Goal: Task Accomplishment & Management: Manage account settings

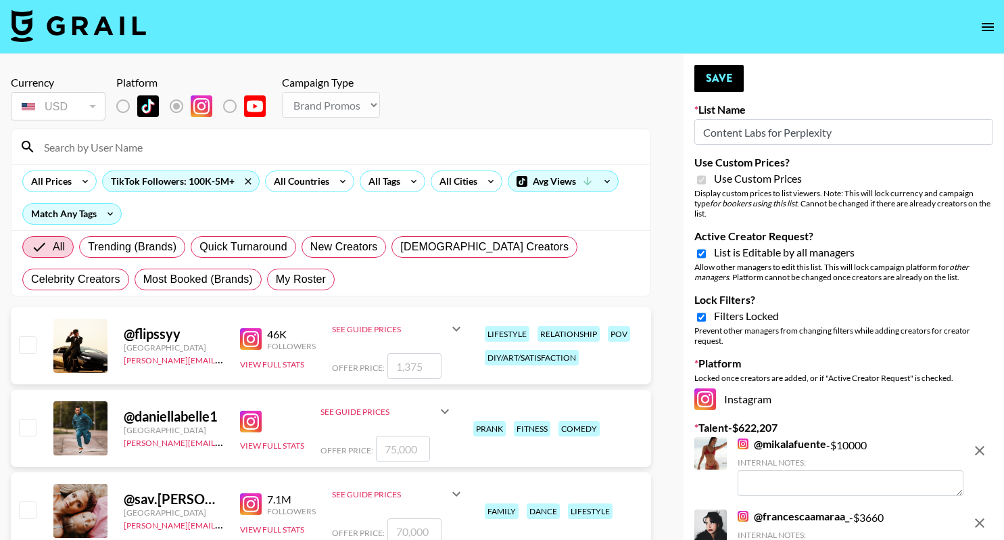
select select "Brand"
click at [597, 186] on icon at bounding box center [608, 181] width 22 height 20
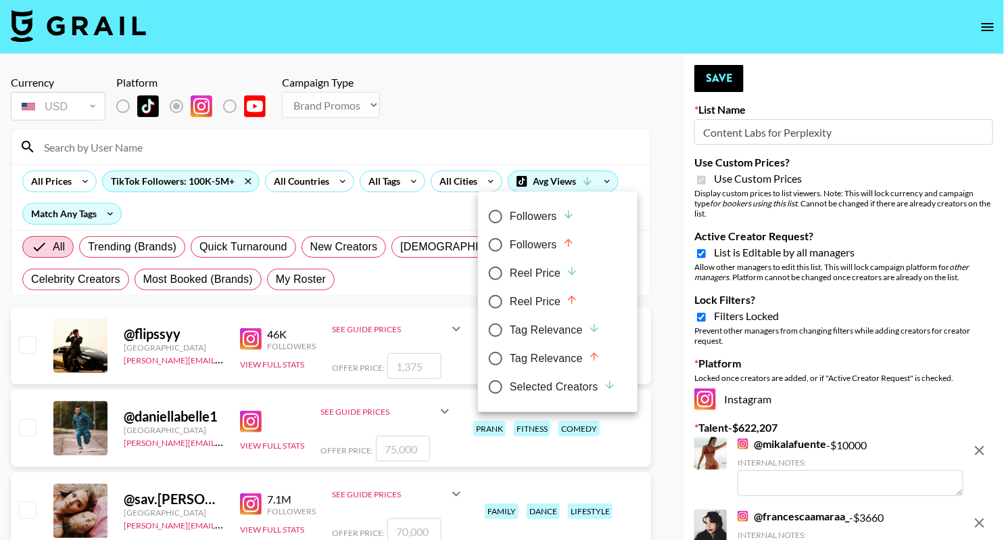
click at [542, 370] on label "Tag Relevance" at bounding box center [549, 358] width 135 height 28
click at [510, 370] on input "Tag Relevance" at bounding box center [496, 358] width 28 height 28
radio input "true"
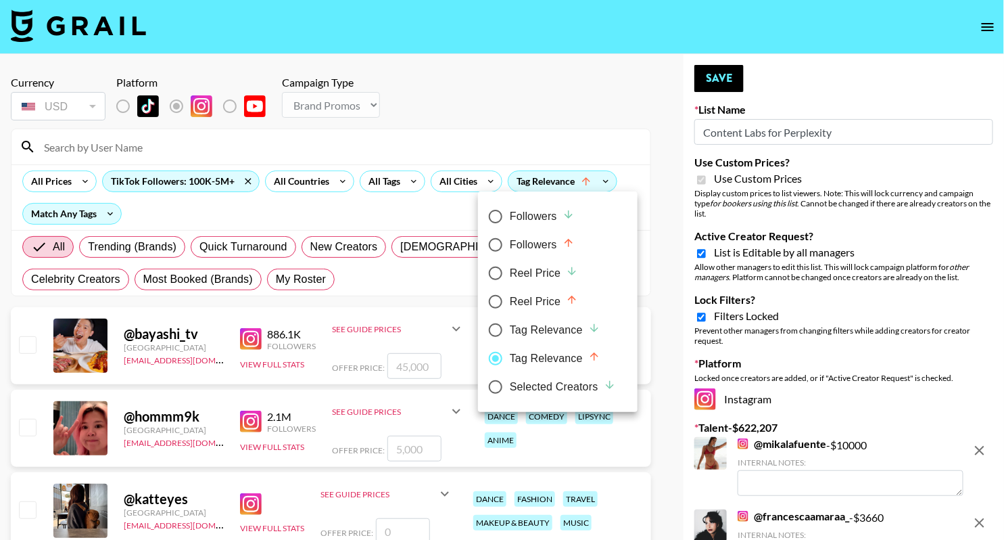
click at [534, 394] on div "Selected Creators" at bounding box center [563, 387] width 106 height 16
click at [510, 394] on input "Selected Creators" at bounding box center [496, 387] width 28 height 28
radio input "true"
radio input "false"
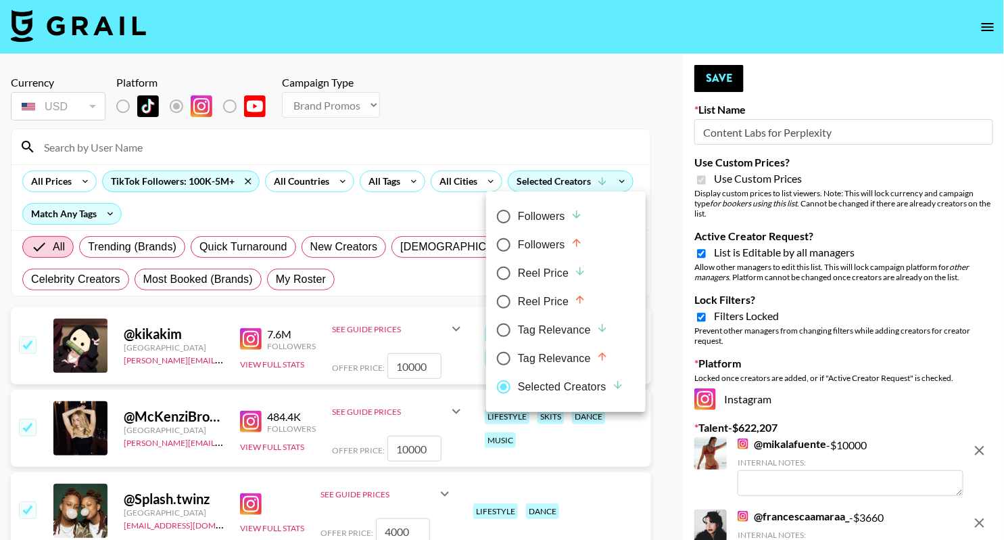
click at [644, 149] on div at bounding box center [502, 270] width 1004 height 540
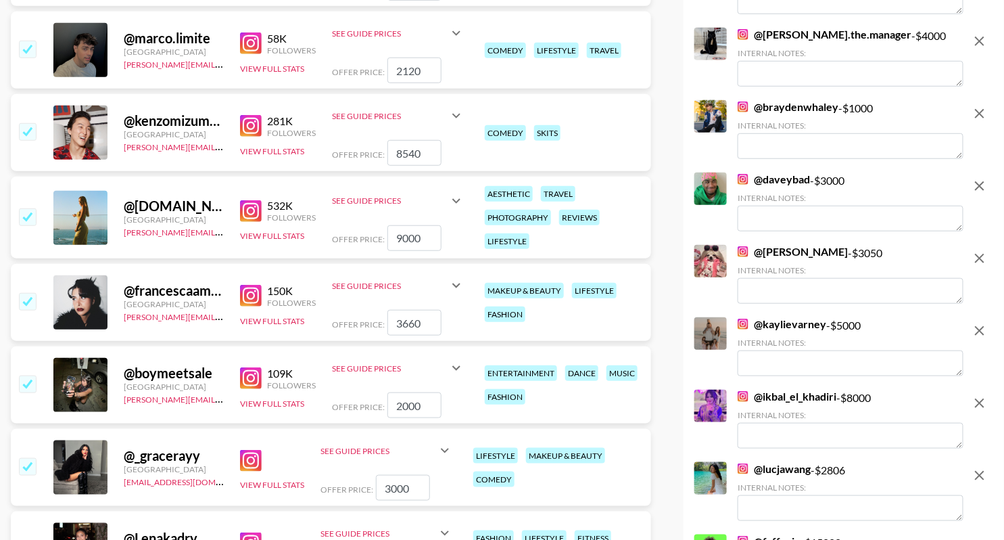
scroll to position [6198, 0]
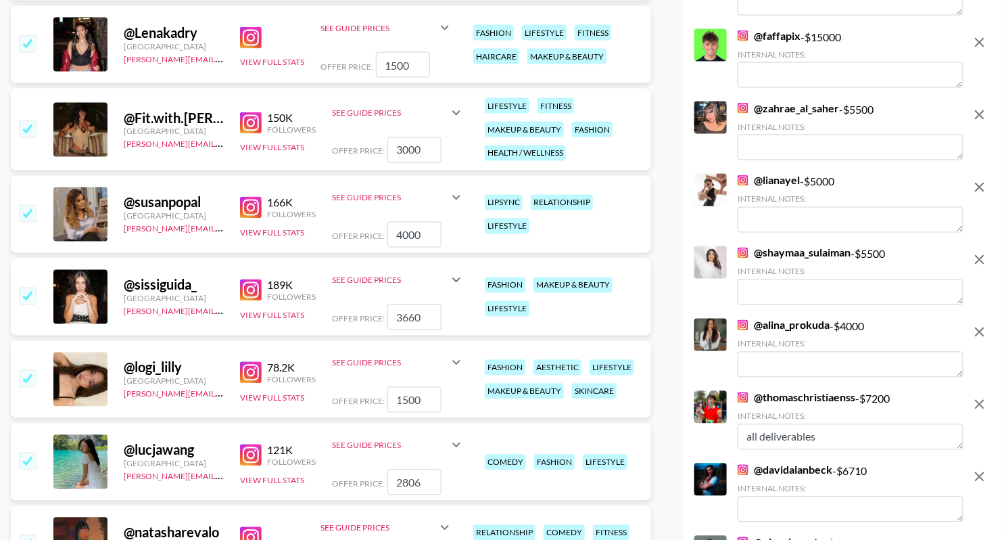
click at [252, 33] on img at bounding box center [251, 38] width 22 height 22
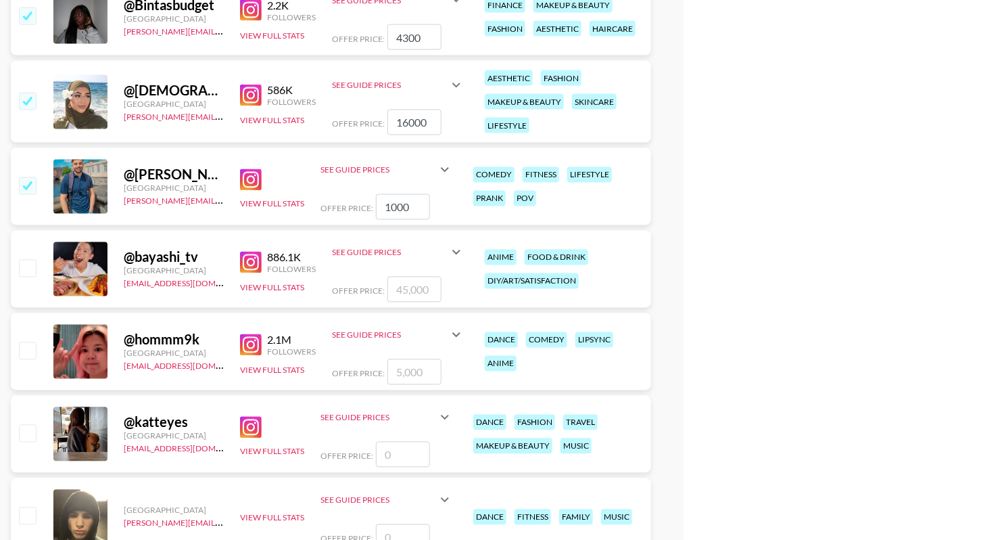
scroll to position [7971, 0]
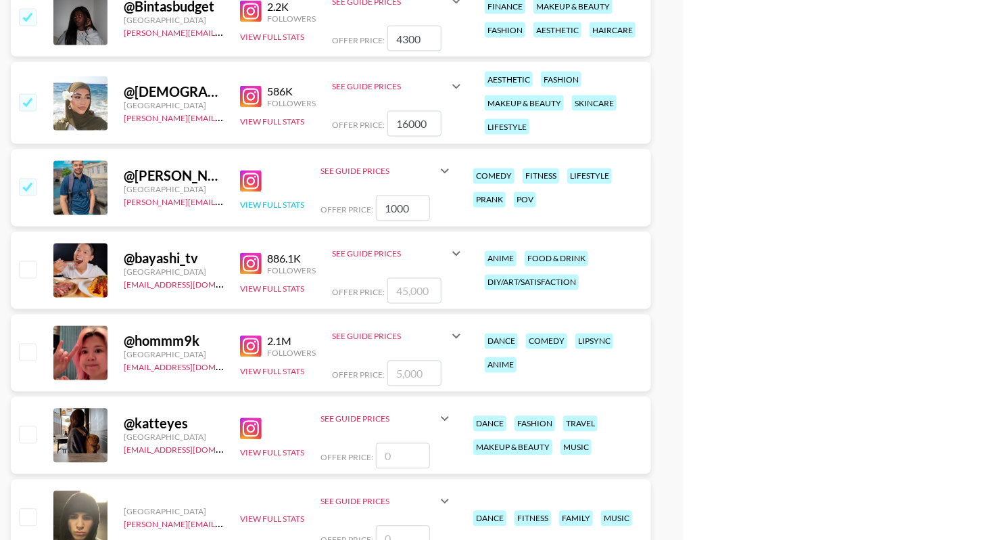
click at [291, 204] on button "View Full Stats" at bounding box center [272, 205] width 64 height 10
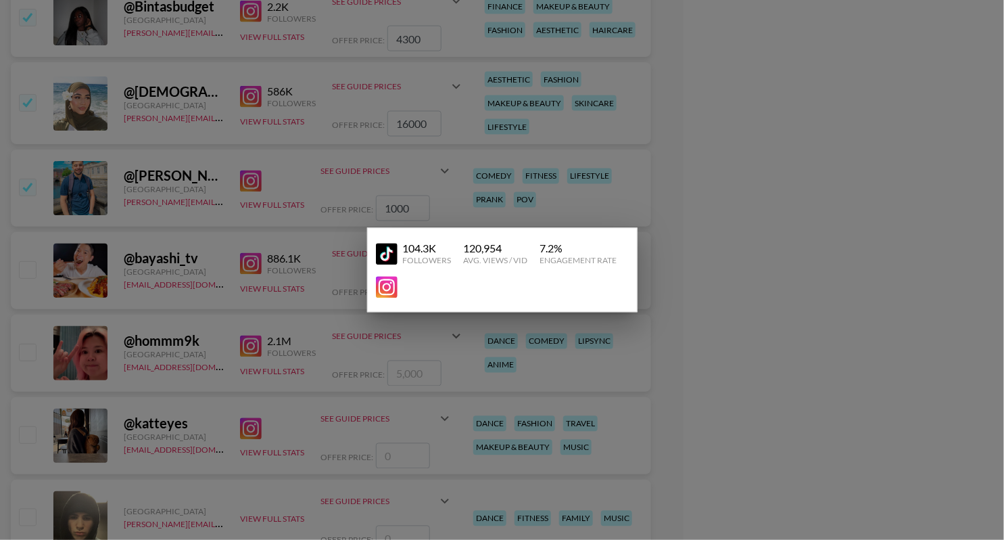
click at [598, 162] on div at bounding box center [502, 270] width 1004 height 540
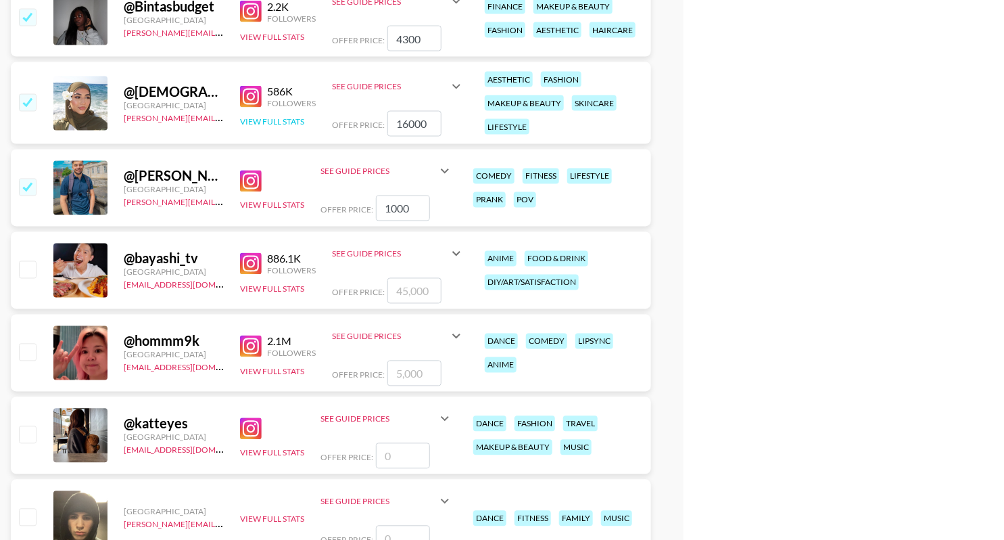
click at [285, 118] on button "View Full Stats" at bounding box center [272, 121] width 64 height 10
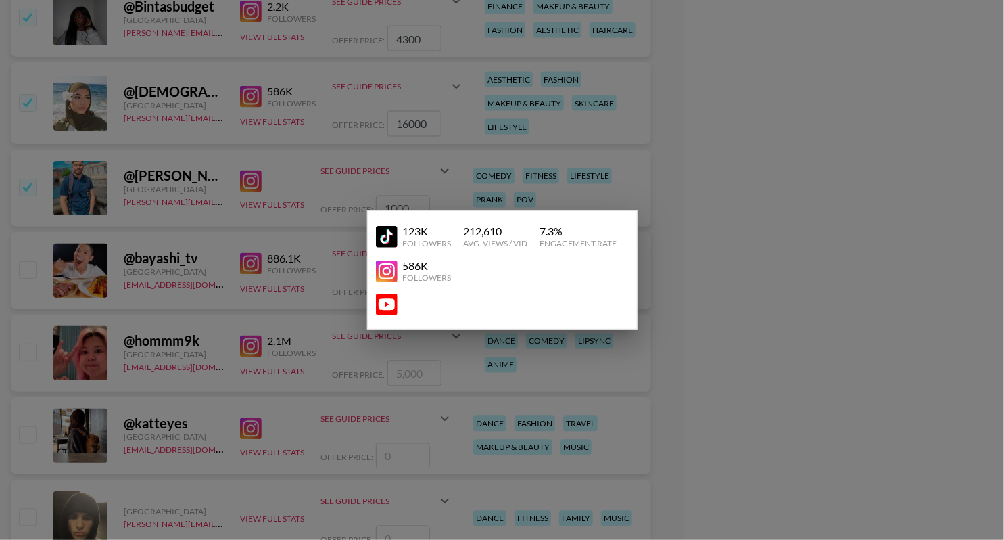
click at [516, 105] on div at bounding box center [502, 270] width 1004 height 540
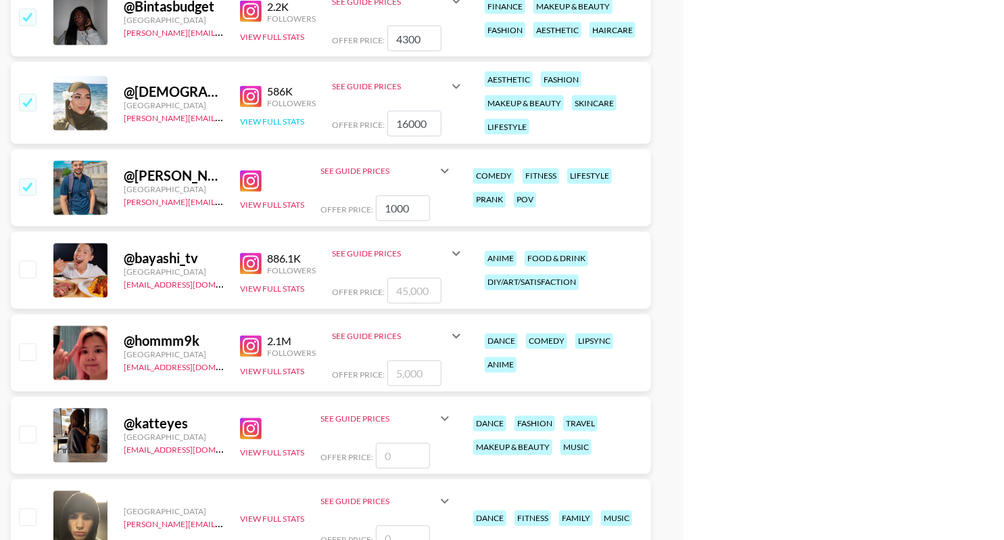
click at [293, 117] on button "View Full Stats" at bounding box center [272, 121] width 64 height 10
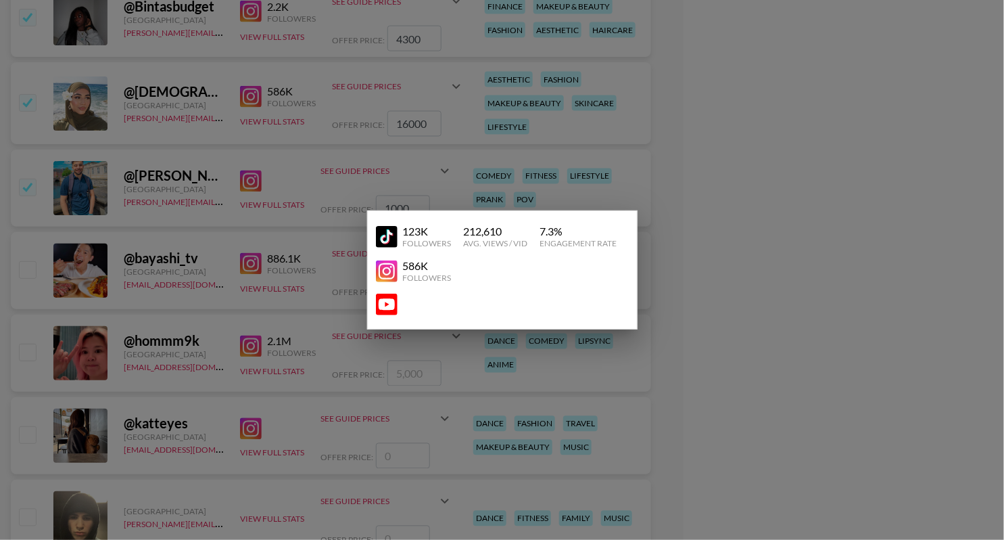
click at [585, 123] on div at bounding box center [502, 270] width 1004 height 540
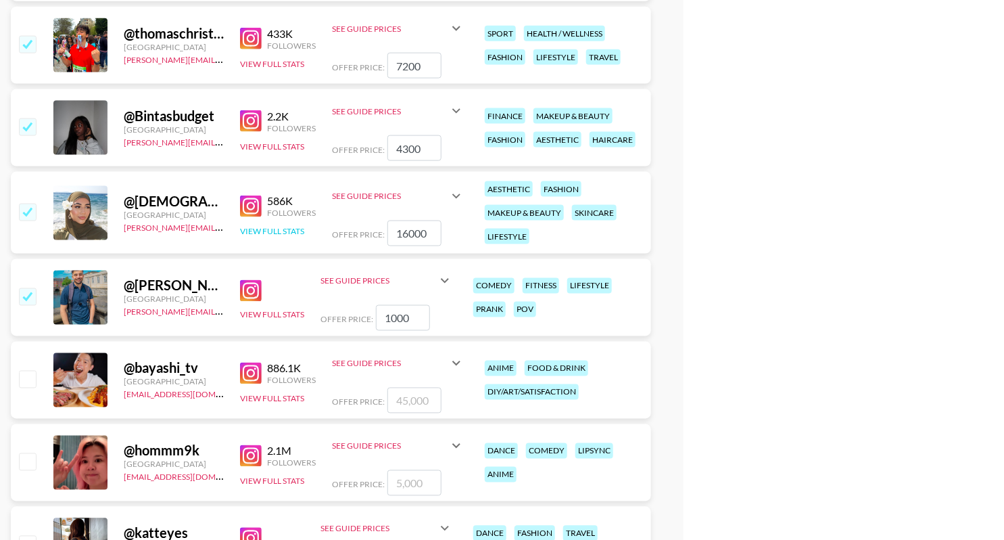
scroll to position [7797, 0]
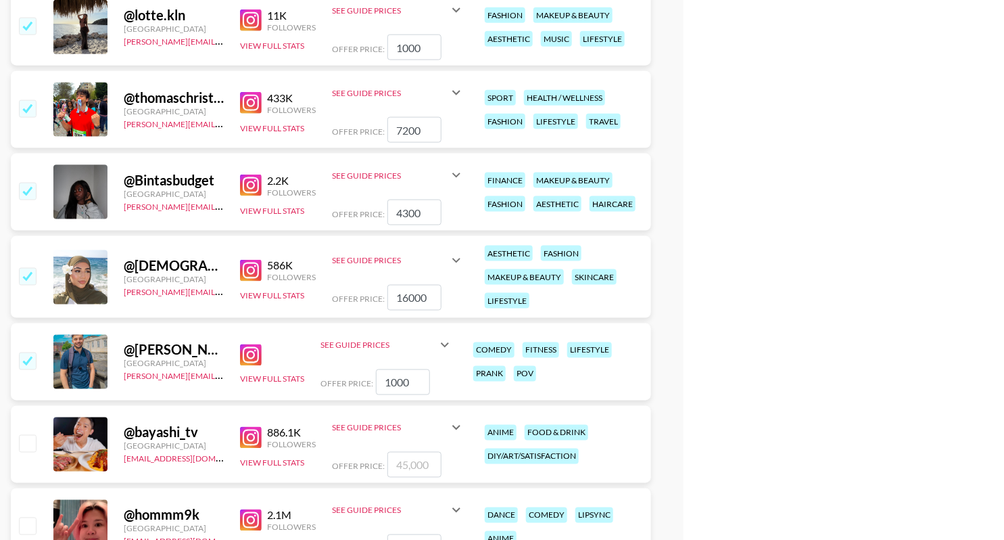
click at [29, 273] on input "checkbox" at bounding box center [27, 276] width 16 height 16
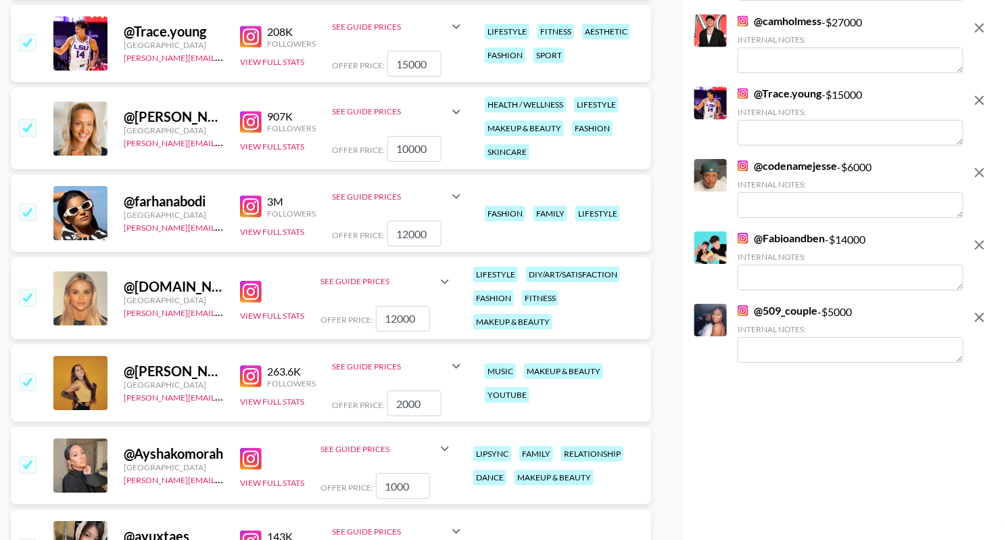
scroll to position [6862, 0]
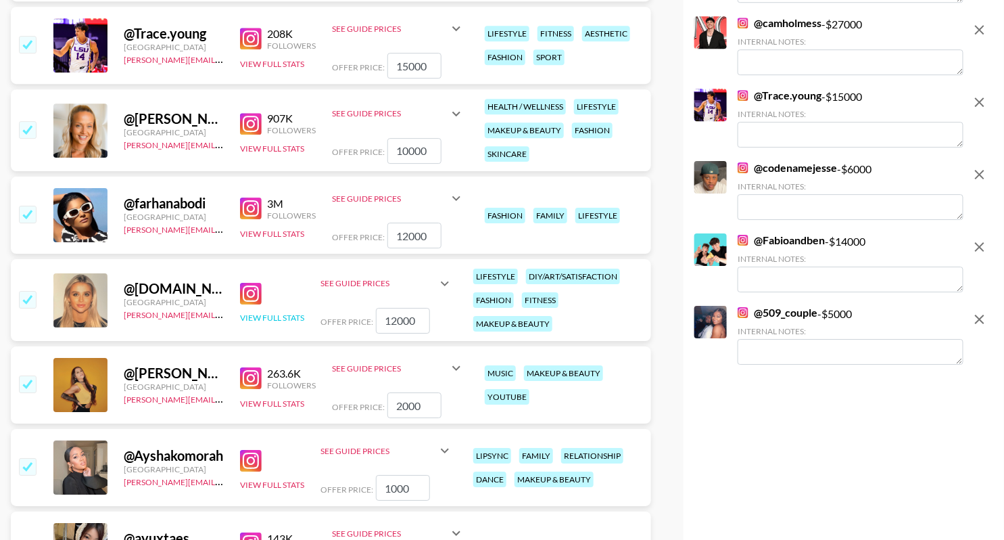
click at [273, 313] on button "View Full Stats" at bounding box center [272, 317] width 64 height 10
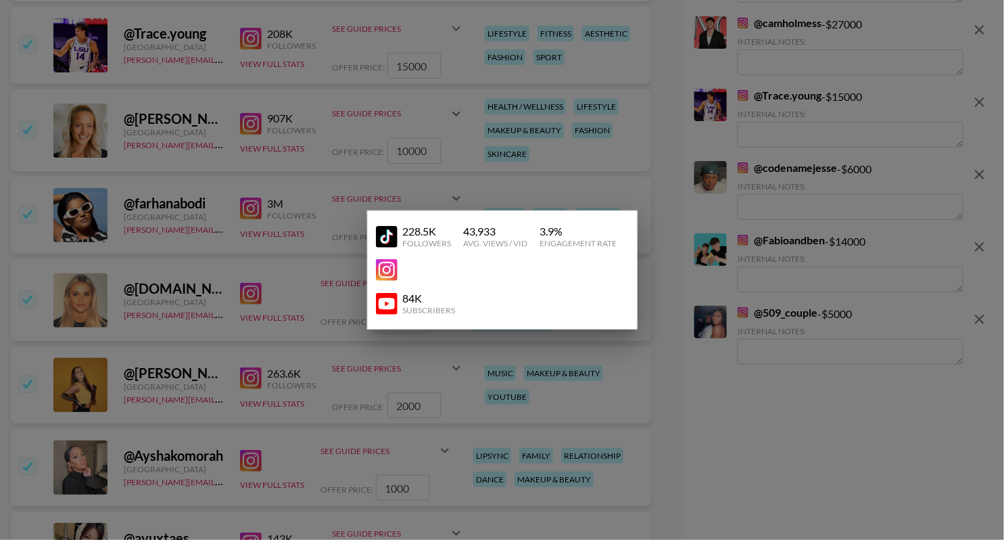
click at [611, 156] on div at bounding box center [502, 270] width 1004 height 540
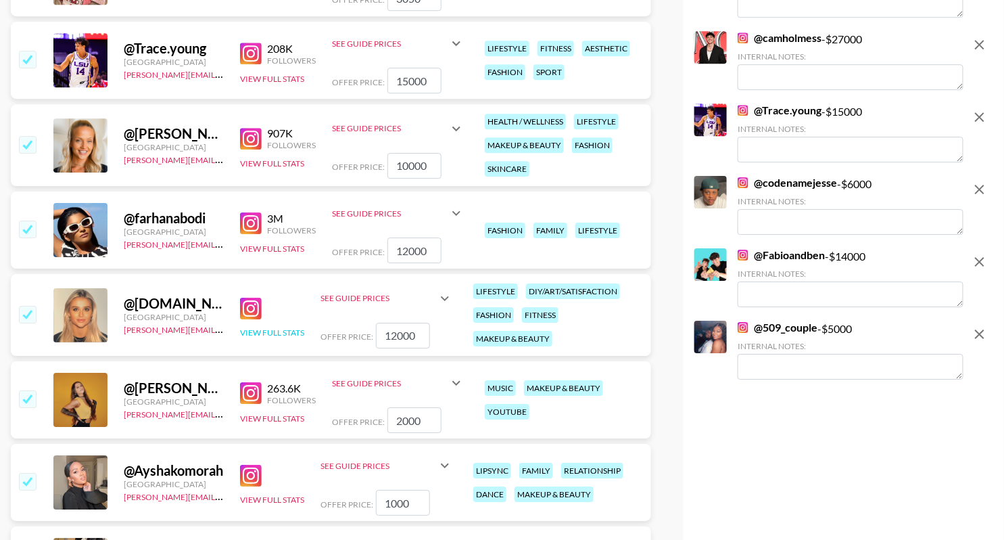
scroll to position [6708, 0]
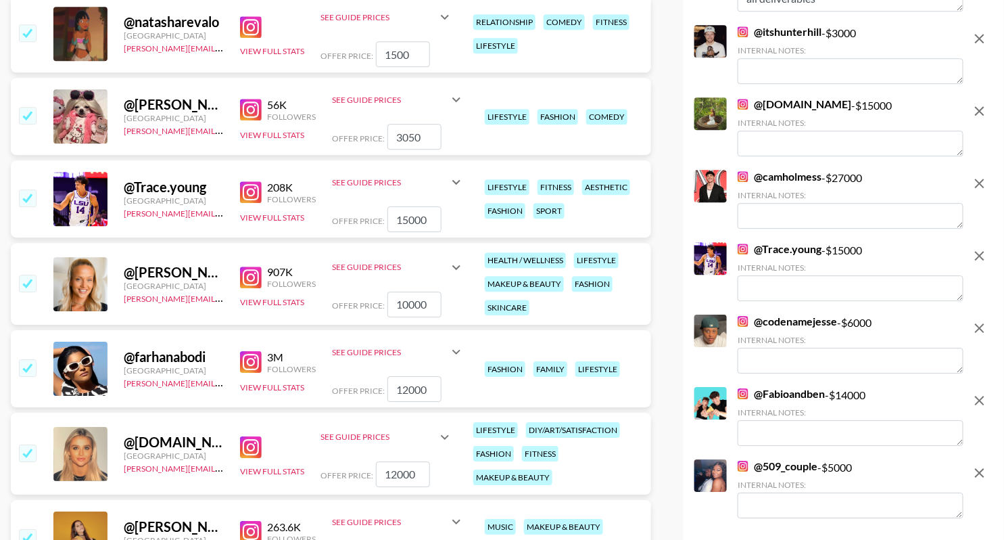
click at [256, 191] on img at bounding box center [251, 192] width 22 height 22
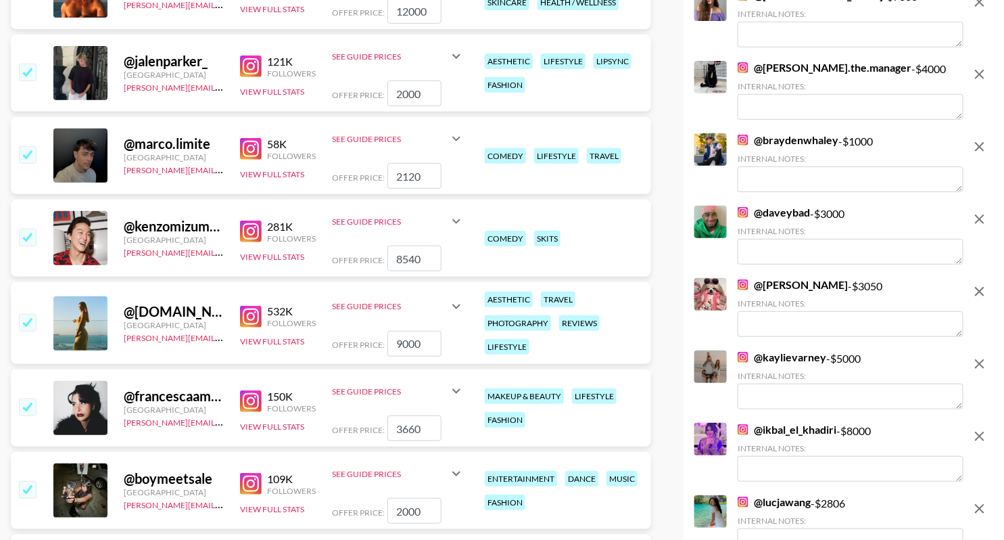
scroll to position [5425, 0]
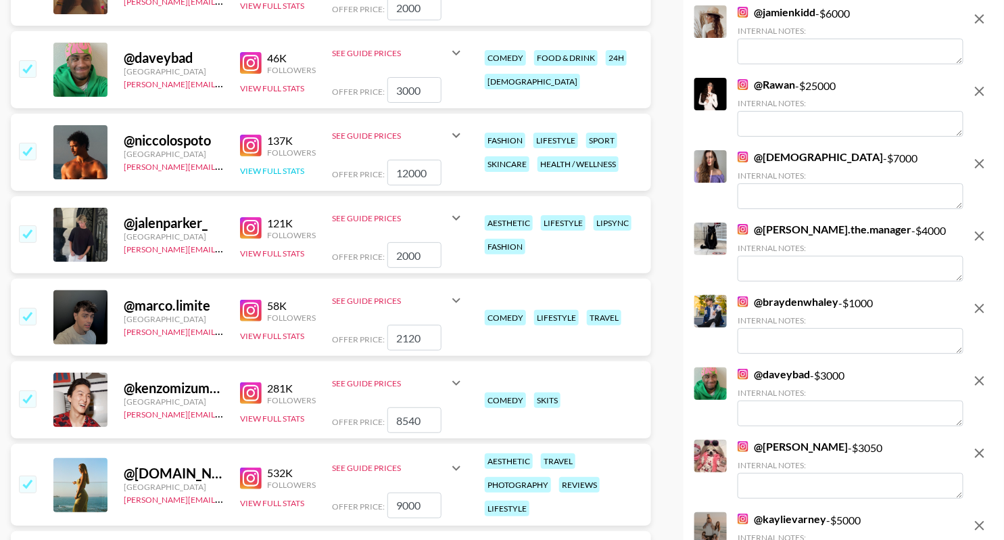
click at [273, 170] on button "View Full Stats" at bounding box center [272, 171] width 64 height 10
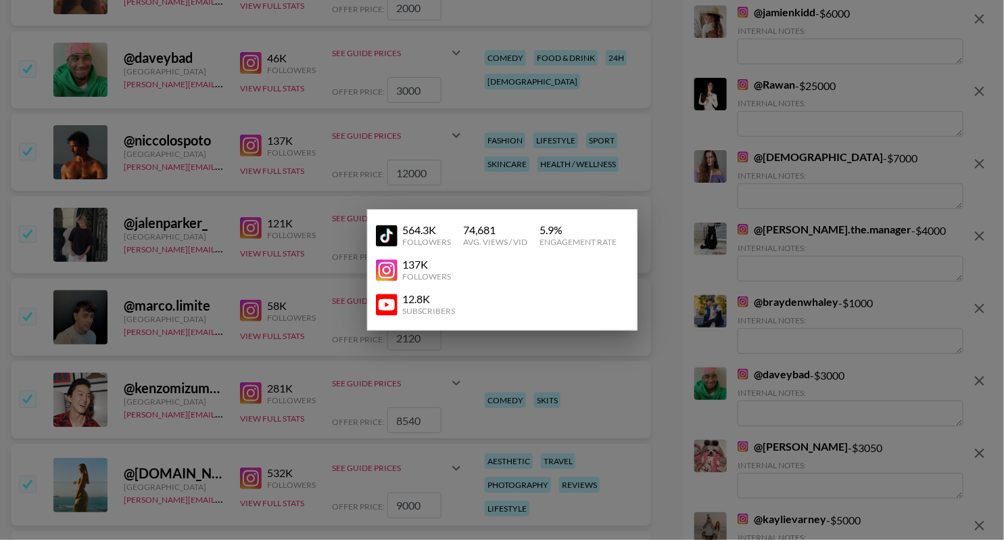
click at [647, 151] on div at bounding box center [502, 270] width 1004 height 540
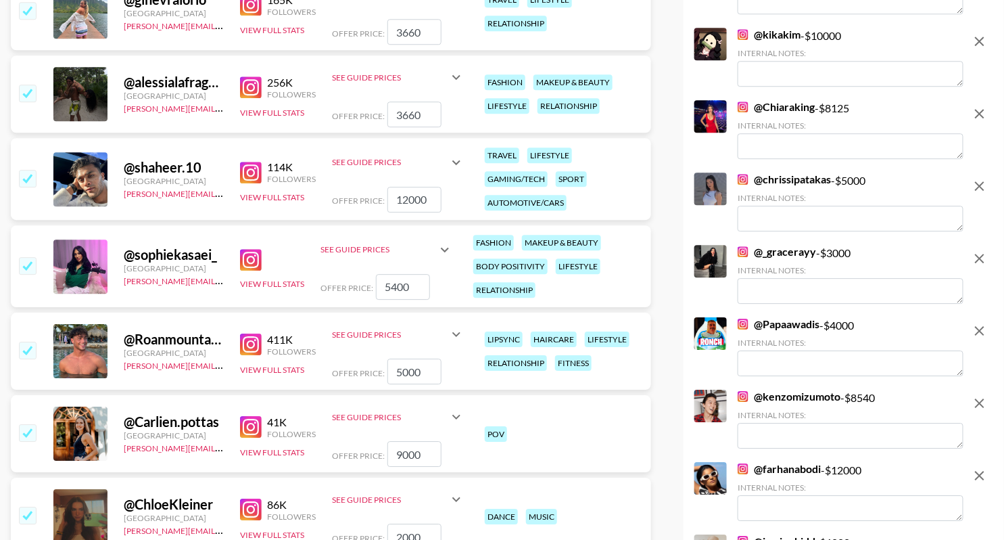
scroll to position [4869, 0]
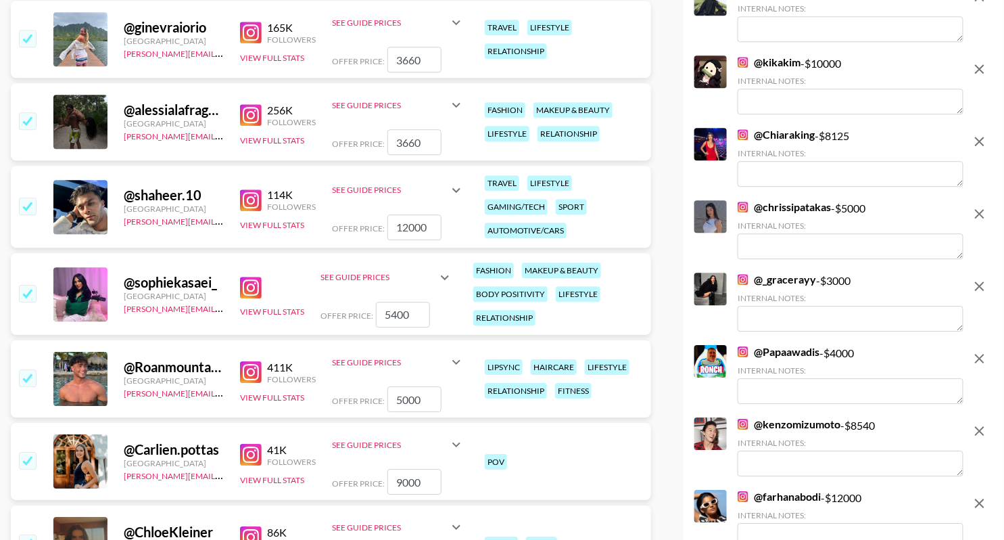
click at [250, 203] on img at bounding box center [251, 200] width 22 height 22
click at [25, 204] on input "checkbox" at bounding box center [27, 206] width 16 height 16
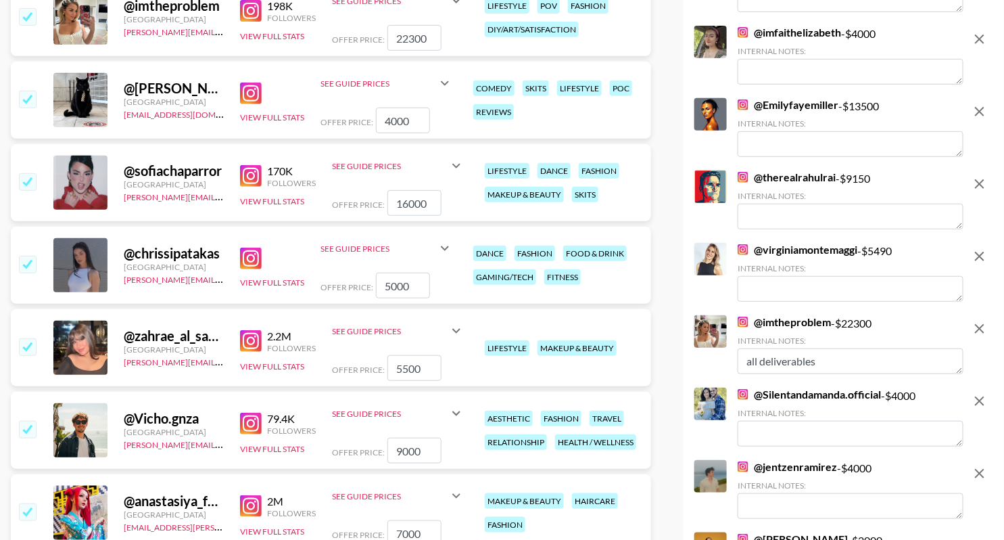
scroll to position [3809, 0]
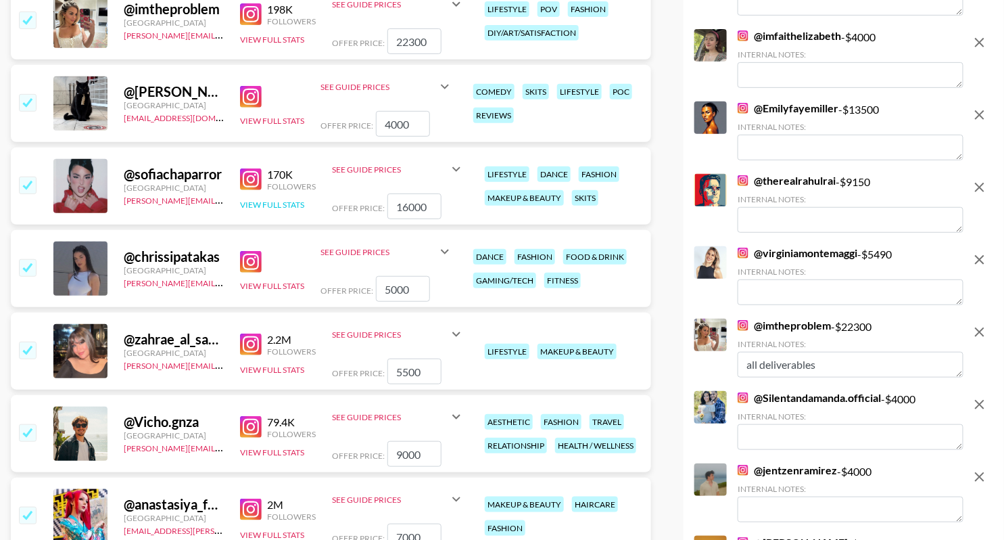
click at [266, 202] on button "View Full Stats" at bounding box center [272, 205] width 64 height 10
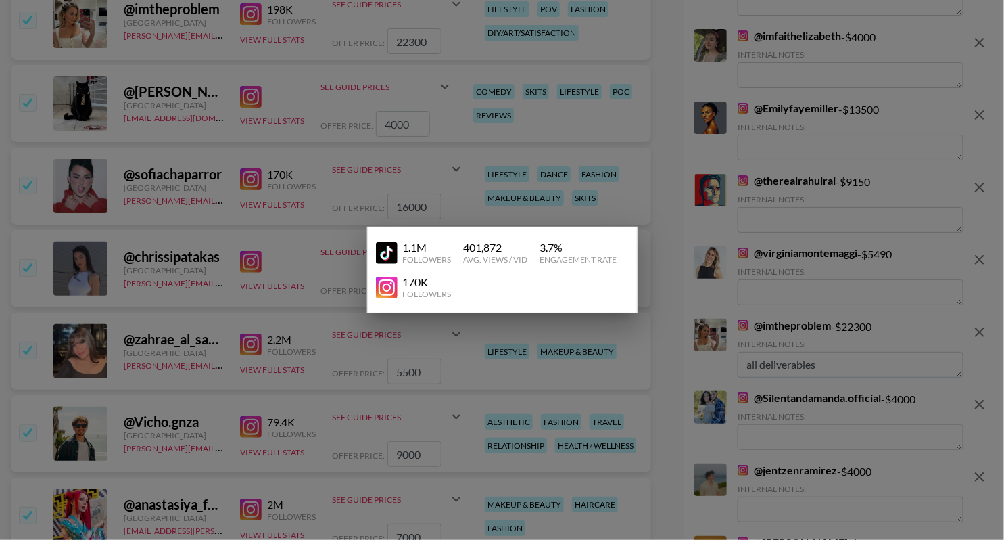
click at [570, 172] on div at bounding box center [502, 270] width 1004 height 540
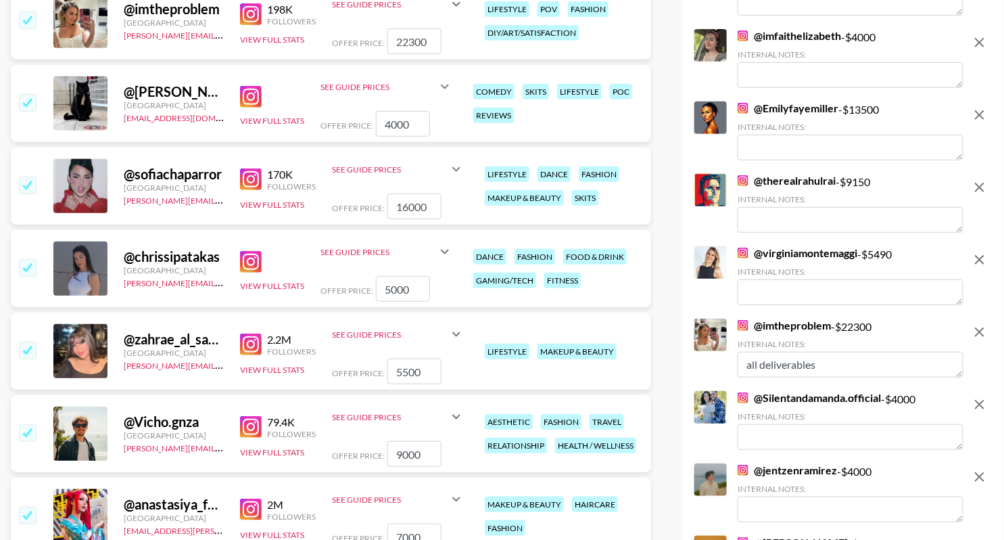
click at [243, 183] on img at bounding box center [251, 179] width 22 height 22
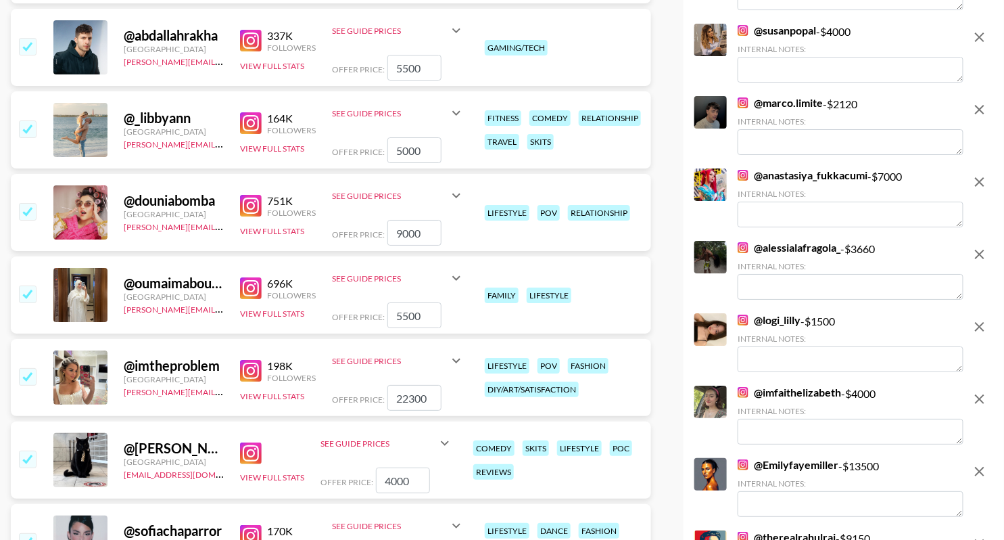
scroll to position [3463, 0]
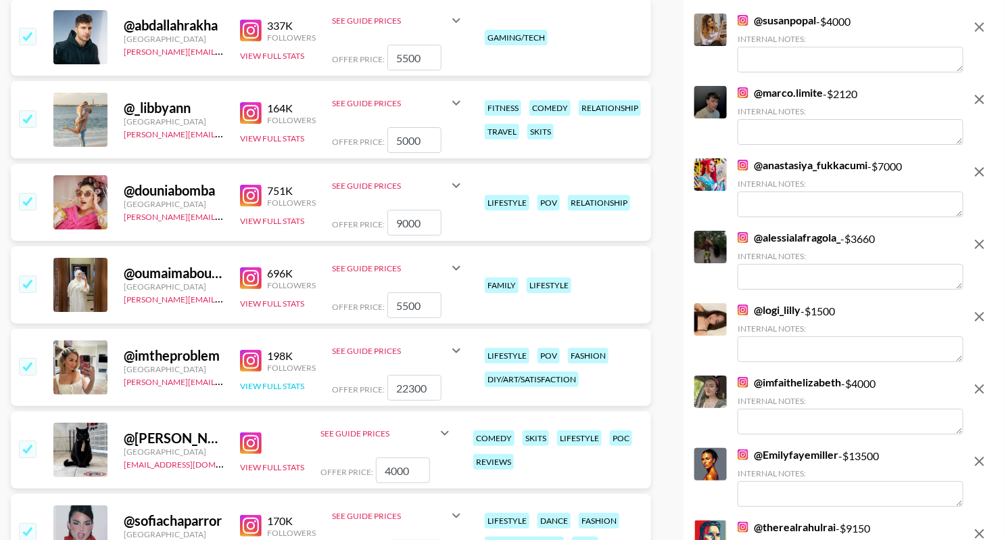
click at [285, 386] on button "View Full Stats" at bounding box center [272, 386] width 64 height 10
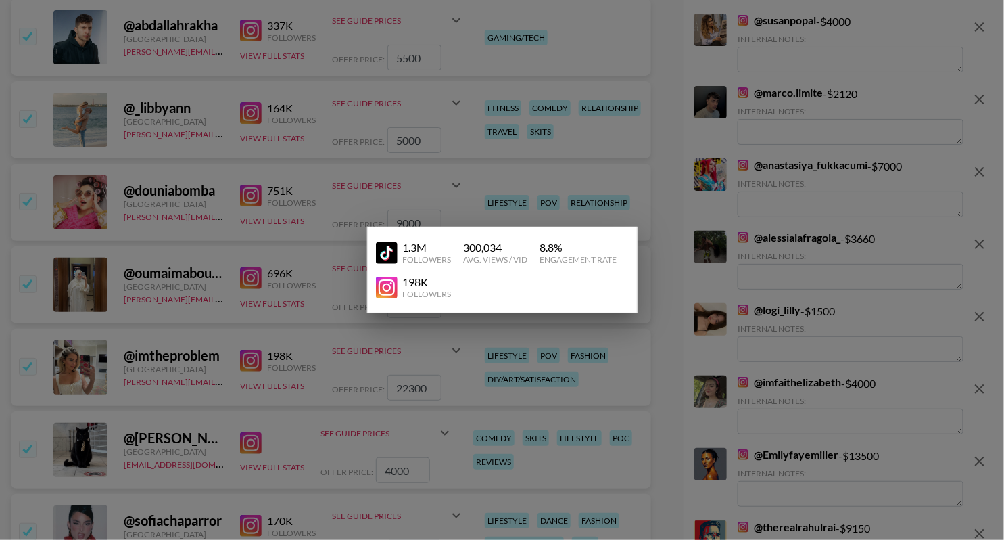
click at [478, 344] on div at bounding box center [502, 270] width 1004 height 540
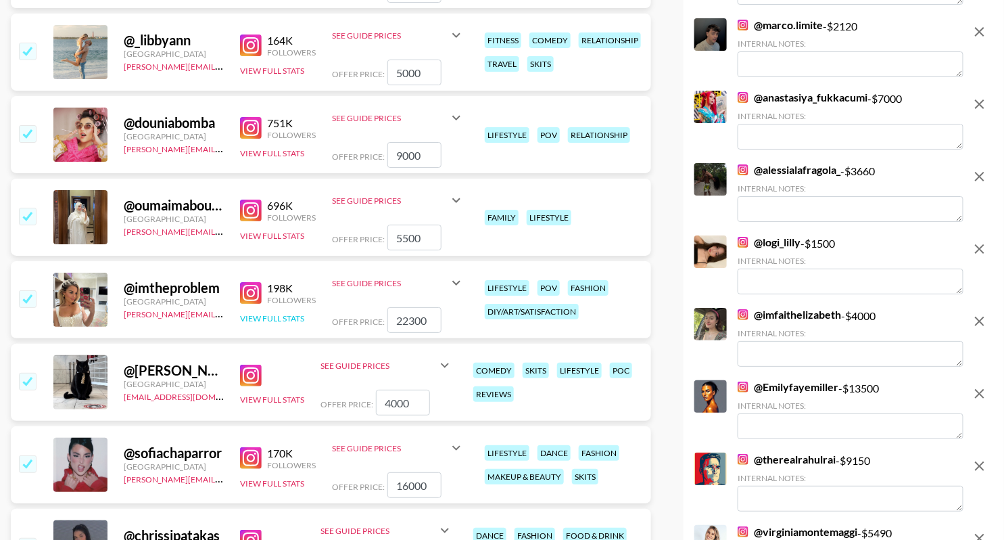
scroll to position [3529, 0]
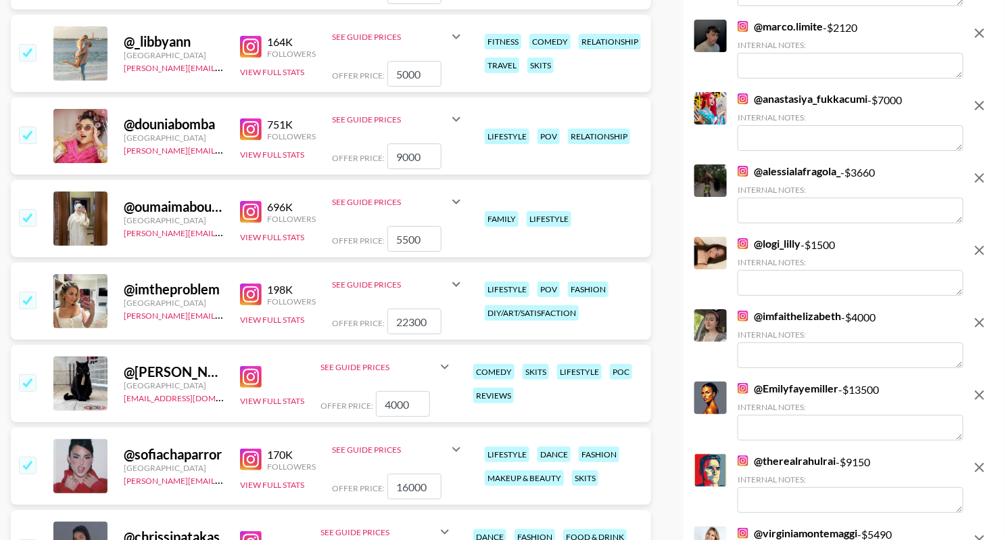
click at [271, 243] on div "@ oumaimabouhsina [GEOGRAPHIC_DATA] [PERSON_NAME][EMAIL_ADDRESS][DOMAIN_NAME] 6…" at bounding box center [331, 218] width 641 height 77
click at [271, 235] on button "View Full Stats" at bounding box center [272, 237] width 64 height 10
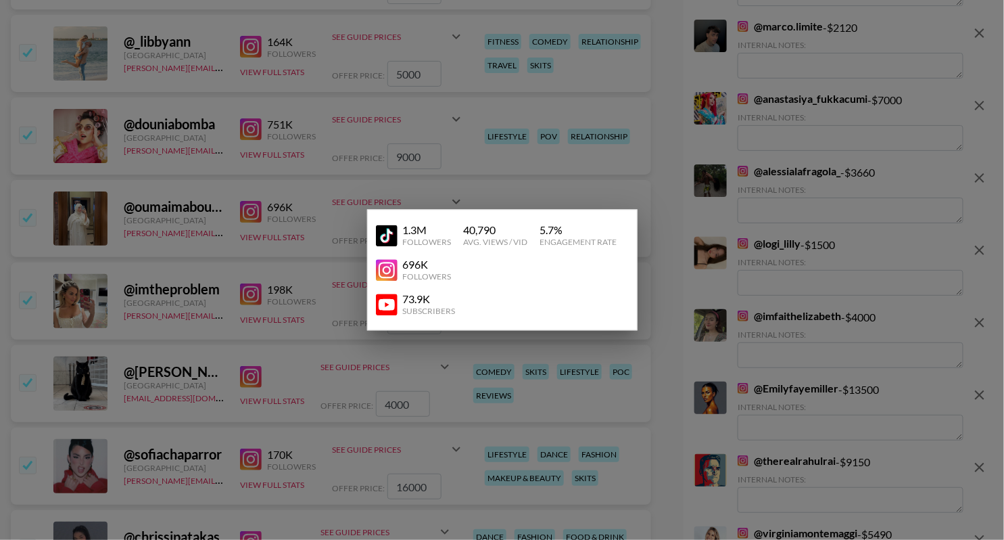
click at [285, 249] on div at bounding box center [502, 270] width 1004 height 540
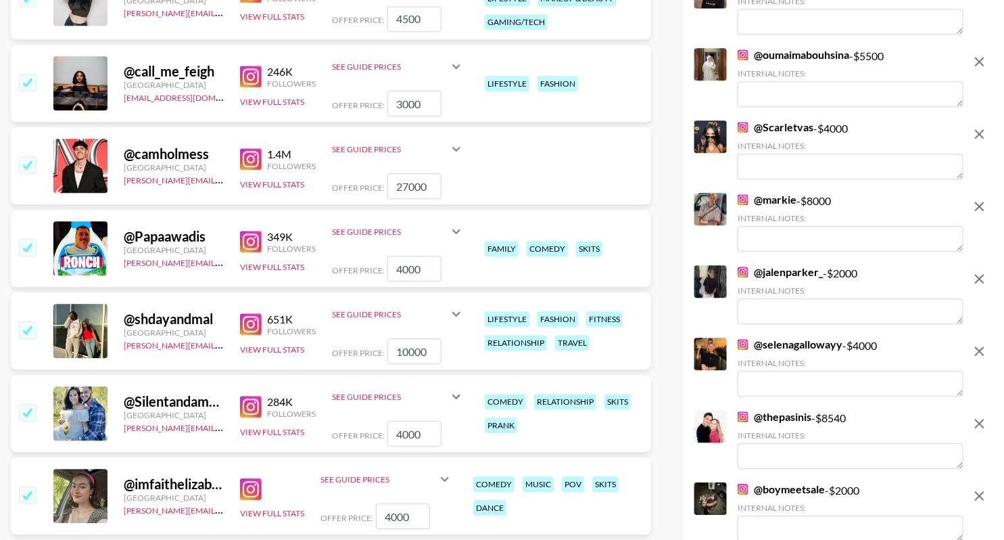
scroll to position [2923, 0]
click at [289, 179] on button "View Full Stats" at bounding box center [272, 184] width 64 height 10
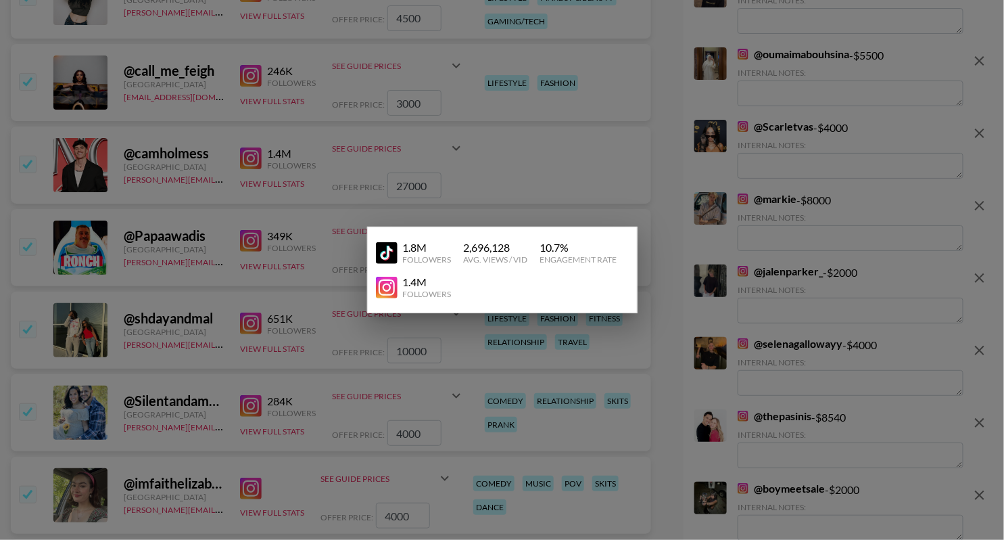
click at [587, 130] on div at bounding box center [502, 270] width 1004 height 540
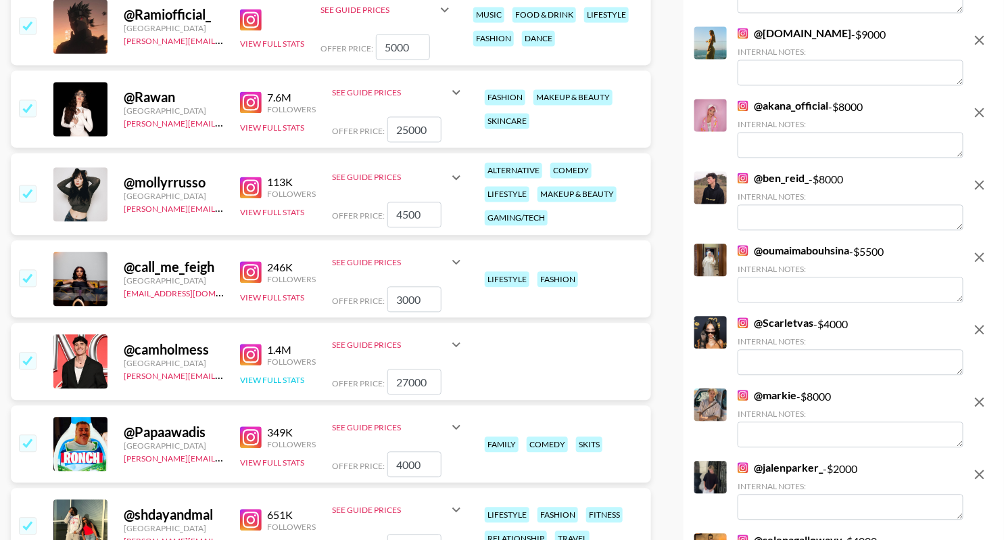
scroll to position [2724, 0]
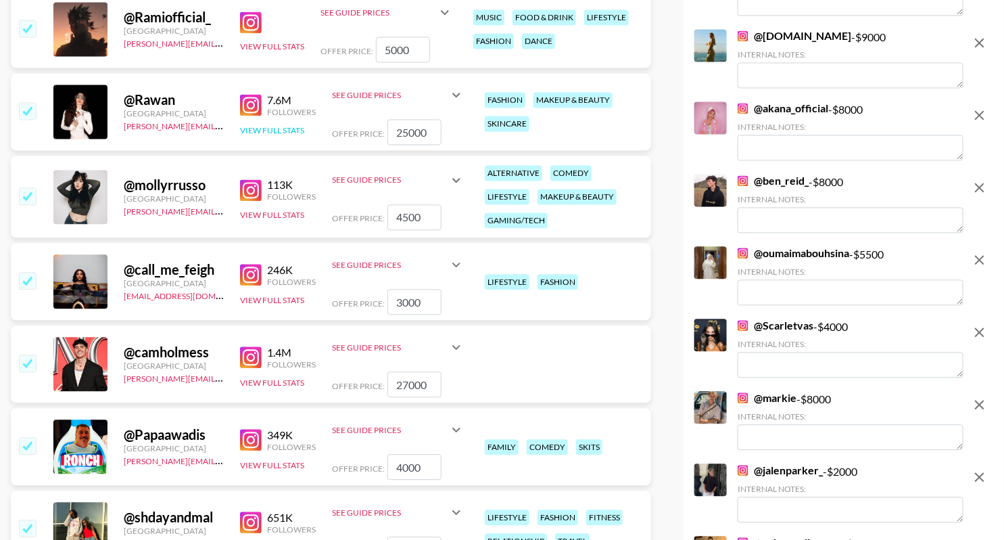
click at [280, 129] on button "View Full Stats" at bounding box center [272, 130] width 64 height 10
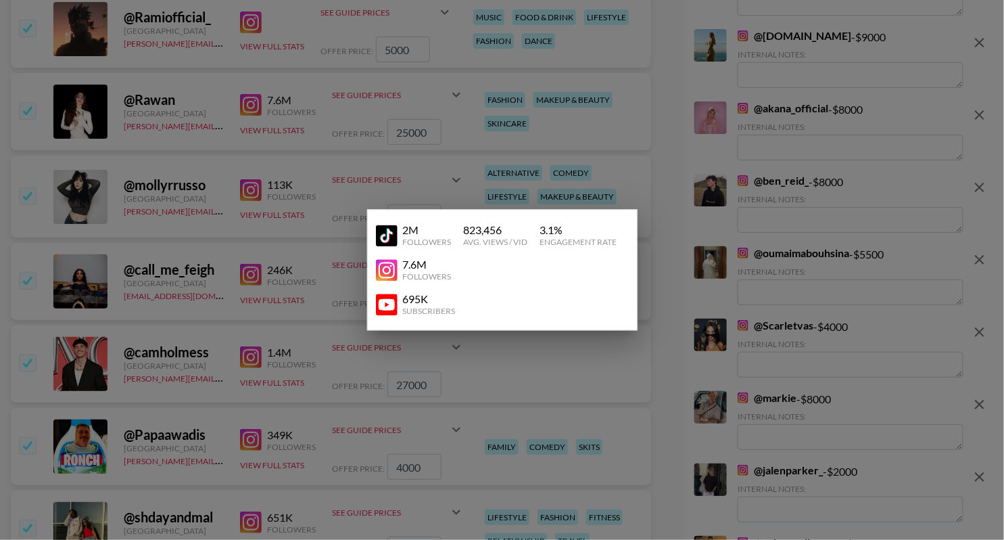
click at [596, 104] on div at bounding box center [502, 270] width 1004 height 540
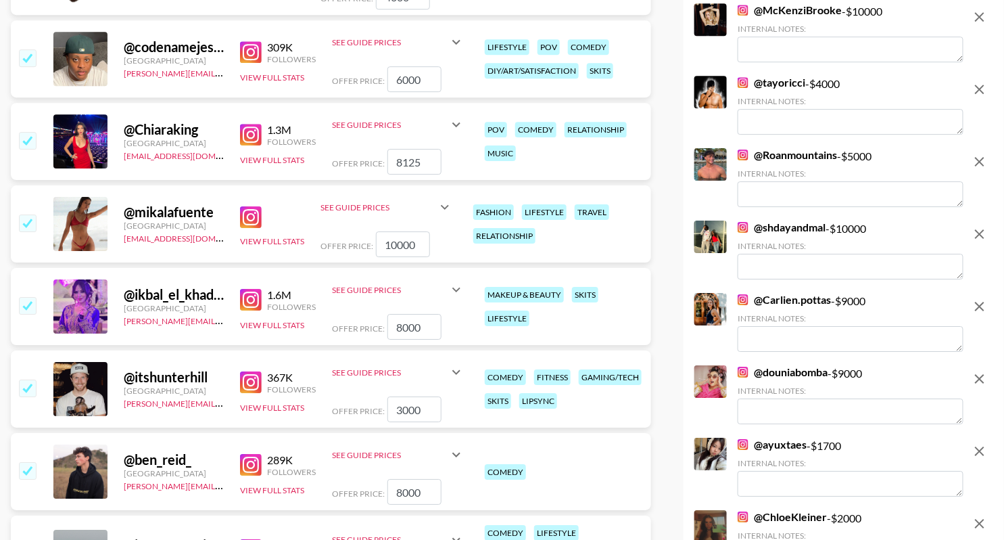
scroll to position [1447, 0]
click at [251, 215] on img at bounding box center [251, 217] width 22 height 22
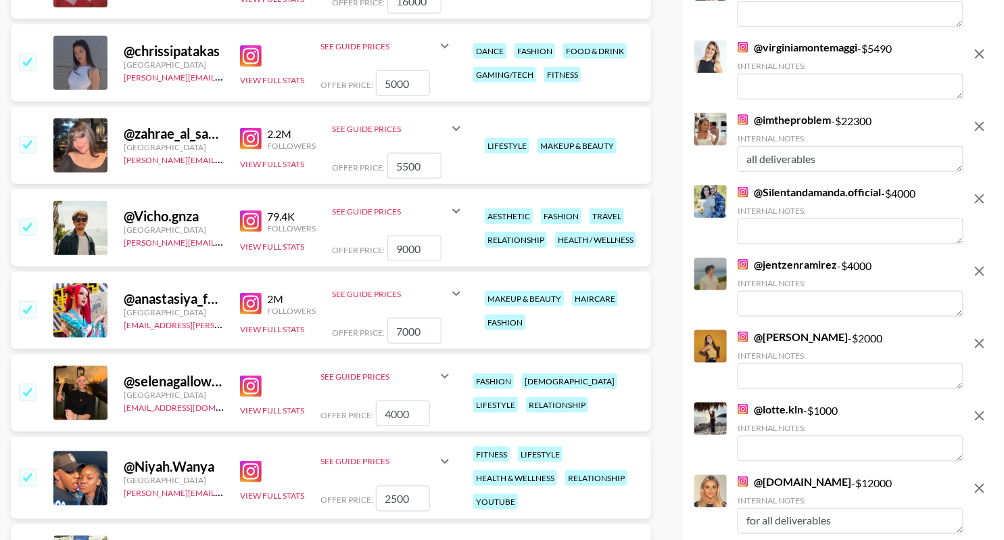
scroll to position [4022, 0]
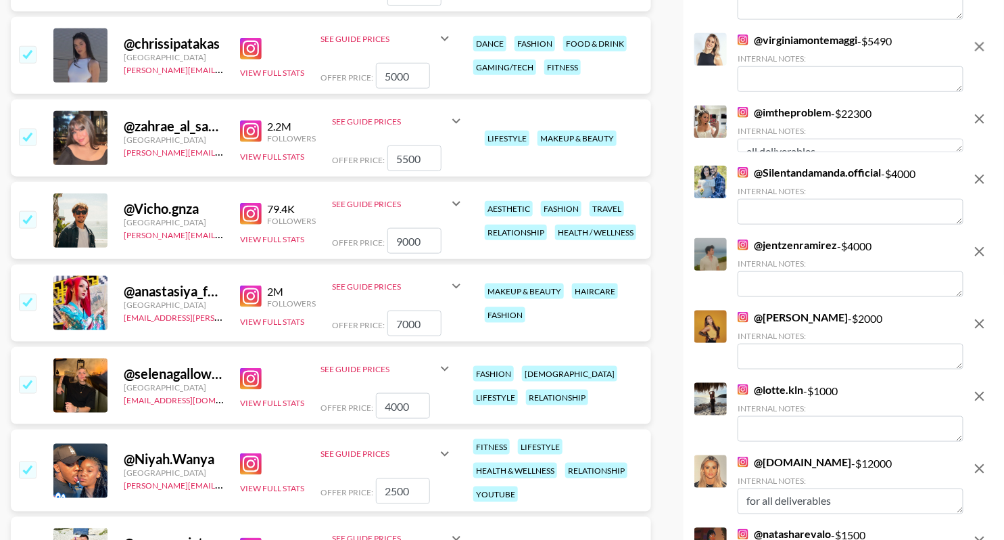
drag, startPoint x: 961, startPoint y: 164, endPoint x: 961, endPoint y: 148, distance: 16.2
click at [961, 152] on textarea "all deliverables" at bounding box center [851, 146] width 226 height 14
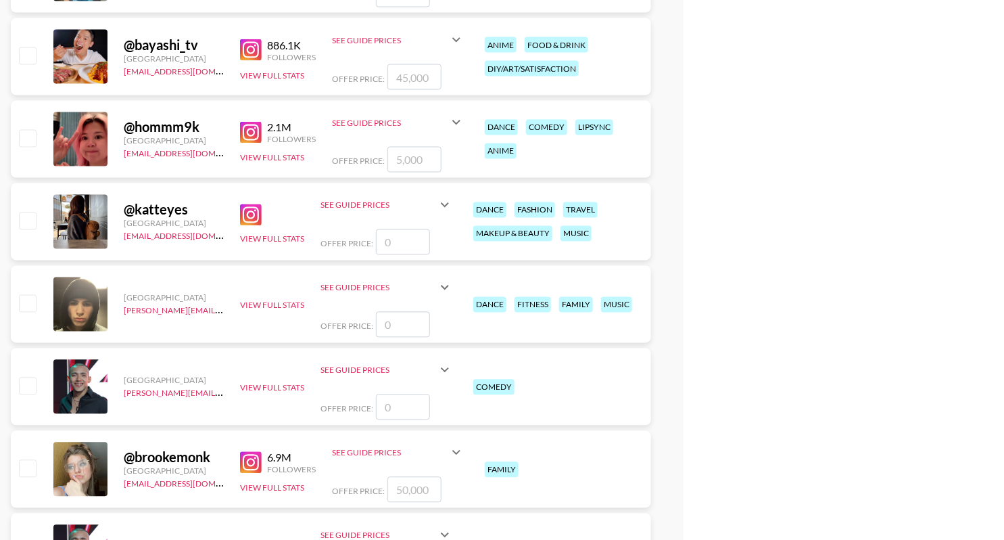
scroll to position [7750, 0]
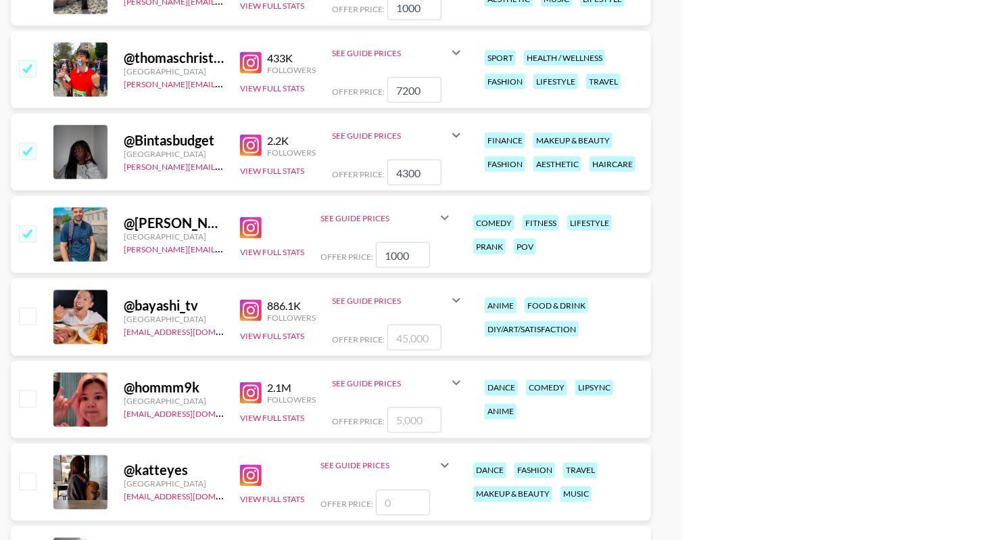
click at [252, 233] on img at bounding box center [251, 228] width 22 height 22
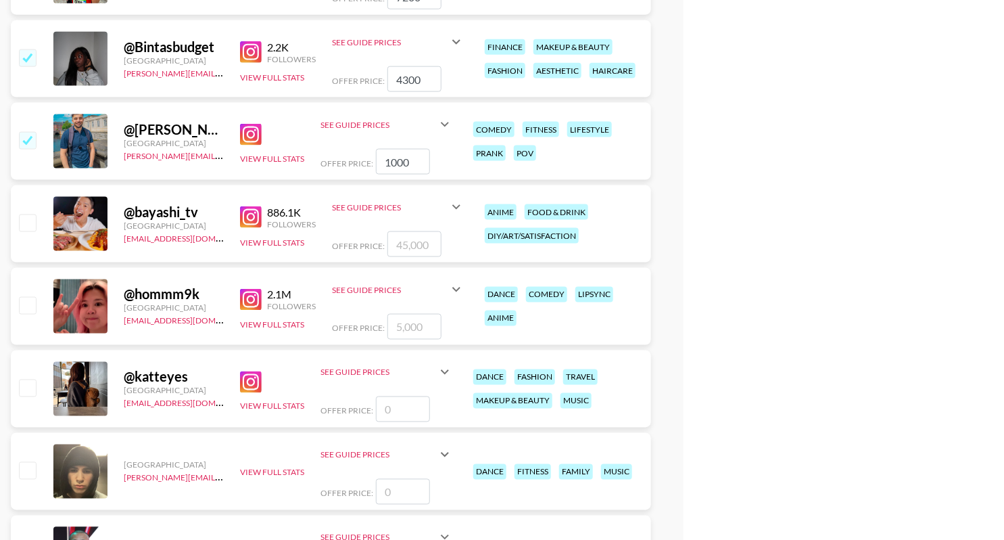
scroll to position [7733, 0]
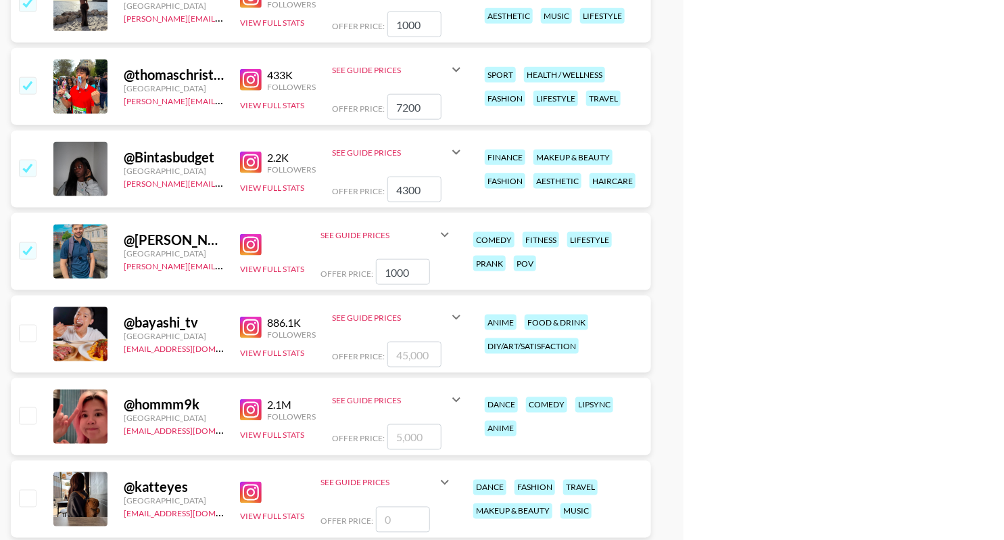
click at [34, 247] on input "checkbox" at bounding box center [27, 250] width 16 height 16
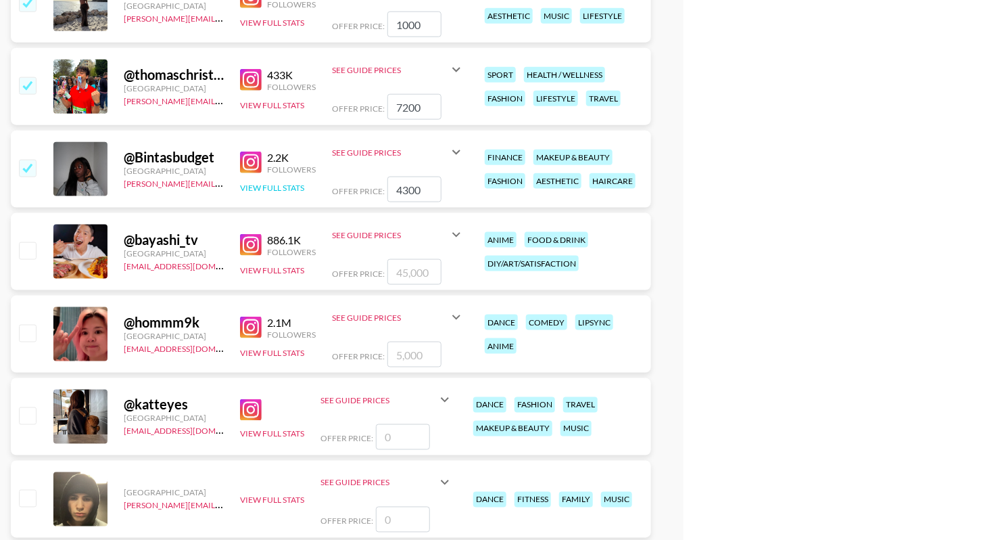
click at [281, 189] on button "View Full Stats" at bounding box center [272, 188] width 64 height 10
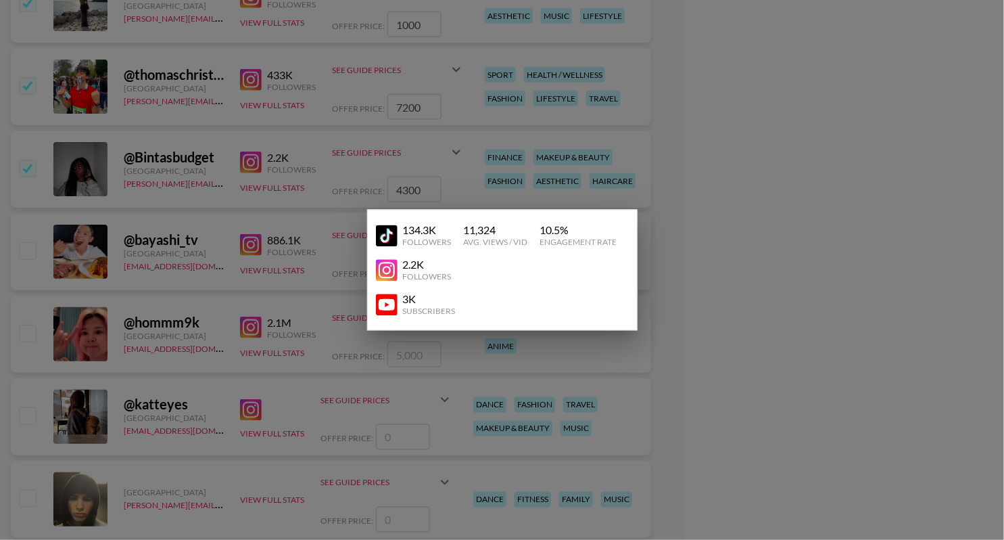
click at [327, 161] on div at bounding box center [502, 270] width 1004 height 540
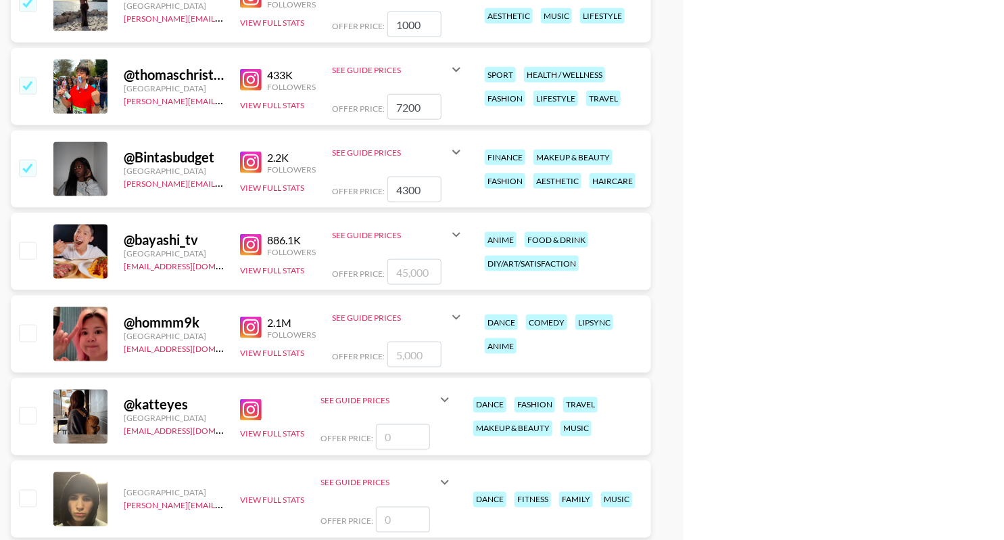
click at [23, 162] on input "checkbox" at bounding box center [27, 168] width 16 height 16
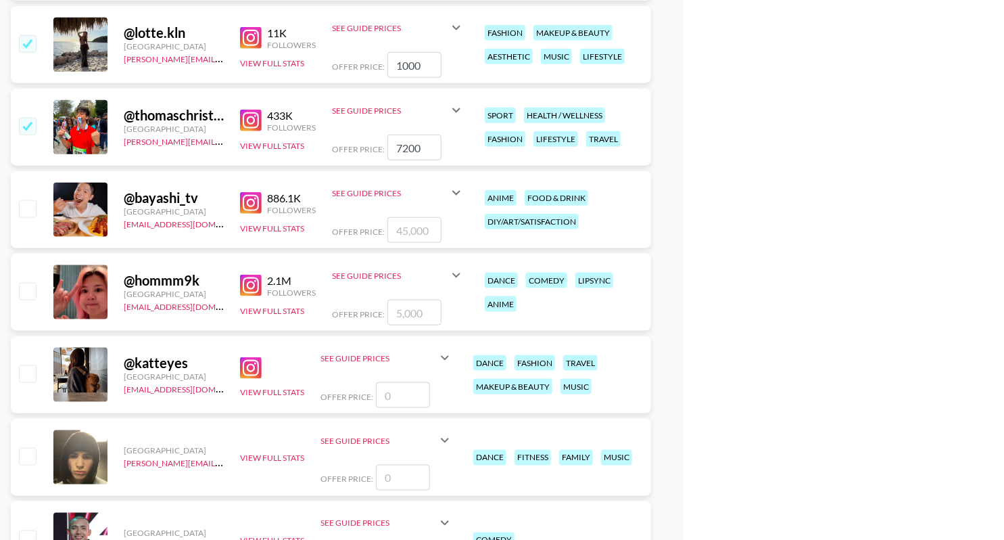
scroll to position [7657, 0]
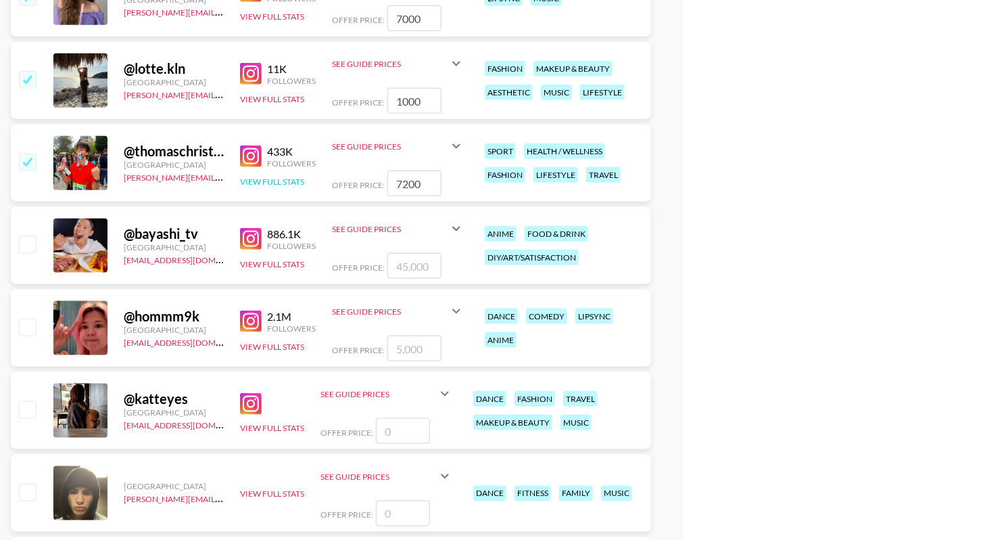
click at [274, 179] on button "View Full Stats" at bounding box center [272, 182] width 64 height 10
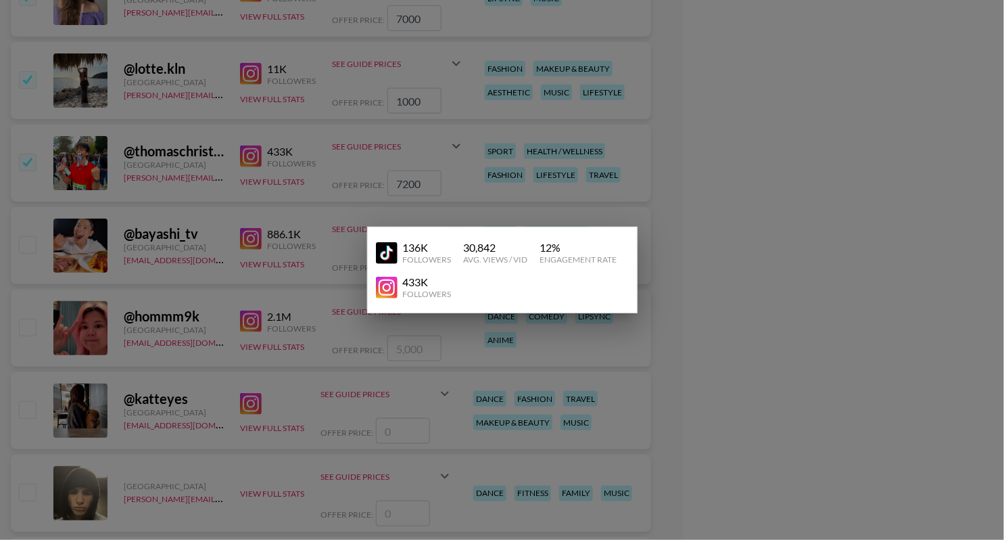
click at [317, 131] on div at bounding box center [502, 270] width 1004 height 540
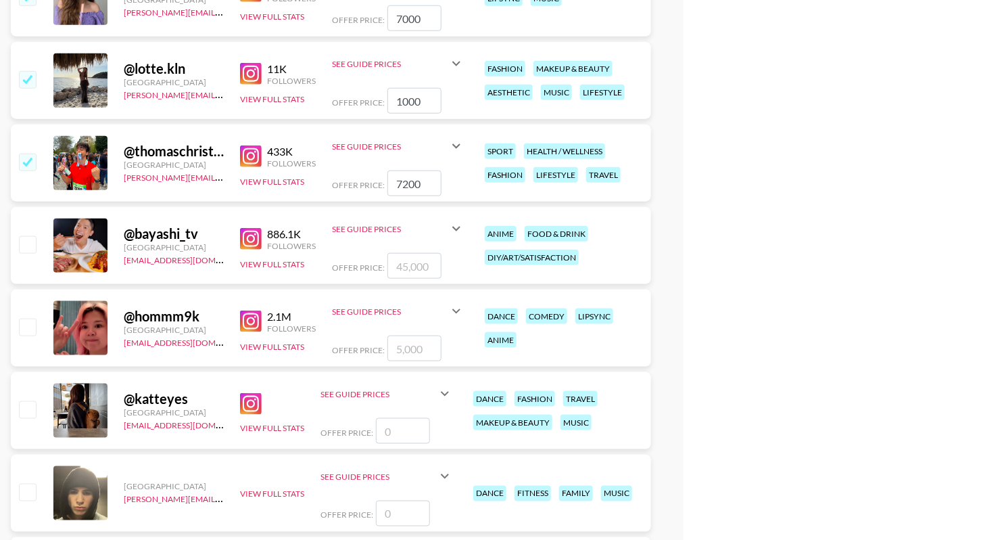
click at [283, 106] on div "@ lotte.kln Netherlands [PERSON_NAME][EMAIL_ADDRESS][DOMAIN_NAME] 11K Followers…" at bounding box center [331, 80] width 641 height 77
click at [283, 97] on button "View Full Stats" at bounding box center [272, 99] width 64 height 10
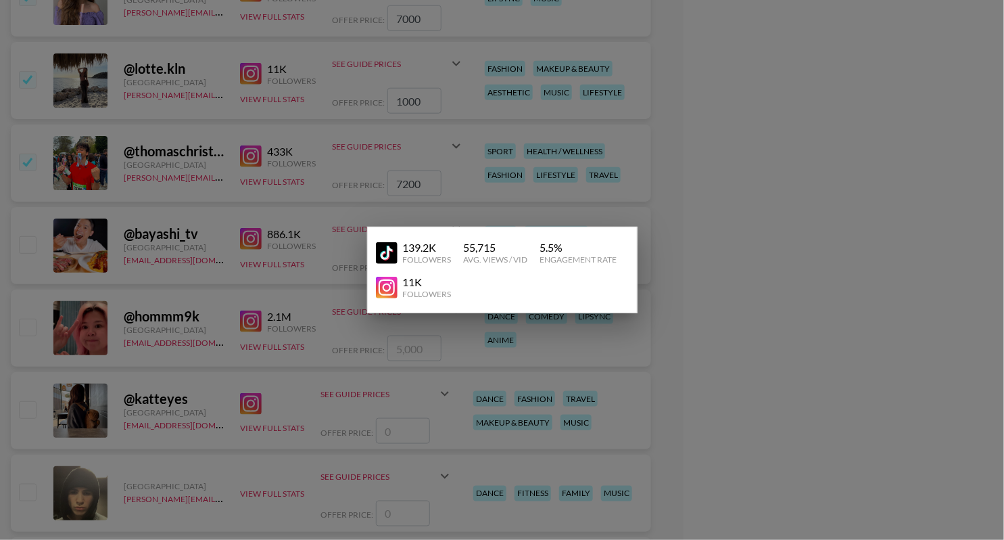
click at [538, 70] on div at bounding box center [502, 270] width 1004 height 540
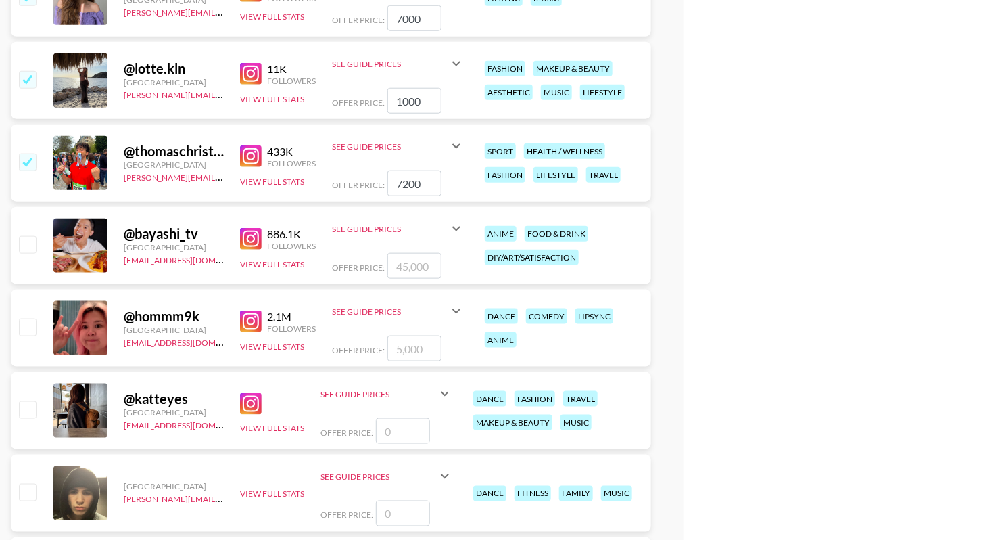
click at [258, 76] on img at bounding box center [251, 74] width 22 height 22
click at [27, 76] on input "checkbox" at bounding box center [27, 79] width 16 height 16
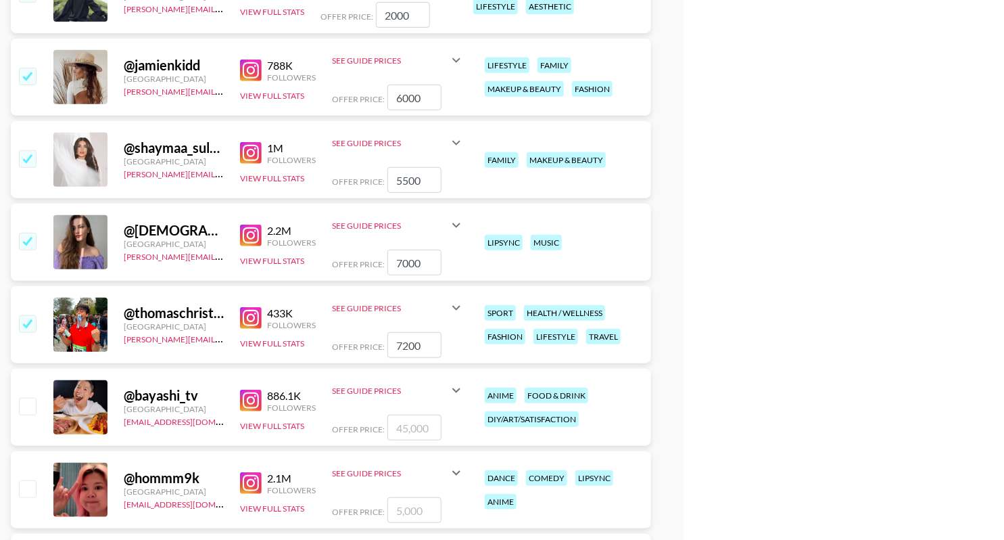
scroll to position [7412, 0]
click at [269, 258] on button "View Full Stats" at bounding box center [272, 261] width 64 height 10
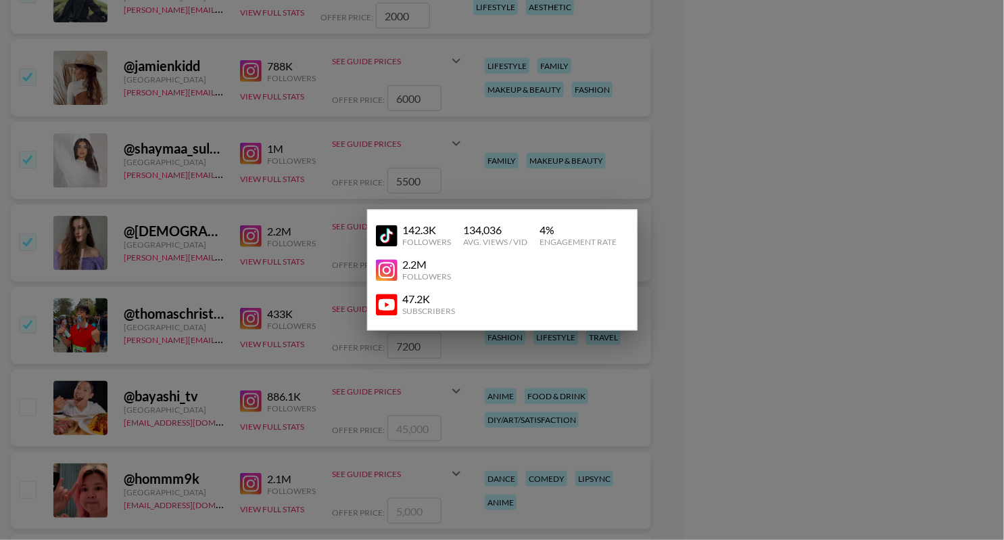
click at [288, 220] on div at bounding box center [502, 270] width 1004 height 540
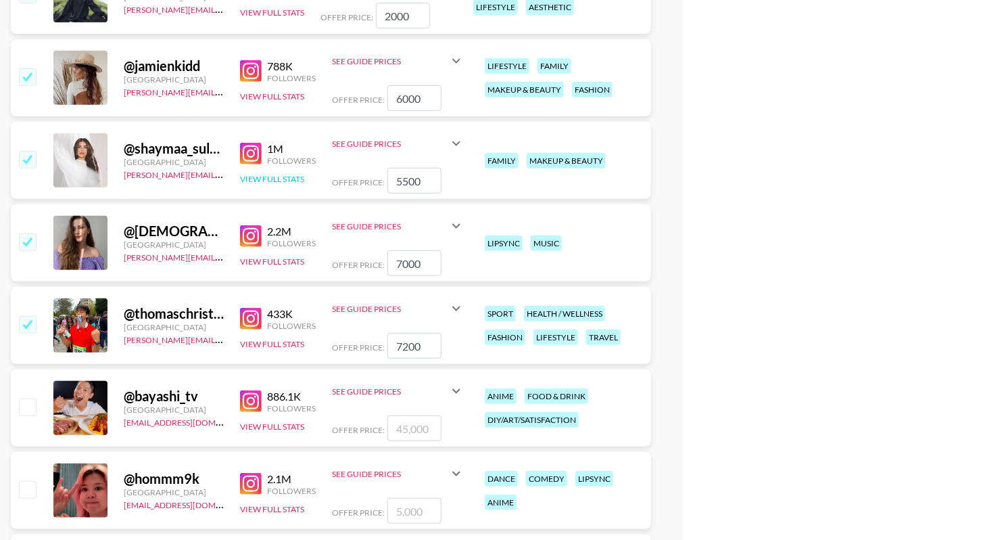
click at [289, 178] on button "View Full Stats" at bounding box center [272, 179] width 64 height 10
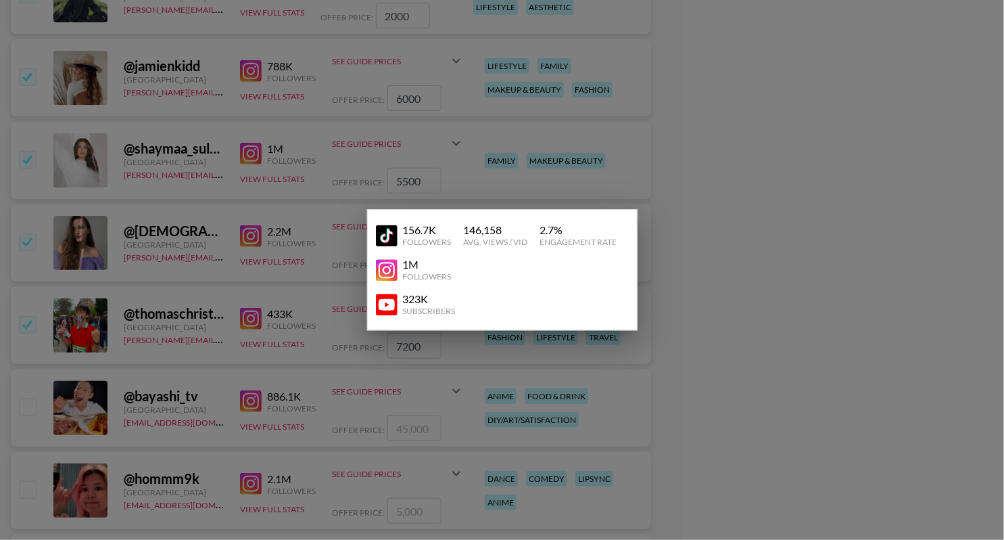
click at [500, 133] on div at bounding box center [502, 270] width 1004 height 540
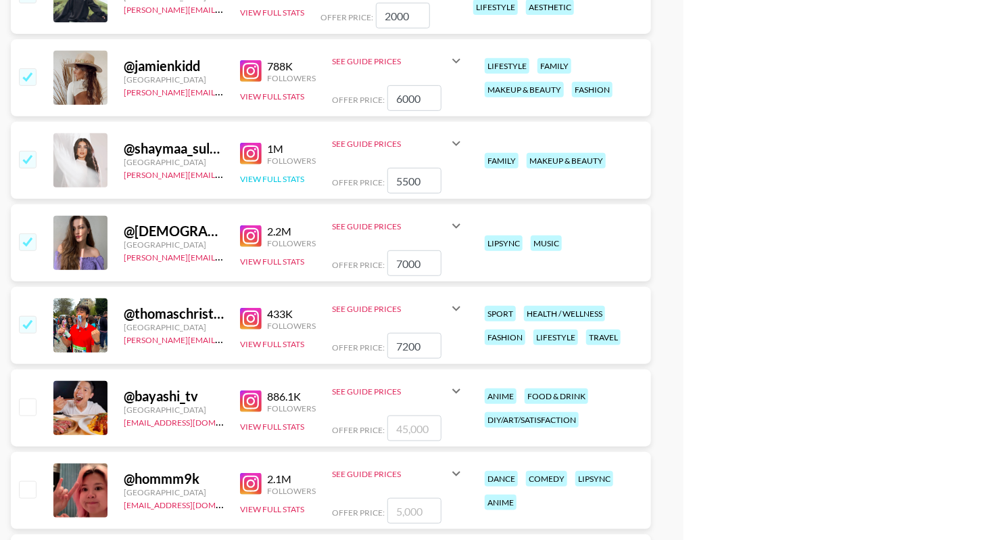
click at [273, 174] on button "View Full Stats" at bounding box center [272, 179] width 64 height 10
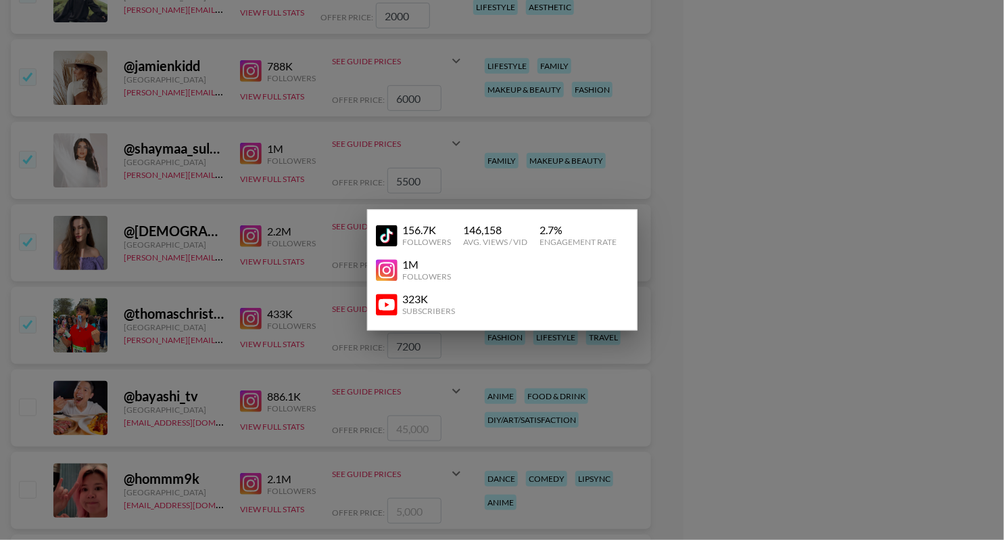
click at [310, 154] on div at bounding box center [502, 270] width 1004 height 540
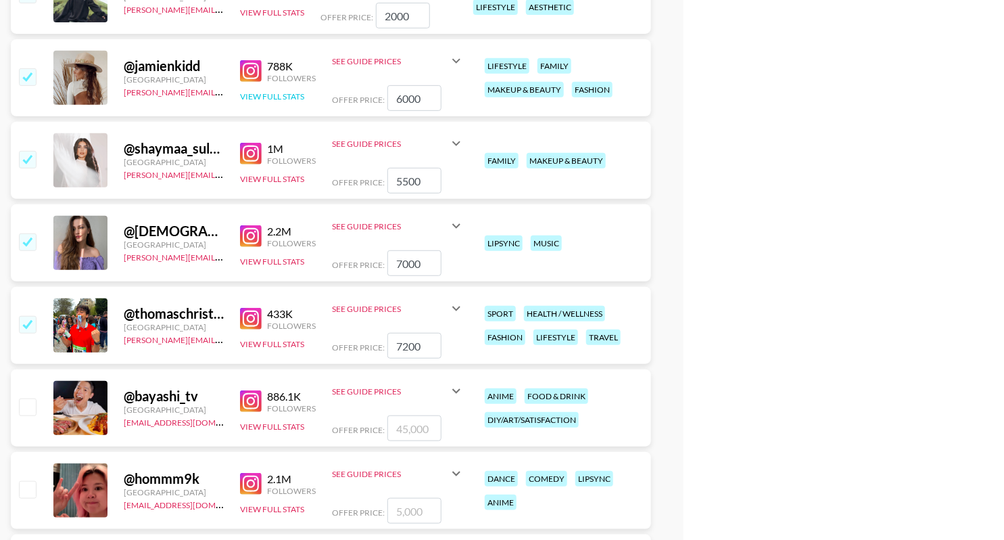
click at [273, 94] on button "View Full Stats" at bounding box center [272, 96] width 64 height 10
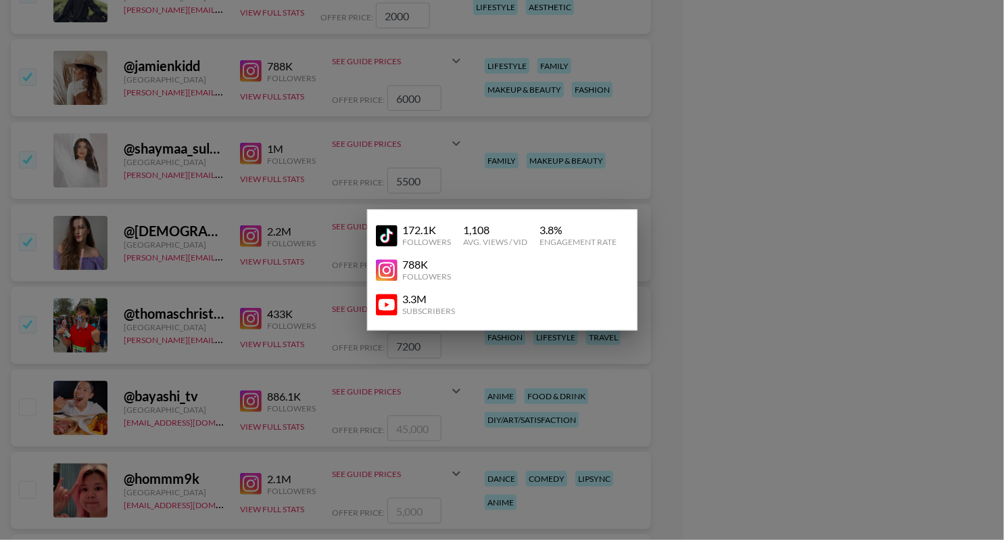
click at [317, 91] on div at bounding box center [502, 270] width 1004 height 540
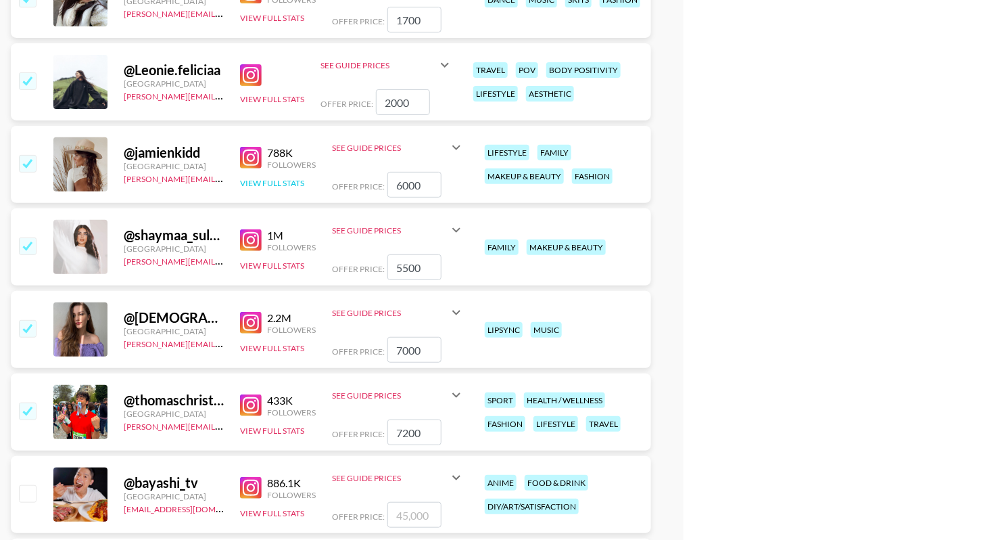
scroll to position [7317, 0]
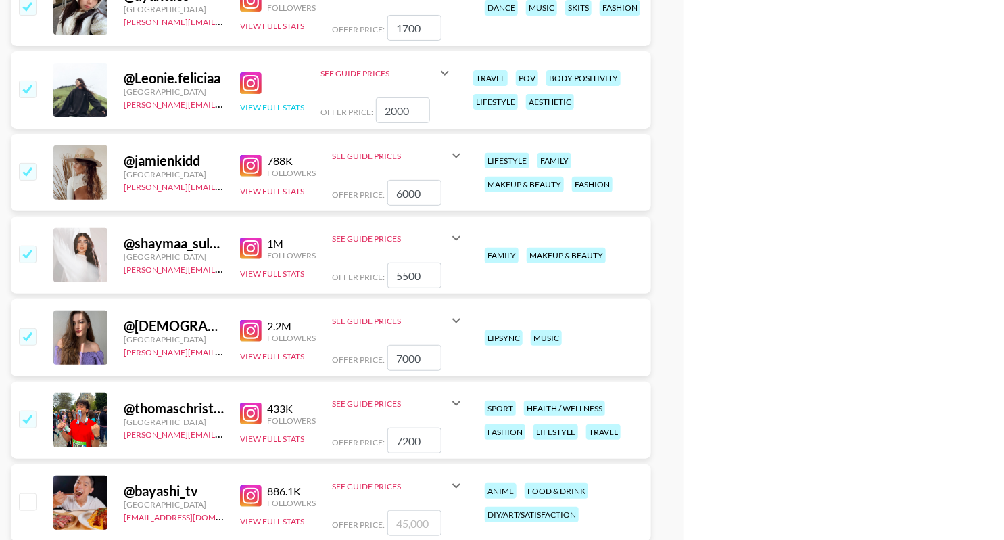
click at [292, 105] on button "View Full Stats" at bounding box center [272, 107] width 64 height 10
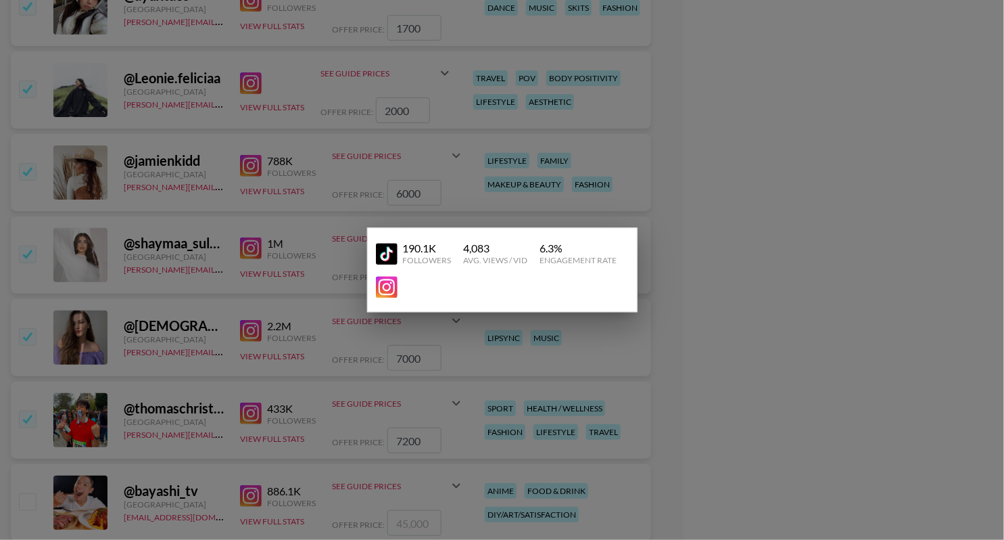
click at [513, 61] on div at bounding box center [502, 270] width 1004 height 540
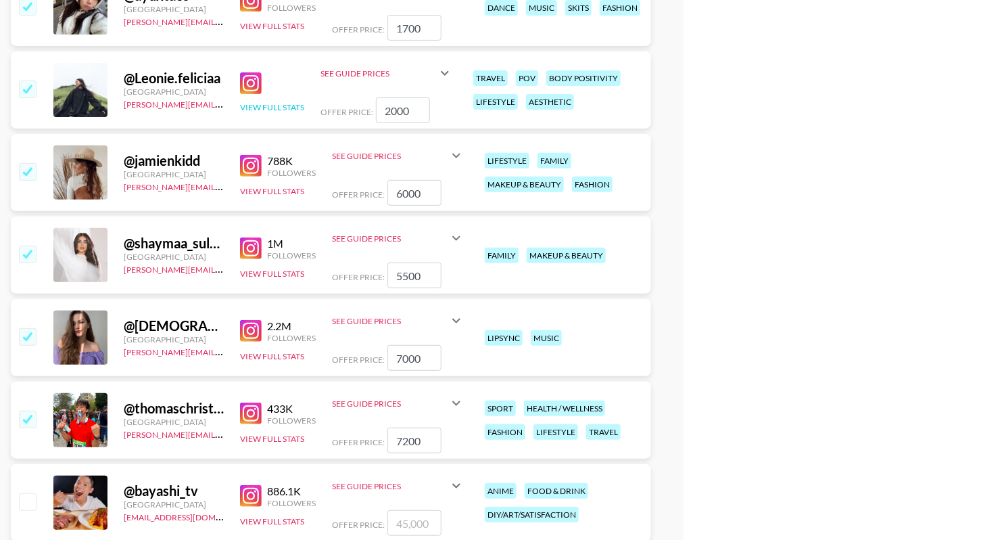
click at [285, 102] on button "View Full Stats" at bounding box center [272, 107] width 64 height 10
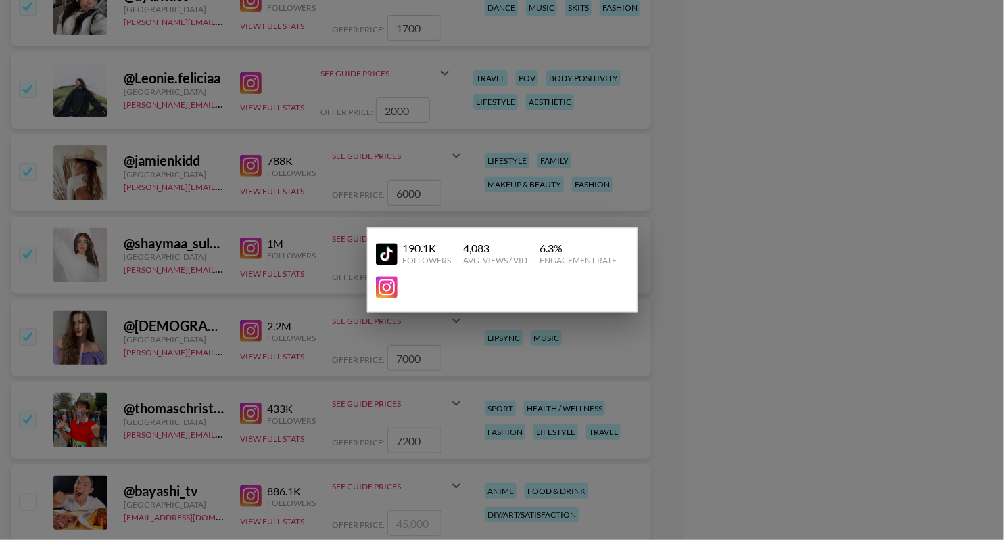
click at [588, 74] on div at bounding box center [502, 270] width 1004 height 540
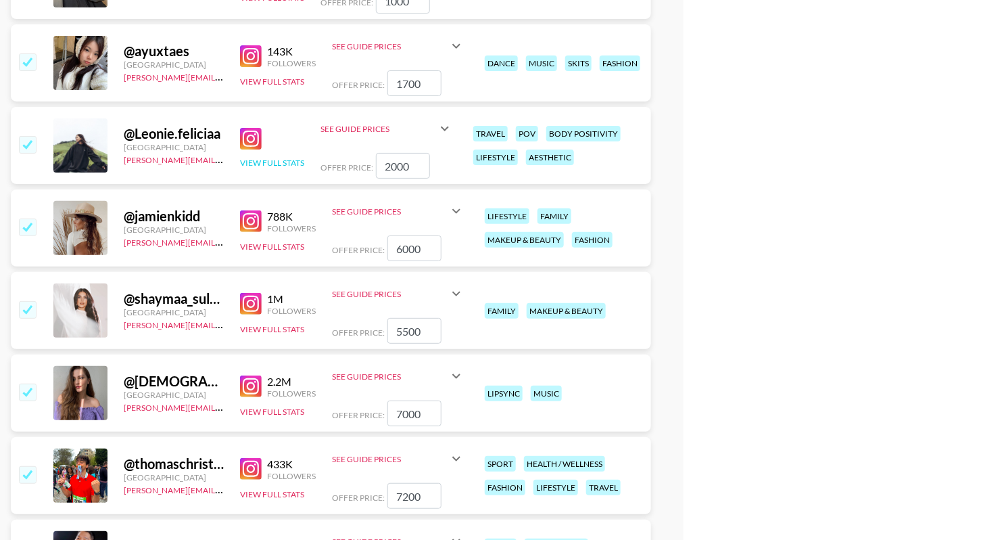
scroll to position [7261, 0]
click at [299, 77] on button "View Full Stats" at bounding box center [272, 82] width 64 height 10
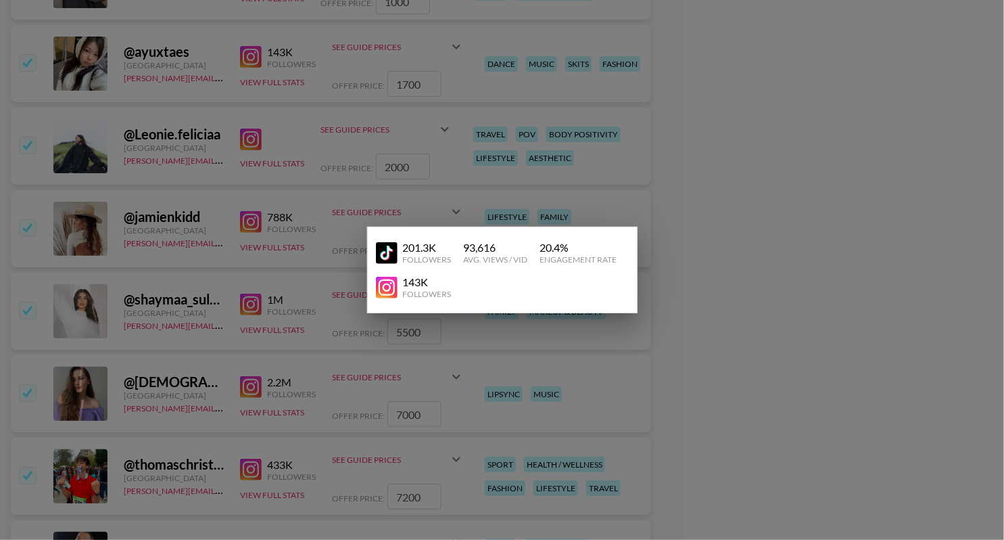
click at [226, 104] on div at bounding box center [502, 270] width 1004 height 540
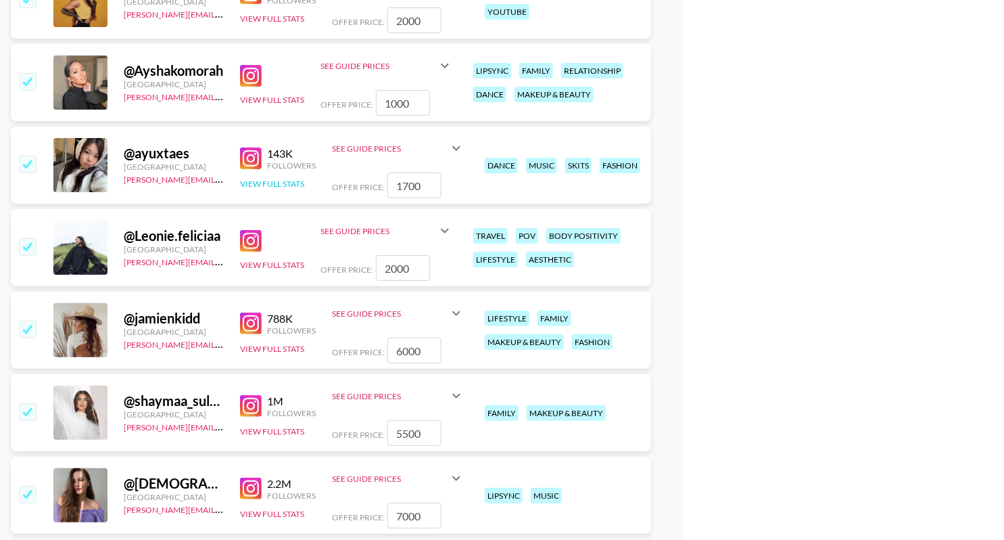
scroll to position [7154, 0]
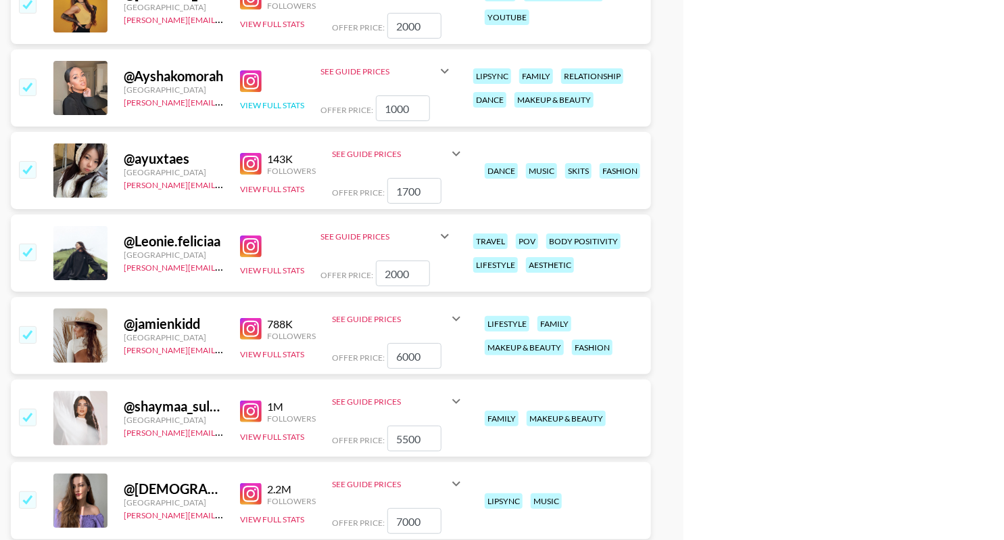
click at [288, 106] on button "View Full Stats" at bounding box center [272, 105] width 64 height 10
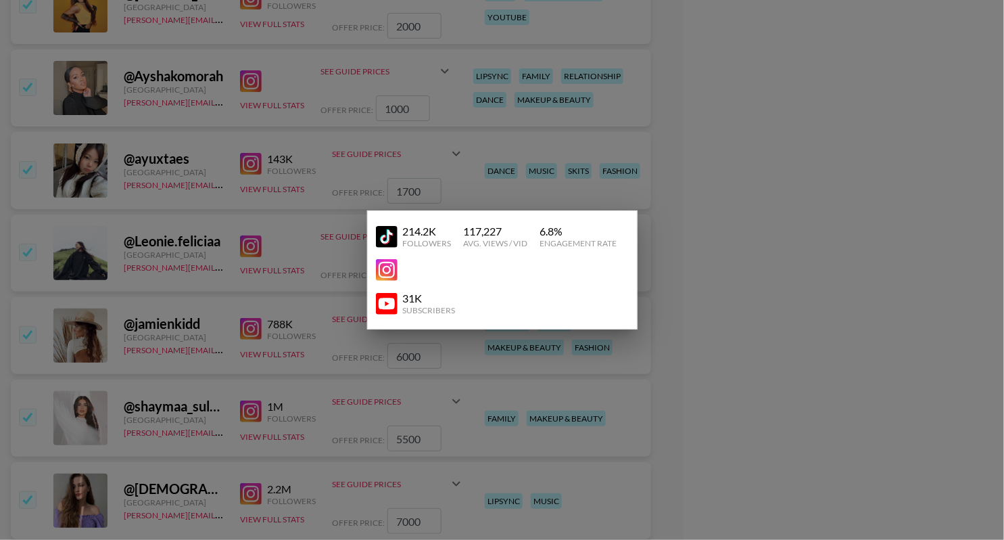
click at [471, 82] on div at bounding box center [502, 270] width 1004 height 540
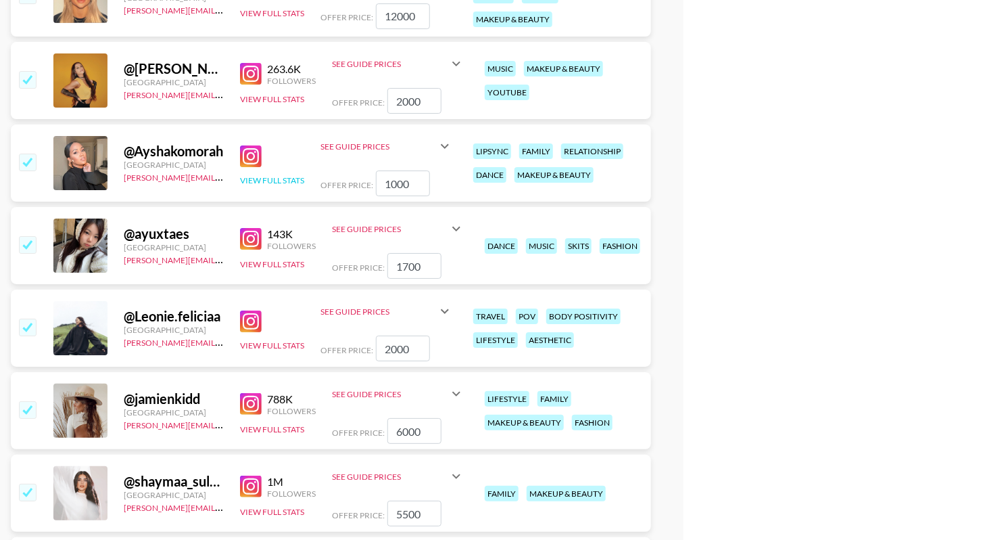
scroll to position [7050, 0]
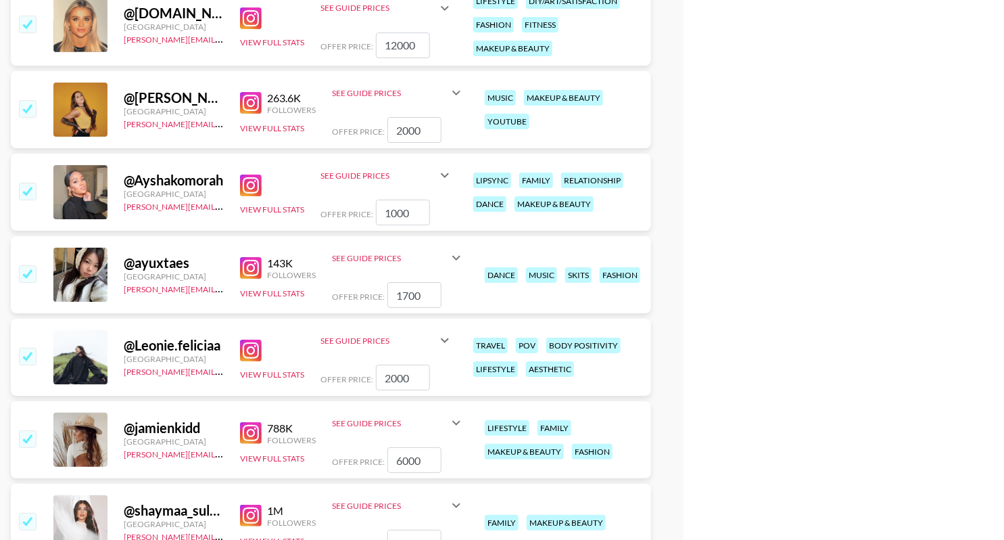
drag, startPoint x: 25, startPoint y: 186, endPoint x: 32, endPoint y: 187, distance: 7.5
click at [24, 186] on input "checkbox" at bounding box center [27, 191] width 16 height 16
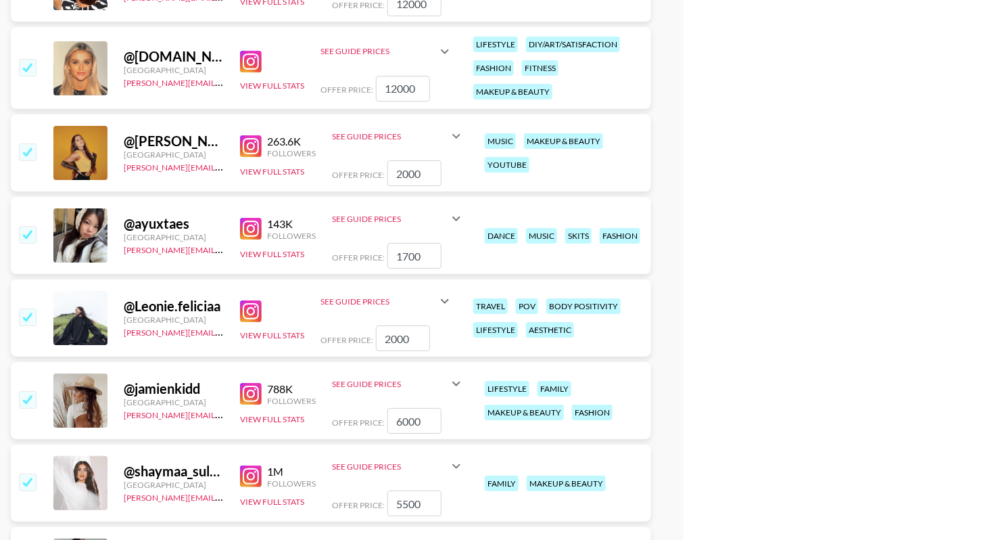
scroll to position [7005, 0]
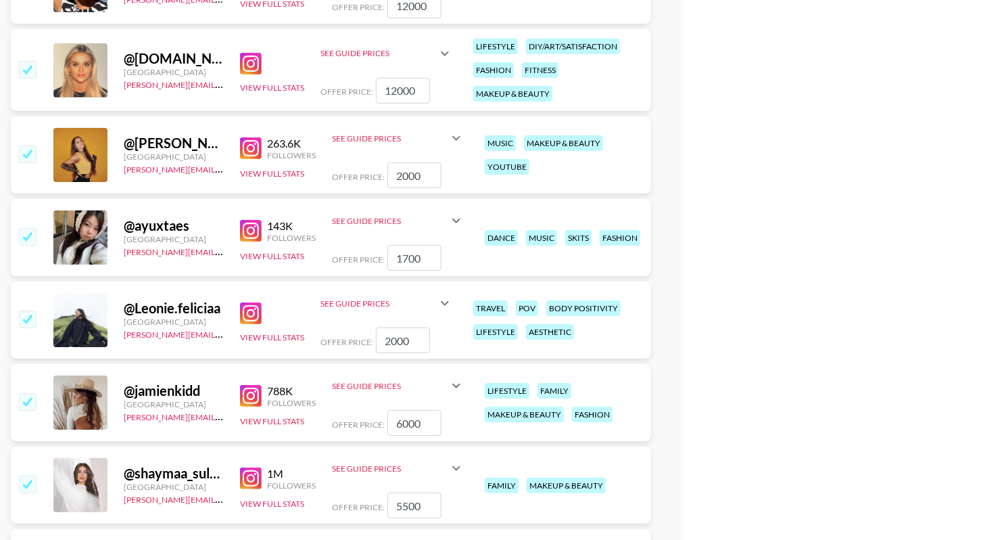
click at [24, 149] on input "checkbox" at bounding box center [27, 153] width 16 height 16
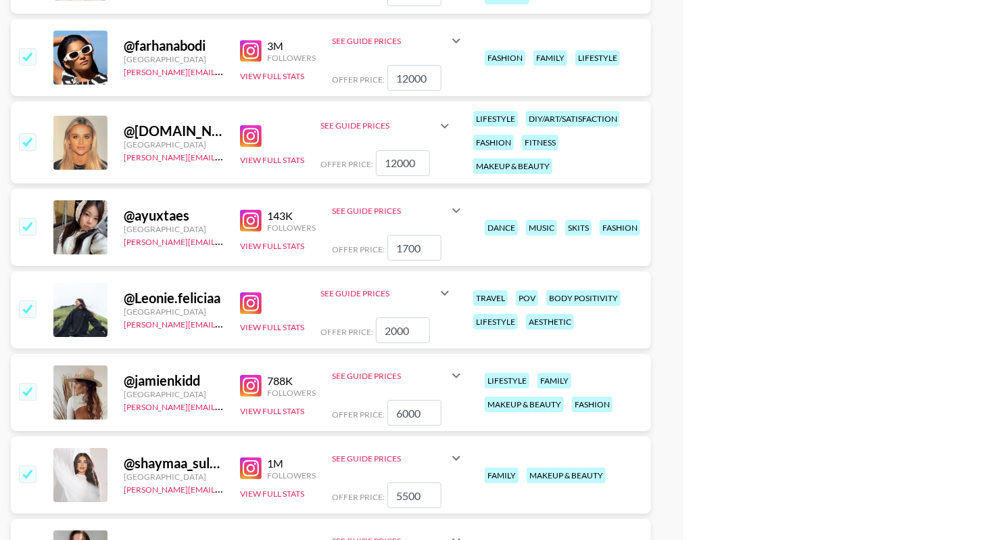
scroll to position [6930, 0]
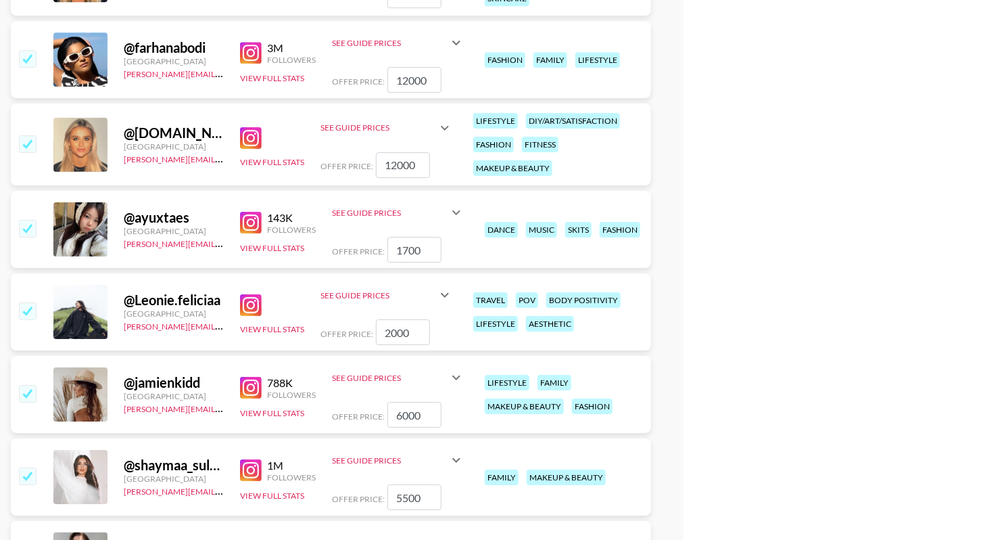
click at [26, 143] on input "checkbox" at bounding box center [27, 143] width 16 height 16
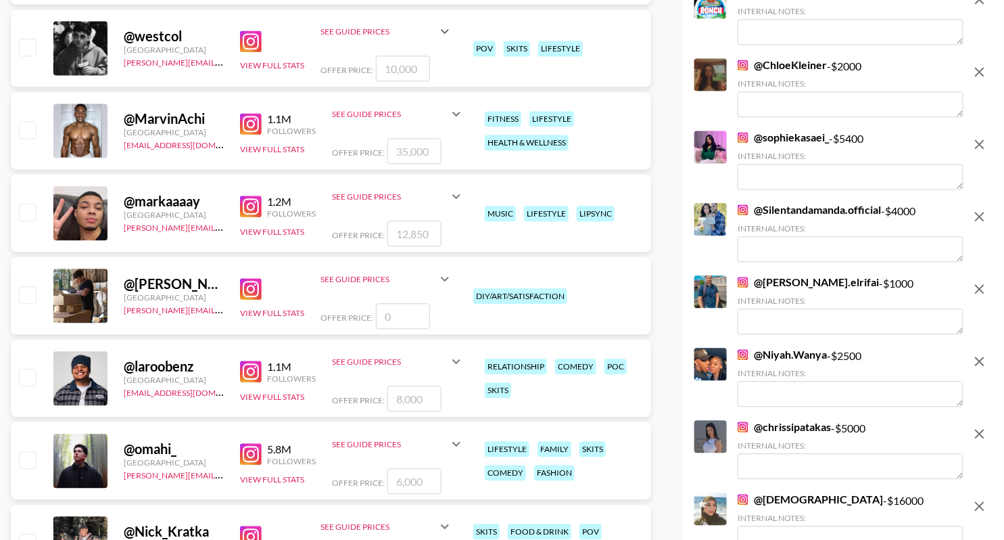
scroll to position [0, 0]
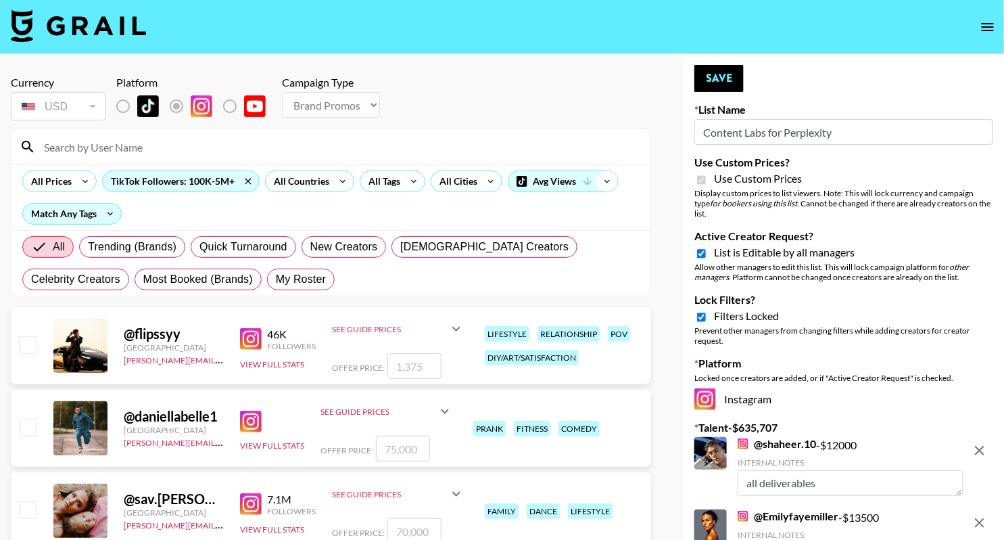
click at [600, 179] on icon at bounding box center [608, 181] width 22 height 20
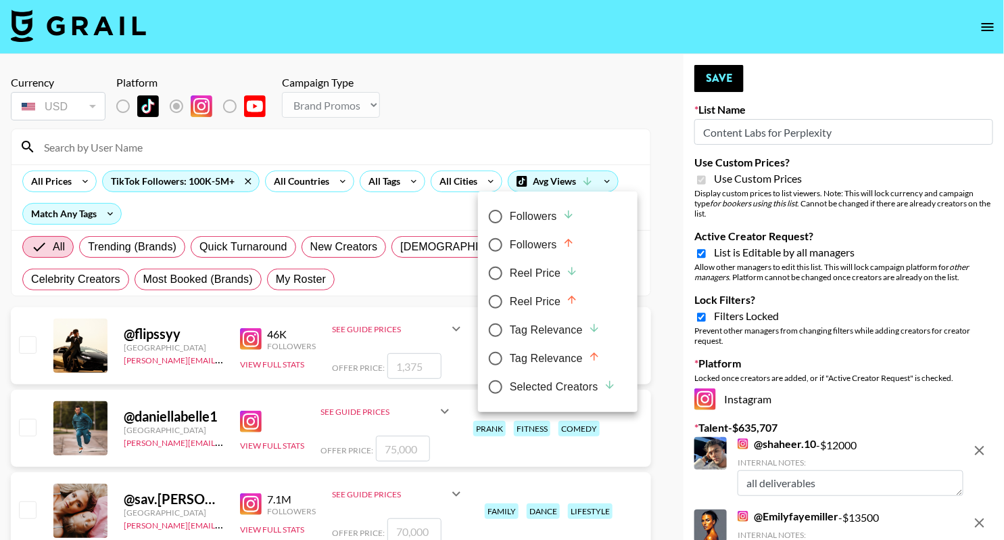
click at [538, 386] on div "Selected Creators" at bounding box center [563, 387] width 106 height 16
click at [510, 386] on input "Selected Creators" at bounding box center [496, 387] width 28 height 28
radio input "true"
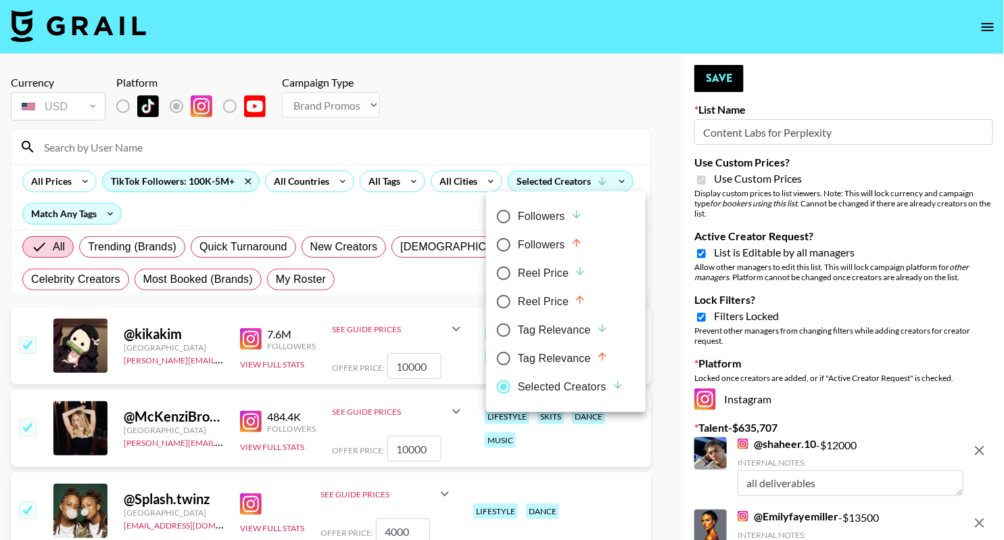
click at [626, 139] on div at bounding box center [502, 270] width 1004 height 540
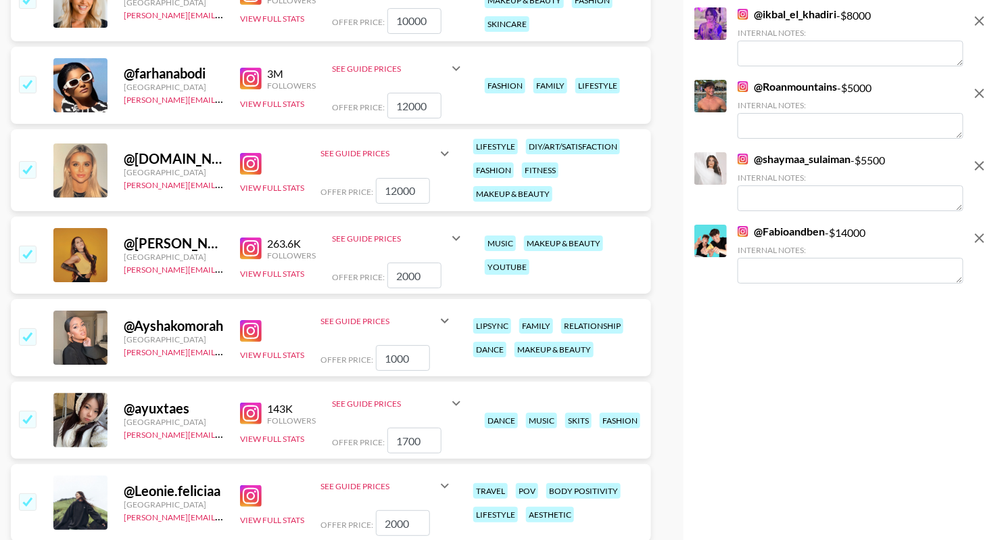
scroll to position [7059, 0]
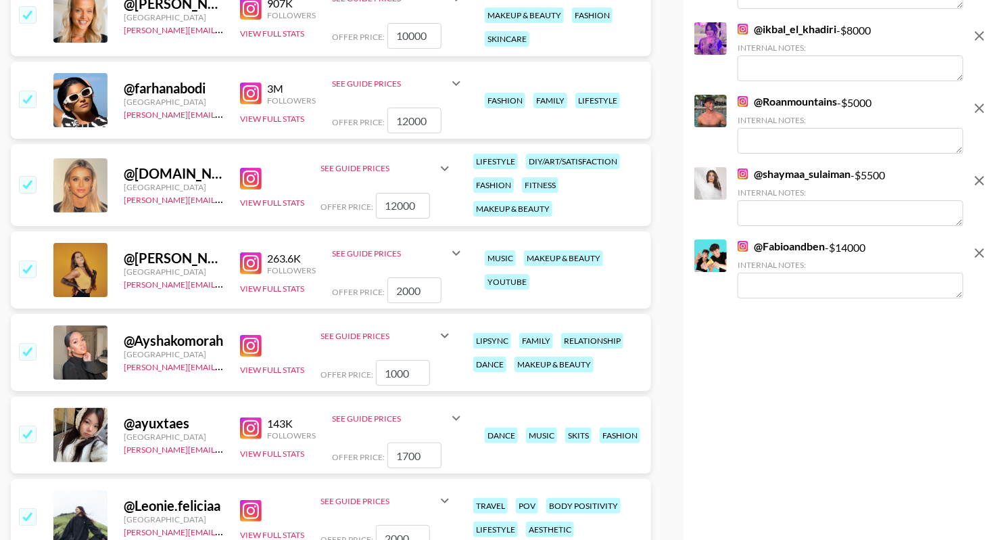
click at [27, 179] on input "checkbox" at bounding box center [27, 184] width 16 height 16
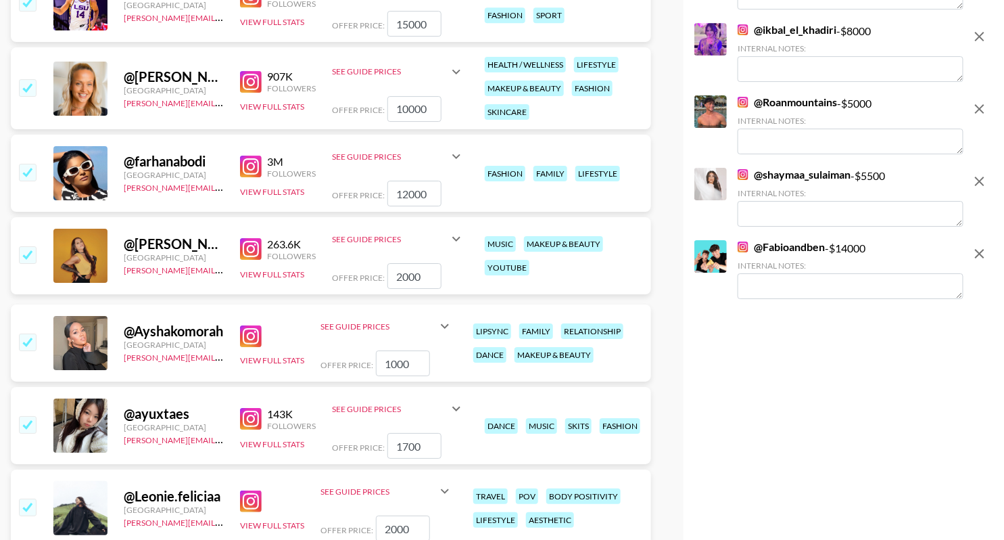
scroll to position [6965, 0]
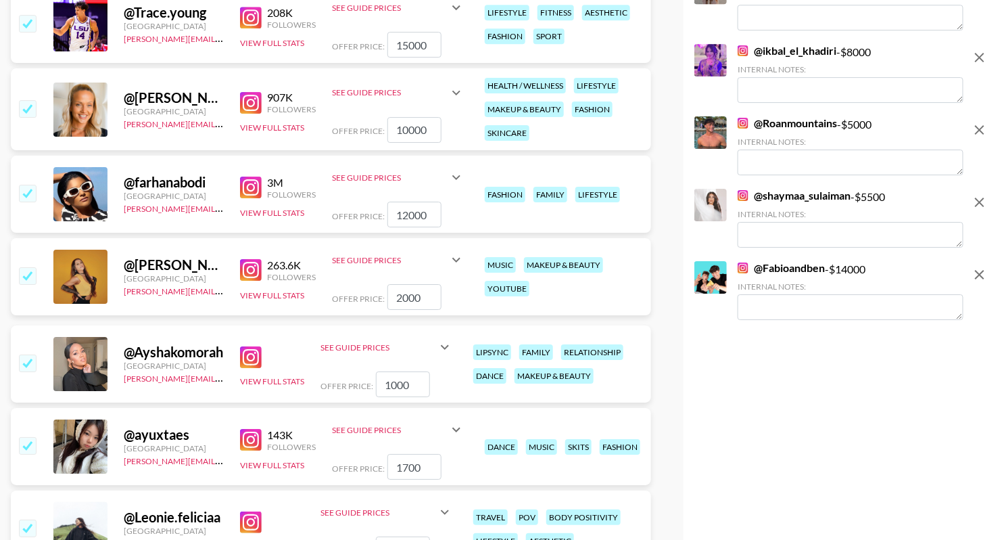
click at [26, 108] on input "checkbox" at bounding box center [27, 108] width 16 height 16
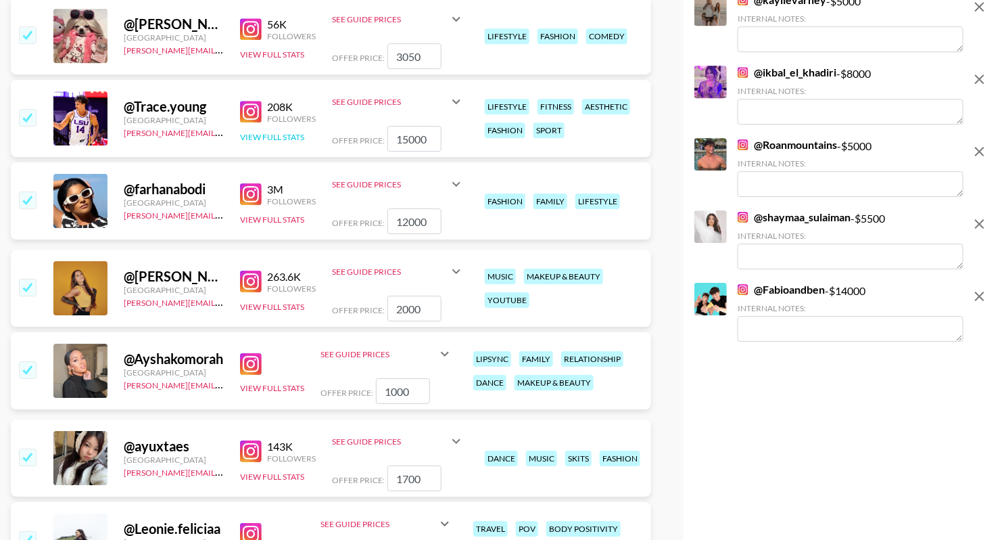
scroll to position [6846, 0]
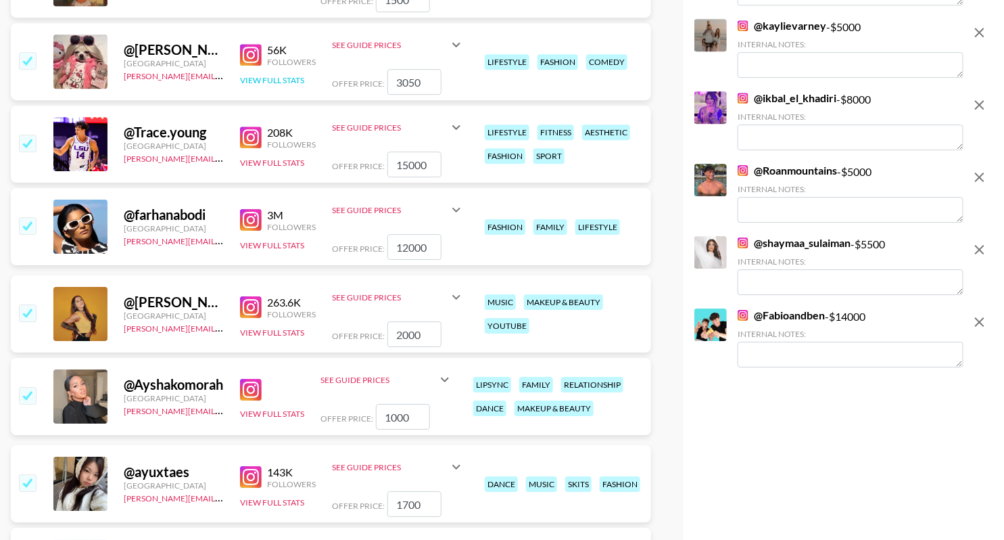
click at [269, 78] on button "View Full Stats" at bounding box center [272, 80] width 64 height 10
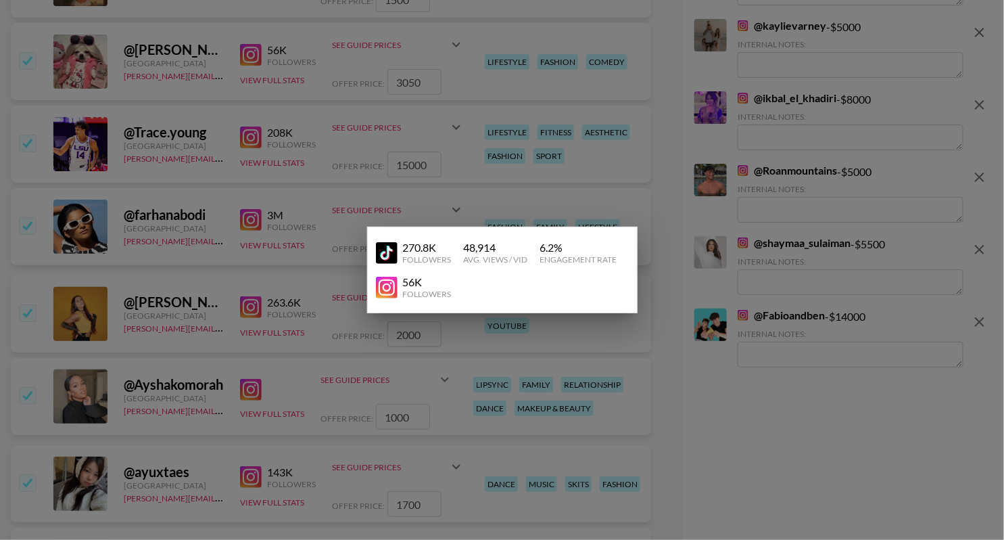
click at [618, 74] on div at bounding box center [502, 270] width 1004 height 540
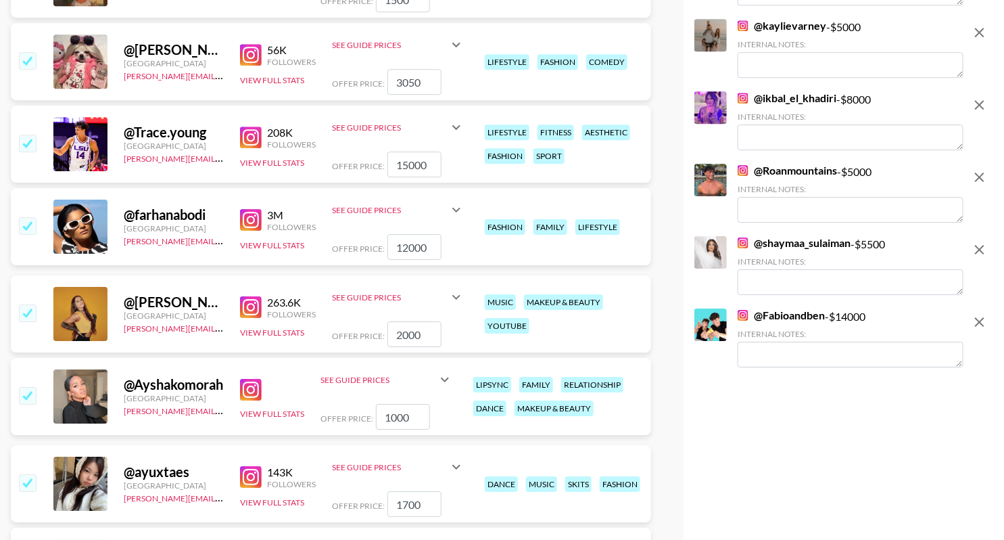
click at [24, 61] on input "checkbox" at bounding box center [27, 60] width 16 height 16
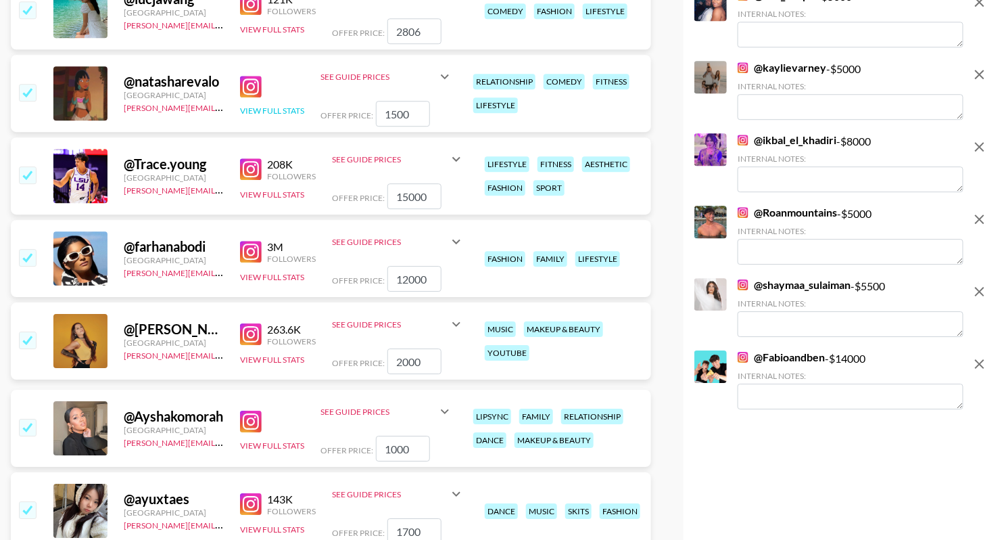
scroll to position [6621, 0]
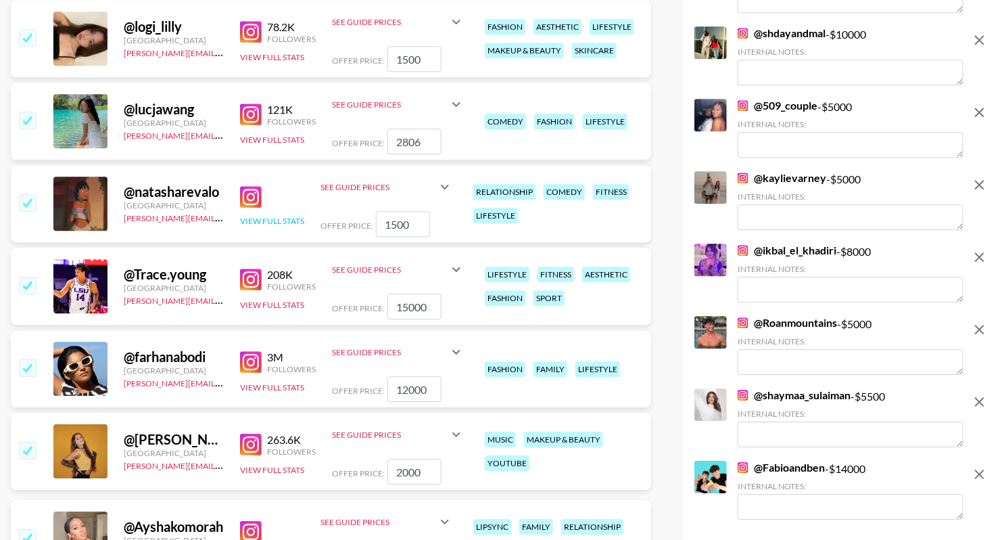
click at [272, 216] on button "View Full Stats" at bounding box center [272, 221] width 64 height 10
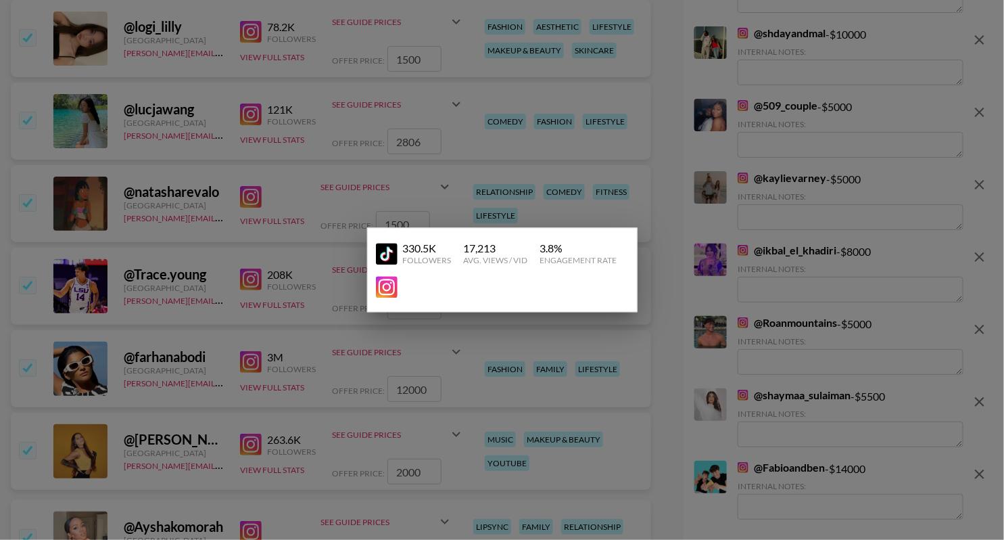
click at [465, 158] on div at bounding box center [502, 270] width 1004 height 540
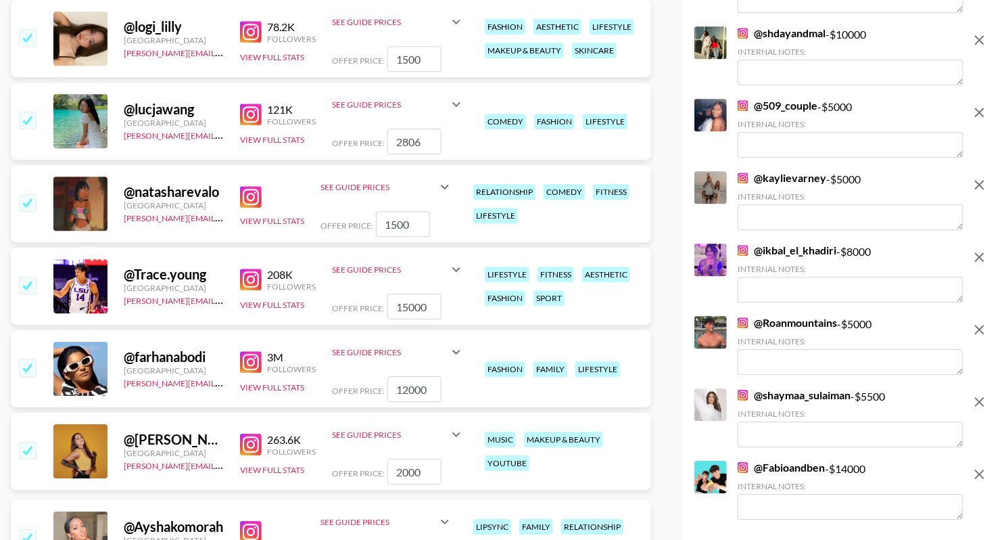
click at [253, 189] on img at bounding box center [251, 197] width 22 height 22
click at [25, 203] on input "checkbox" at bounding box center [27, 202] width 16 height 16
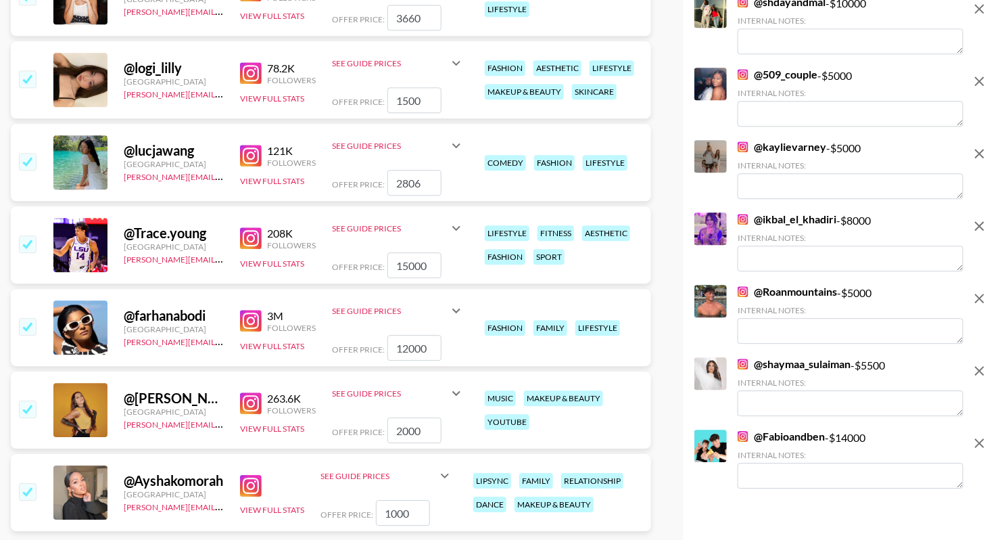
scroll to position [6578, 0]
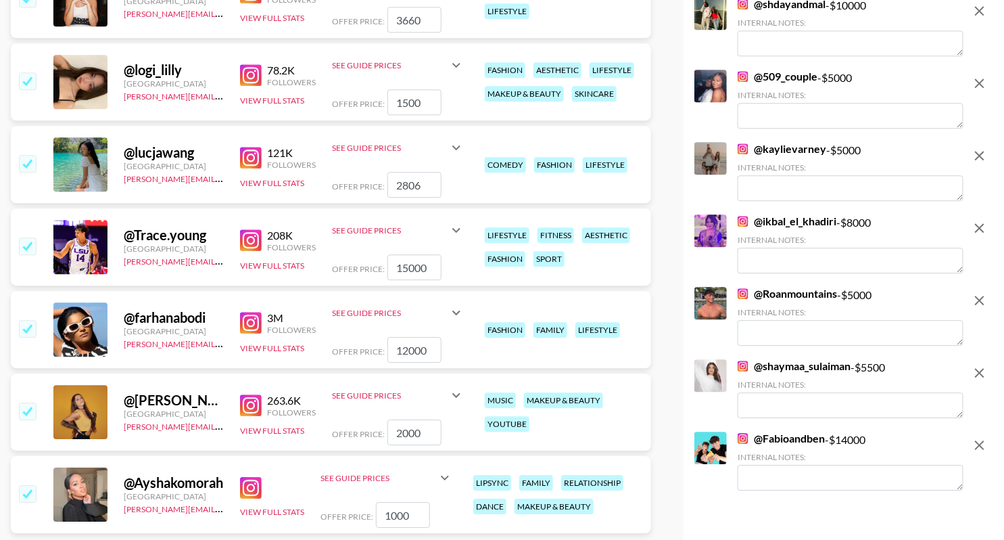
click at [254, 160] on img at bounding box center [251, 158] width 22 height 22
click at [24, 78] on input "checkbox" at bounding box center [27, 80] width 16 height 16
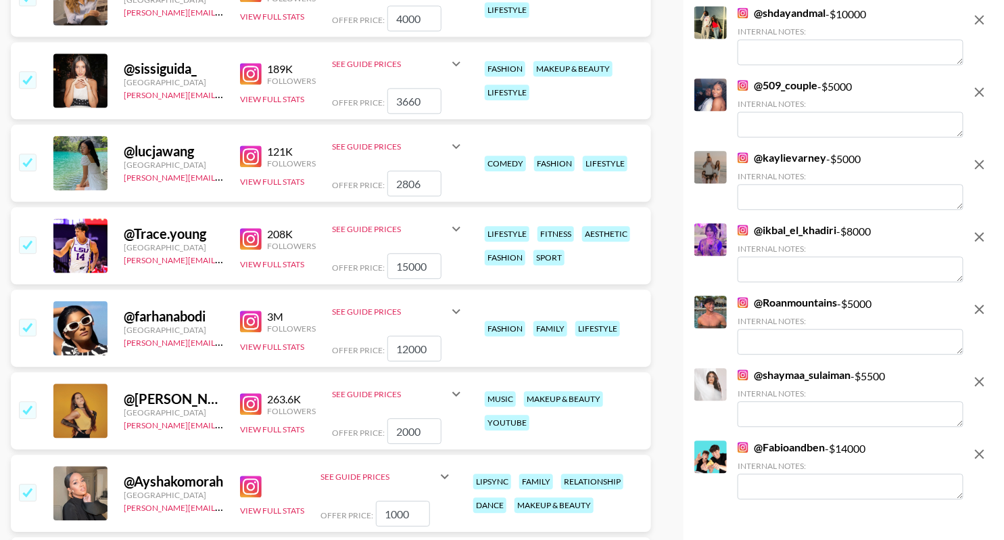
scroll to position [6489, 0]
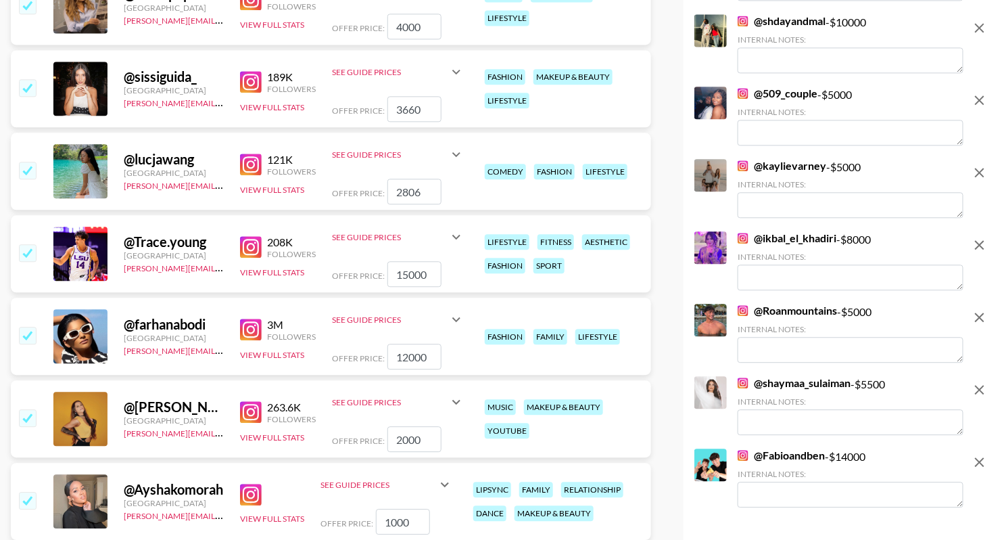
click at [254, 77] on img at bounding box center [251, 82] width 22 height 22
click at [20, 86] on input "checkbox" at bounding box center [27, 87] width 16 height 16
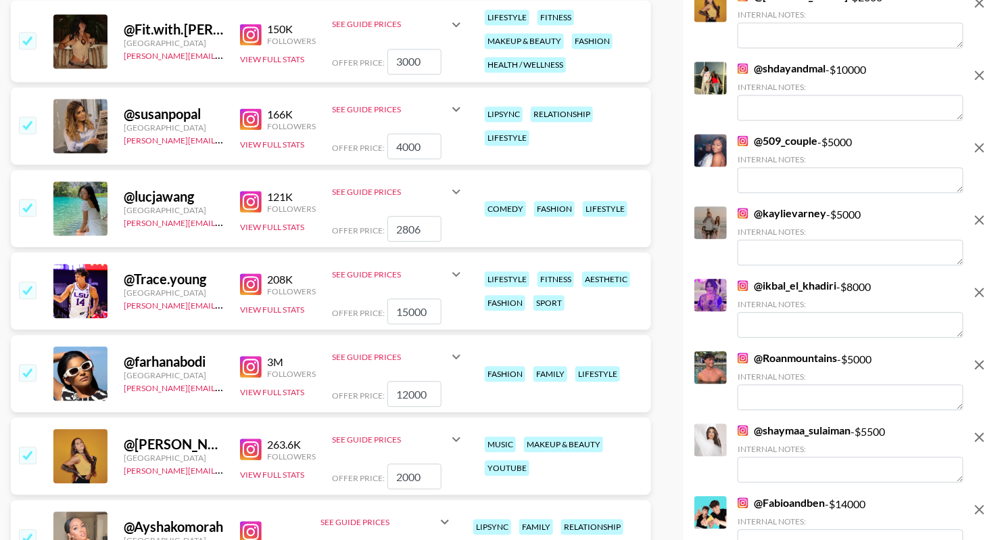
scroll to position [6364, 0]
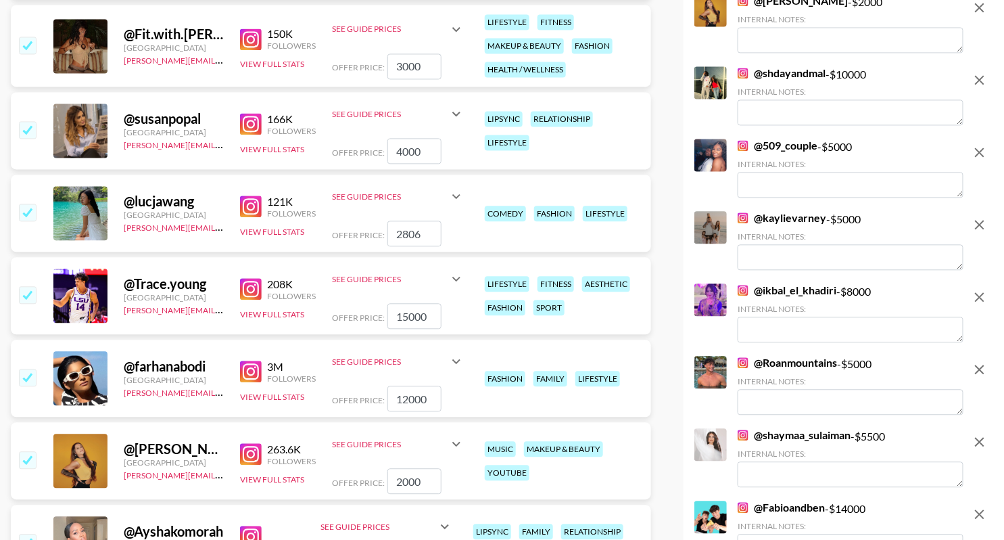
click at [251, 122] on img at bounding box center [251, 124] width 22 height 22
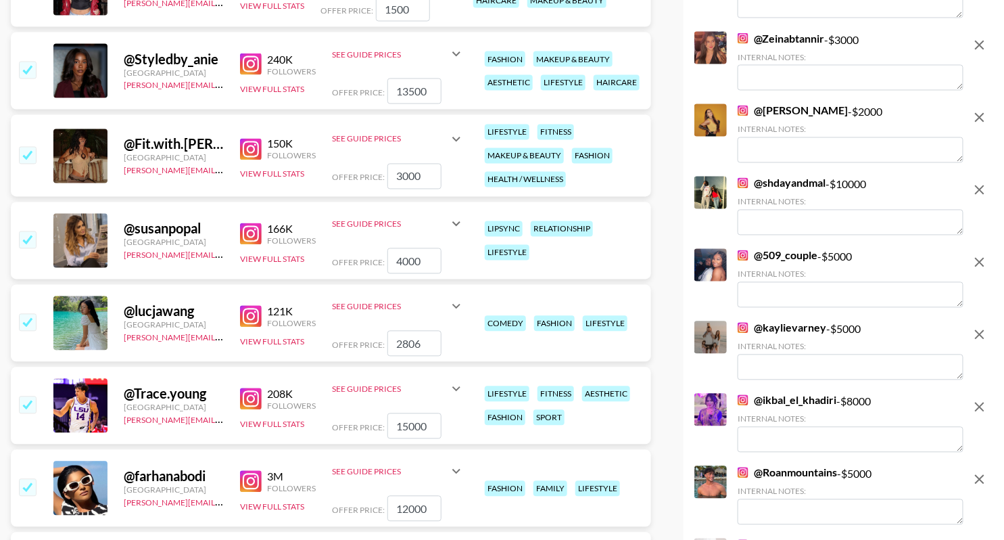
scroll to position [6249, 0]
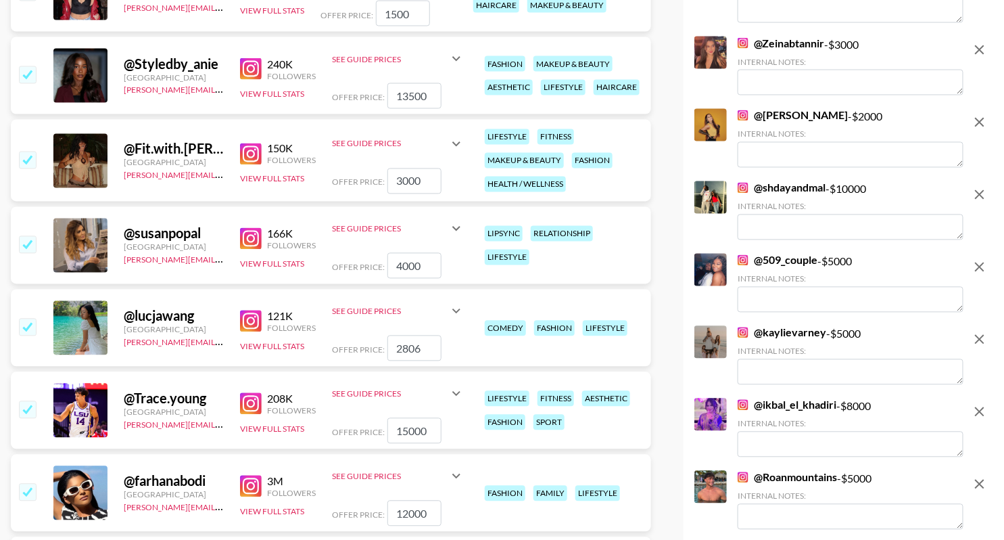
click at [256, 155] on img at bounding box center [251, 154] width 22 height 22
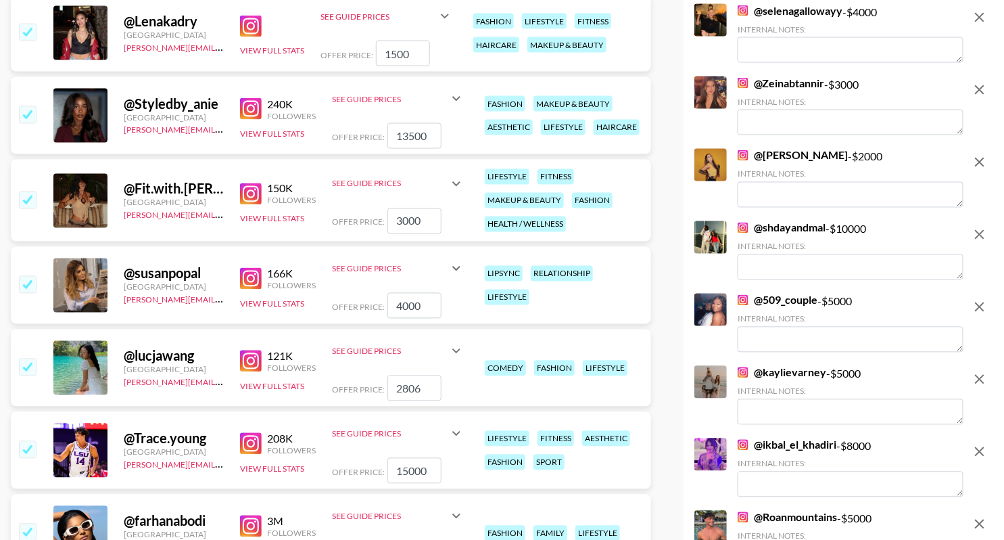
scroll to position [6207, 0]
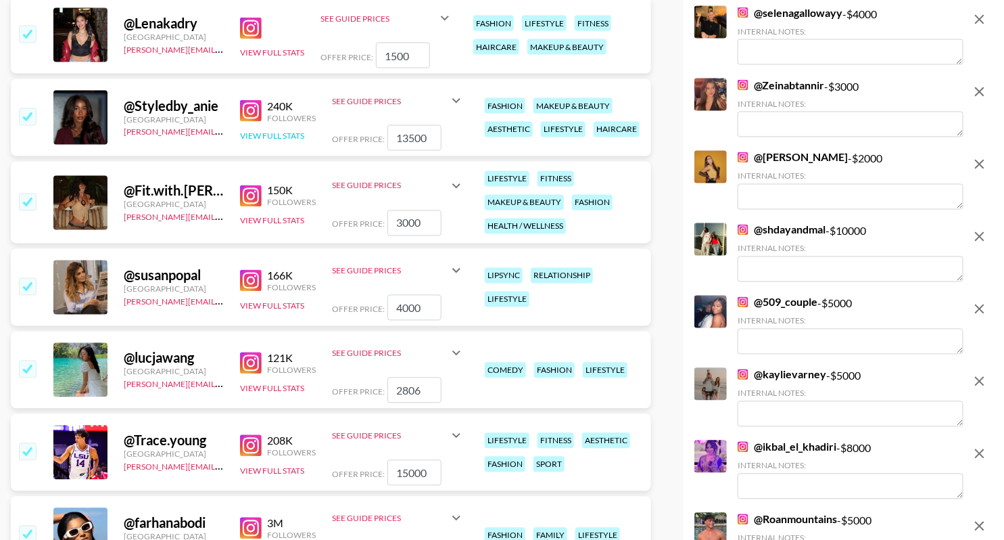
click at [274, 131] on button "View Full Stats" at bounding box center [272, 136] width 64 height 10
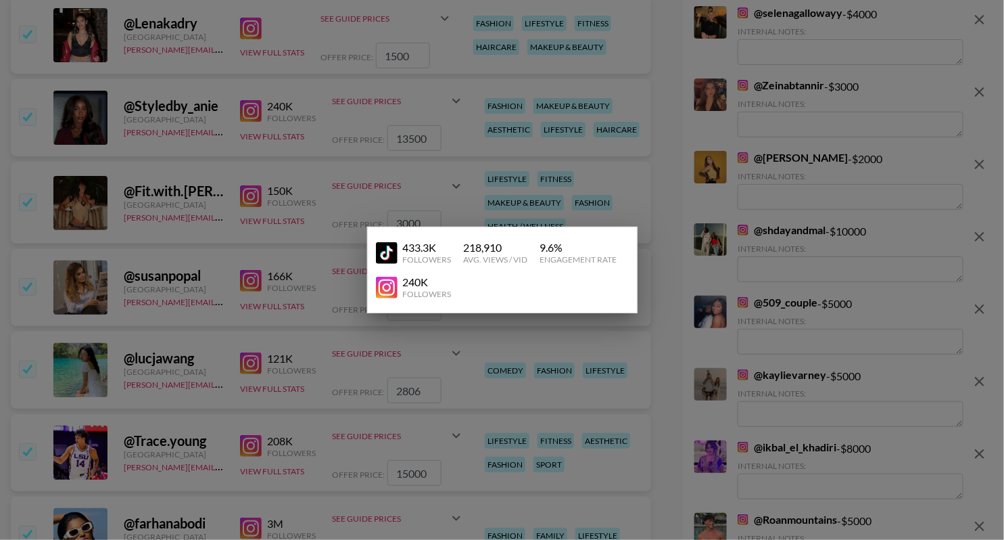
click at [335, 90] on div at bounding box center [502, 270] width 1004 height 540
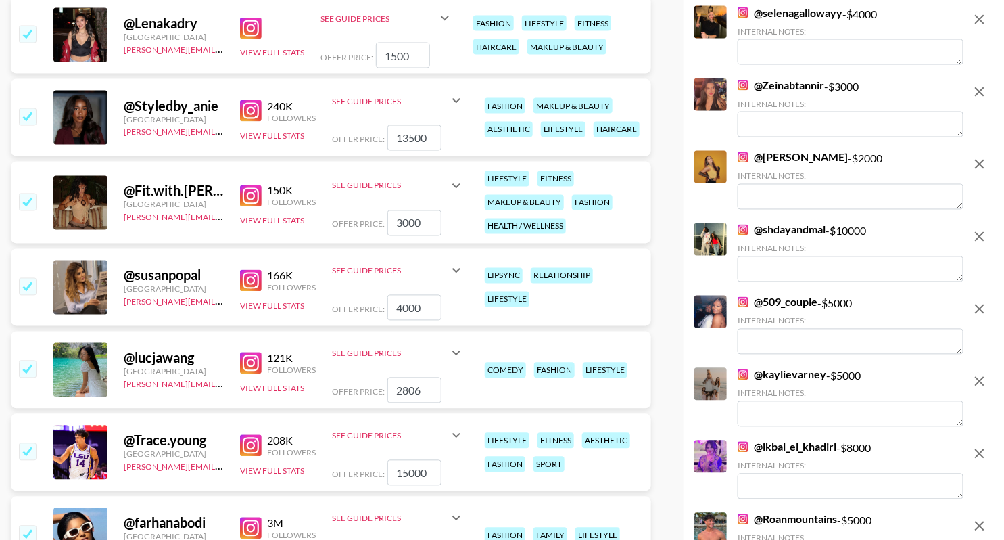
click at [248, 107] on img at bounding box center [251, 111] width 22 height 22
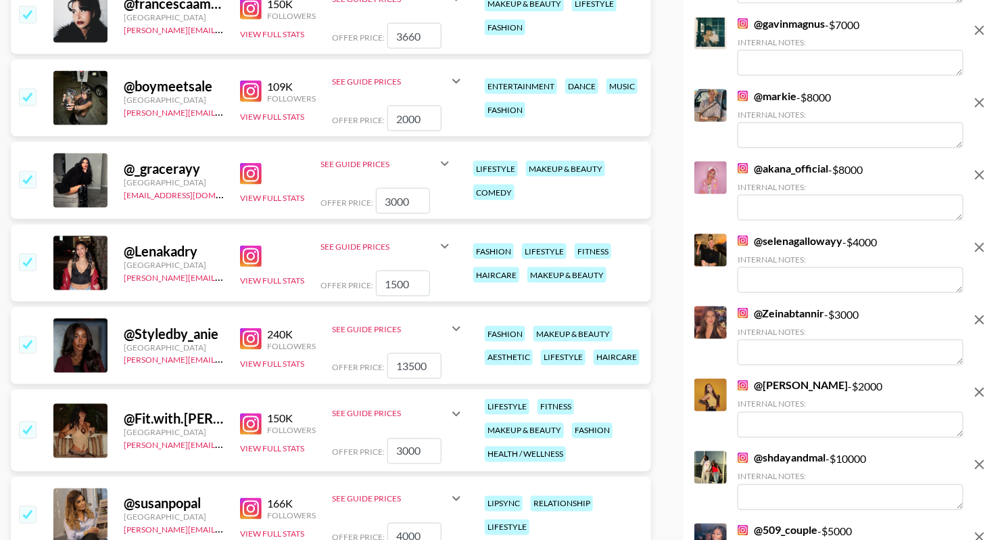
scroll to position [5972, 0]
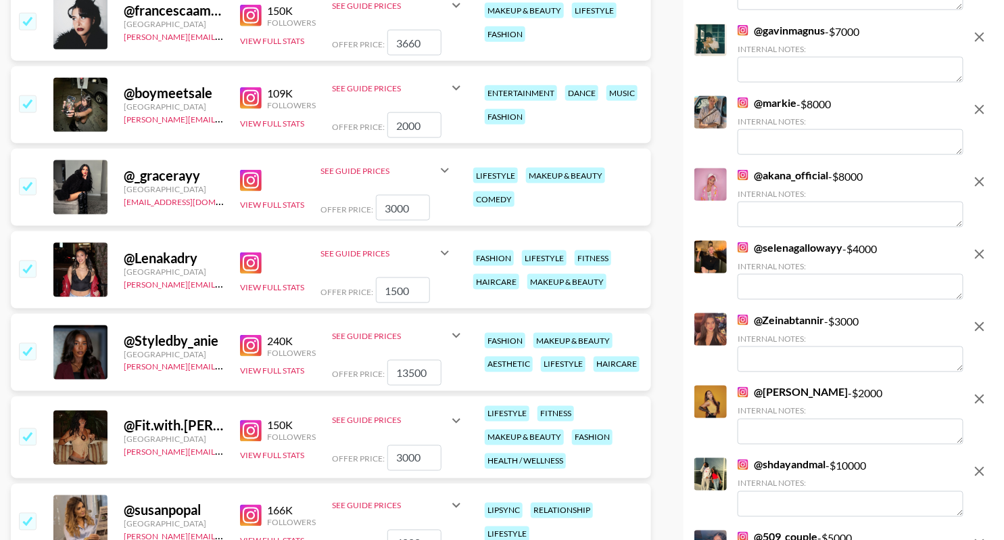
click at [251, 264] on img at bounding box center [251, 263] width 22 height 22
click at [27, 271] on input "checkbox" at bounding box center [27, 268] width 16 height 16
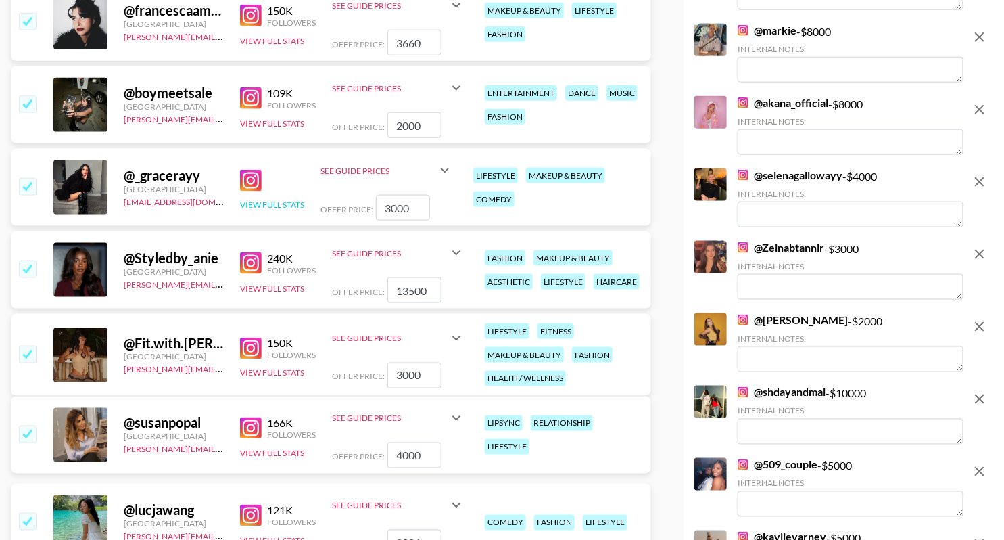
click at [279, 200] on button "View Full Stats" at bounding box center [272, 205] width 64 height 10
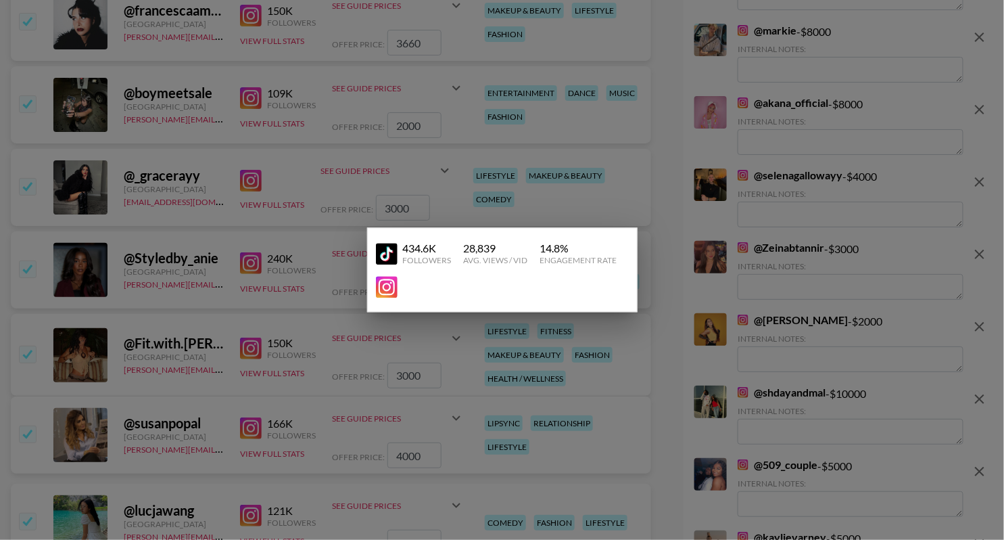
click at [306, 159] on div at bounding box center [502, 270] width 1004 height 540
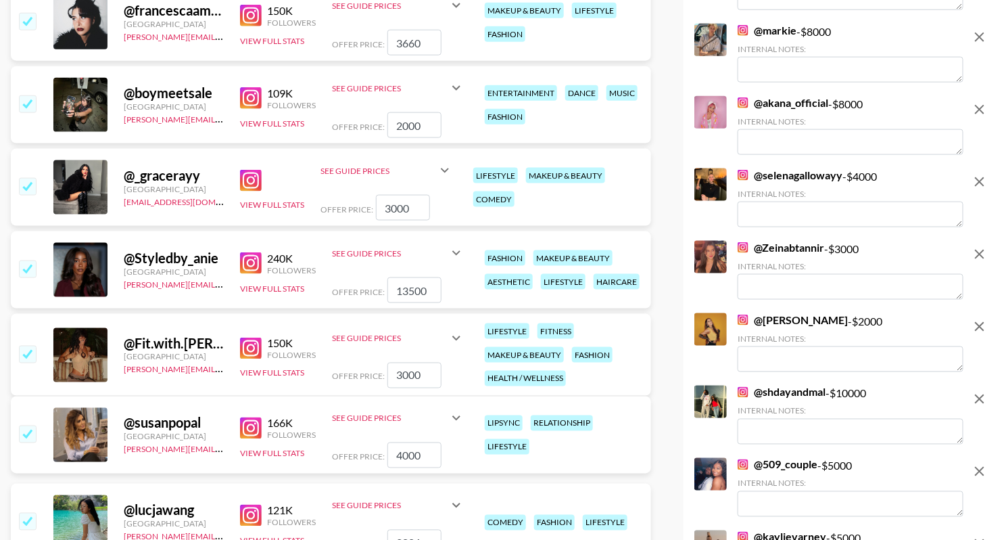
click at [244, 174] on img at bounding box center [251, 181] width 22 height 22
click at [28, 183] on input "checkbox" at bounding box center [27, 186] width 16 height 16
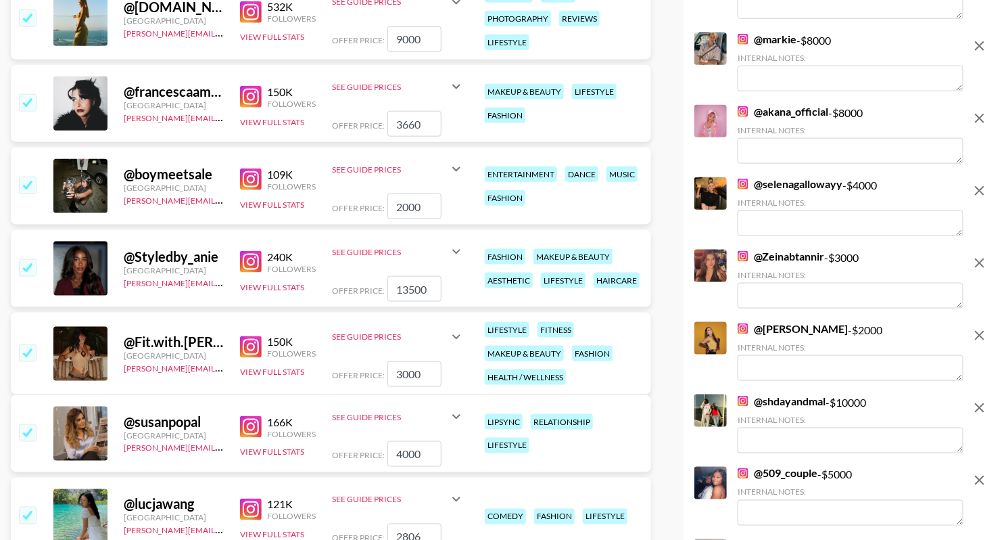
scroll to position [5890, 0]
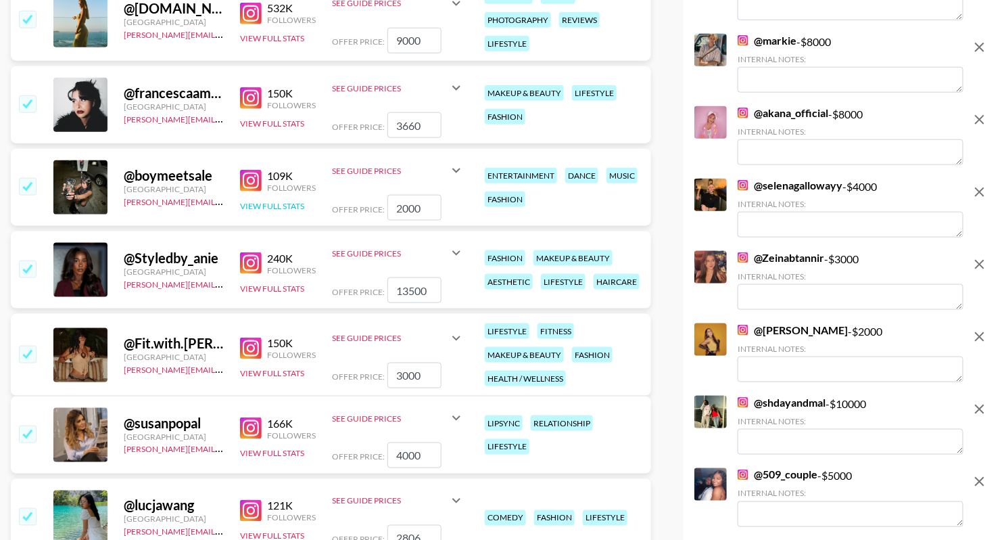
click at [291, 201] on button "View Full Stats" at bounding box center [272, 206] width 64 height 10
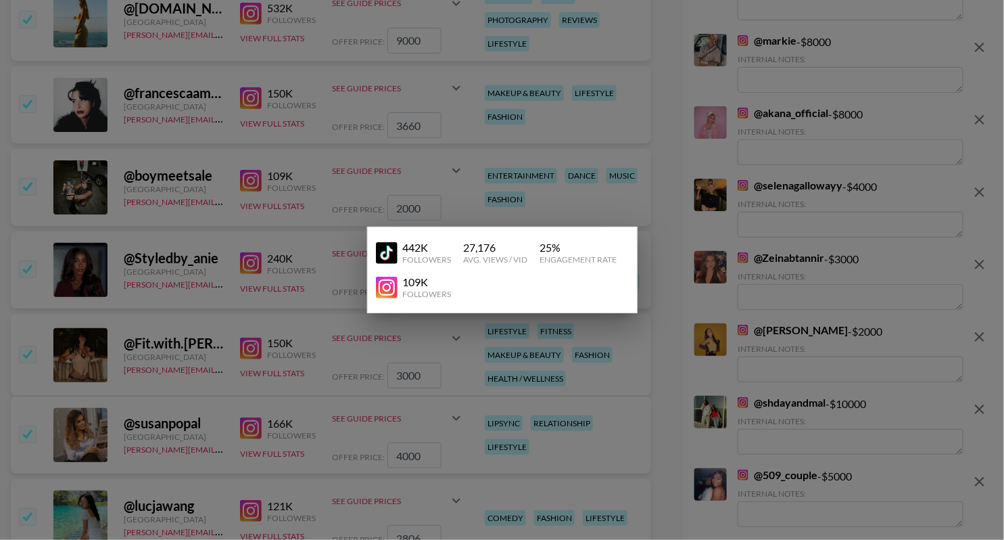
click at [320, 177] on div at bounding box center [502, 270] width 1004 height 540
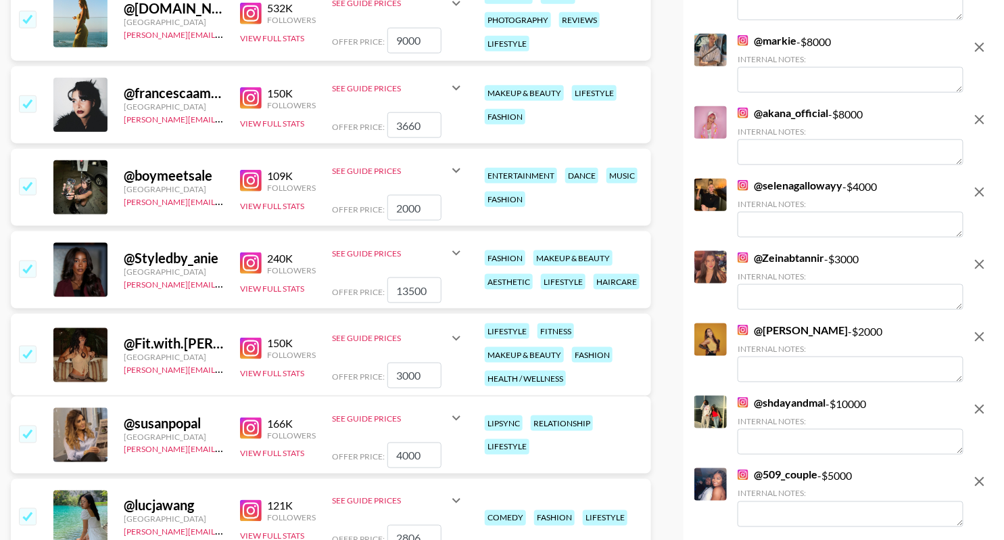
click at [259, 178] on img at bounding box center [251, 181] width 22 height 22
click at [28, 184] on input "checkbox" at bounding box center [27, 186] width 16 height 16
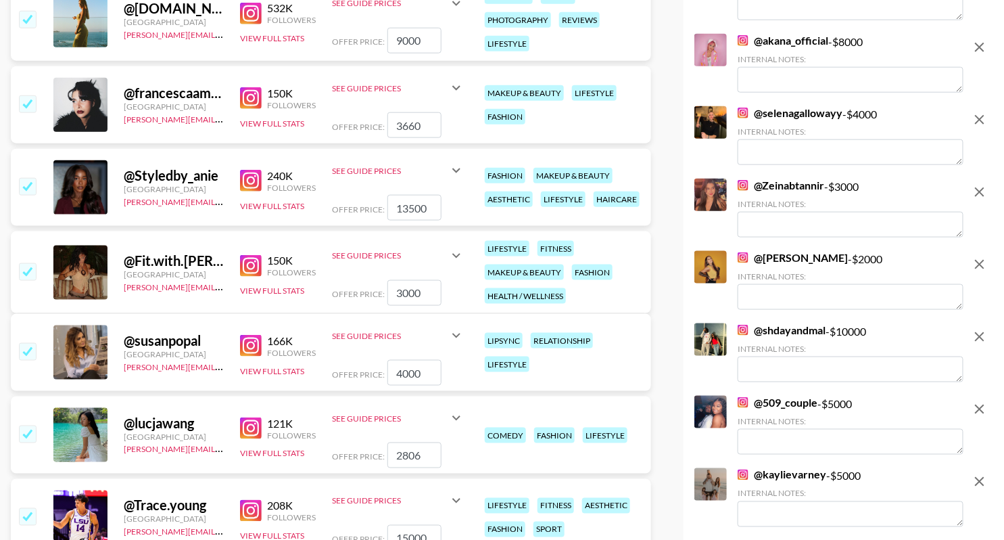
click at [262, 97] on link at bounding box center [253, 98] width 27 height 22
click at [273, 121] on button "View Full Stats" at bounding box center [272, 123] width 64 height 10
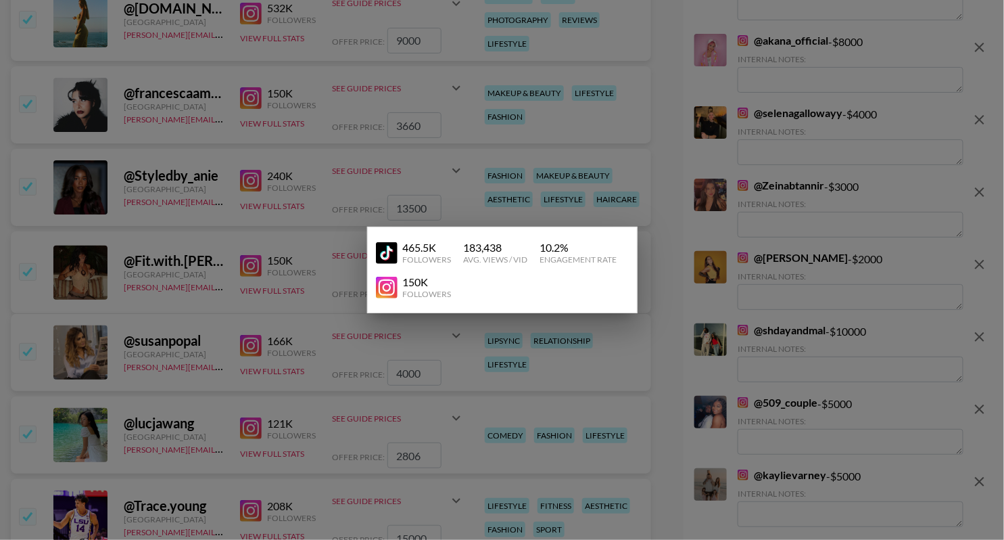
click at [358, 74] on div at bounding box center [502, 270] width 1004 height 540
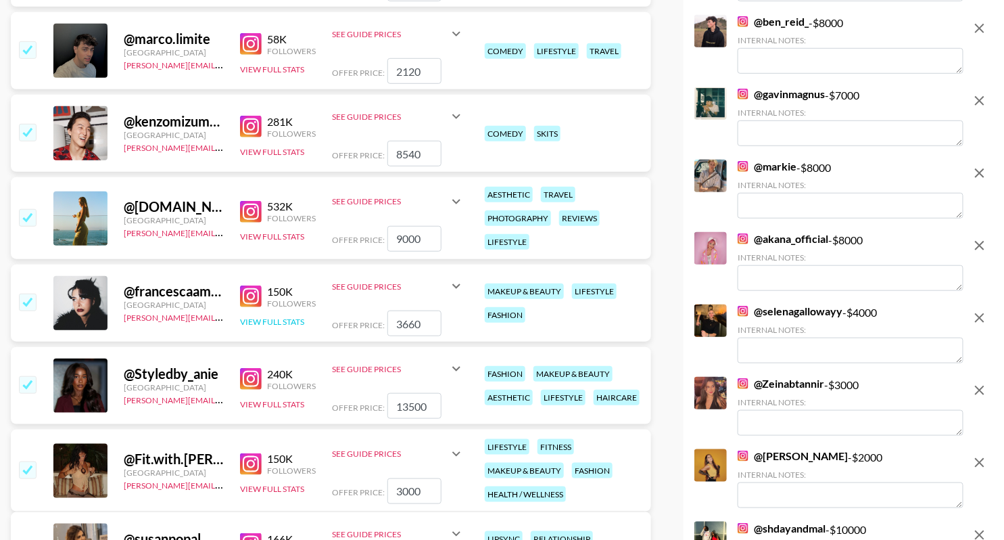
scroll to position [5693, 0]
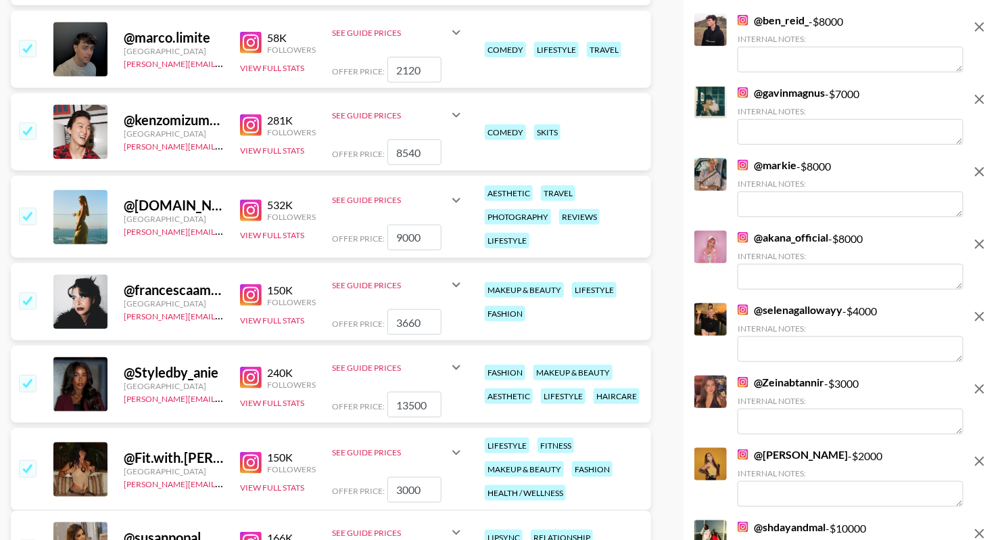
click at [250, 208] on img at bounding box center [251, 211] width 22 height 22
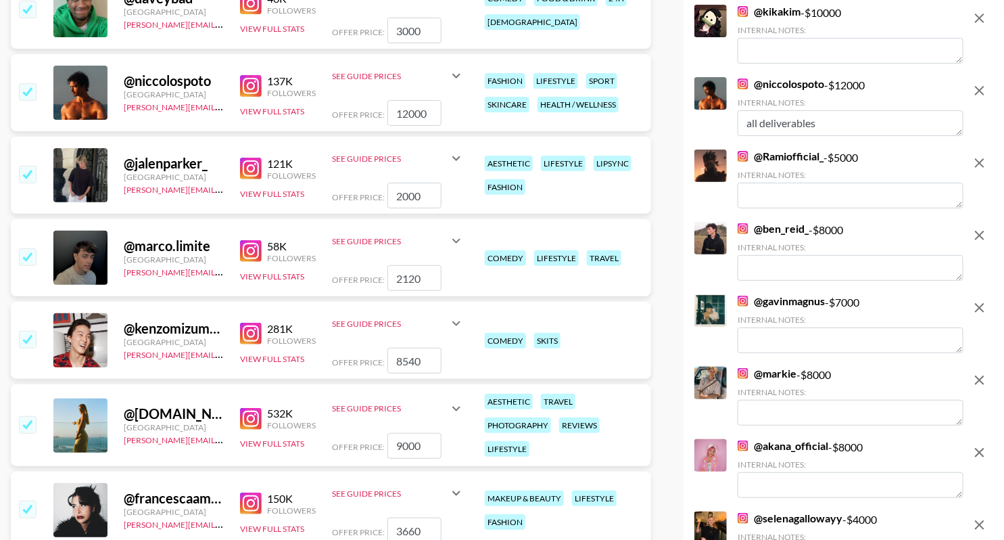
scroll to position [5484, 0]
click at [249, 248] on img at bounding box center [251, 252] width 22 height 22
click at [246, 110] on button "View Full Stats" at bounding box center [272, 112] width 64 height 10
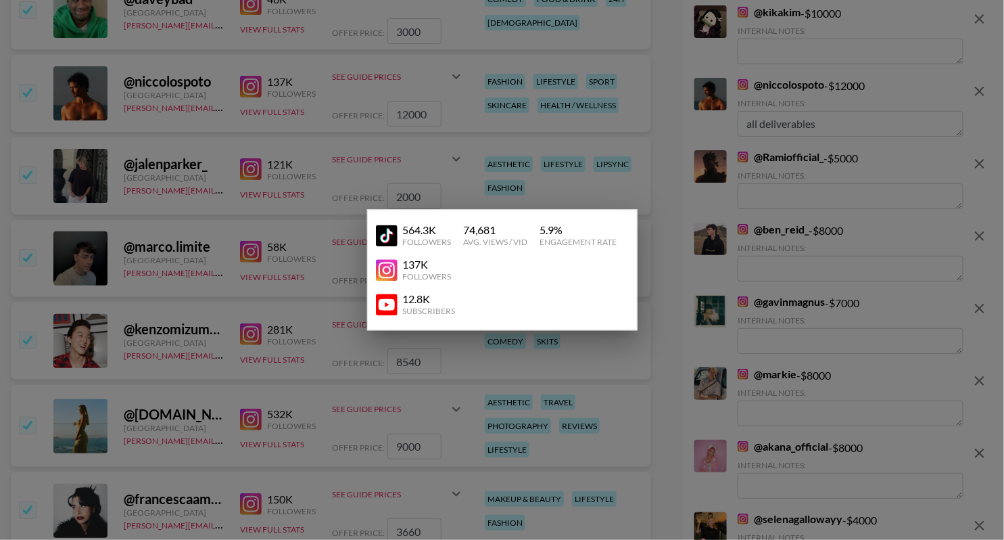
click at [216, 188] on div at bounding box center [502, 270] width 1004 height 540
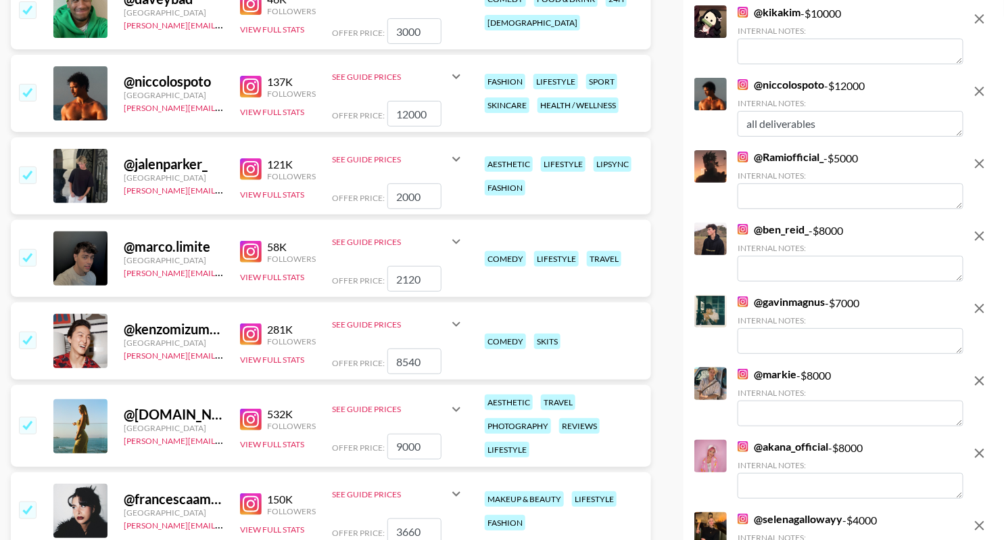
click at [309, 260] on div "Followers" at bounding box center [291, 259] width 49 height 10
click at [25, 262] on input "checkbox" at bounding box center [27, 257] width 16 height 16
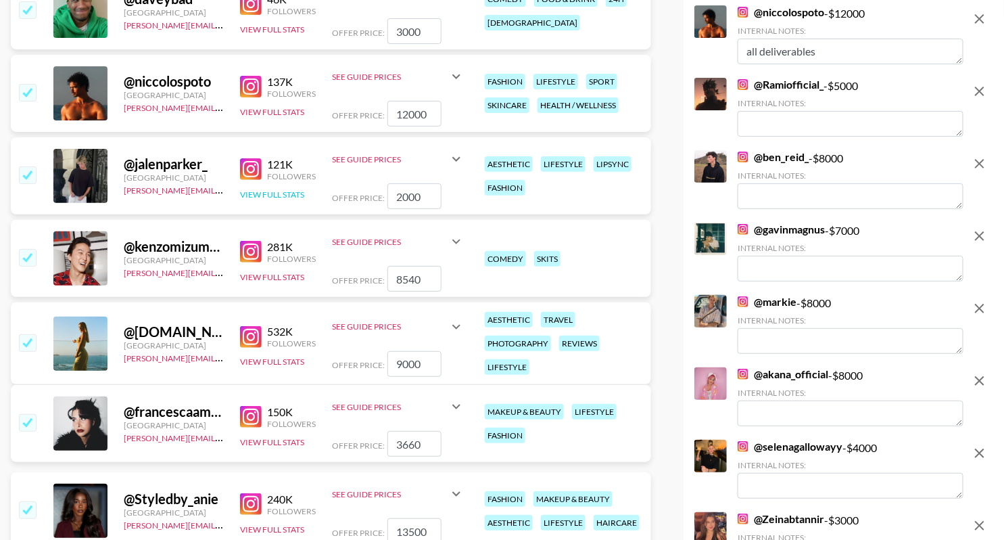
click at [289, 193] on button "View Full Stats" at bounding box center [272, 194] width 64 height 10
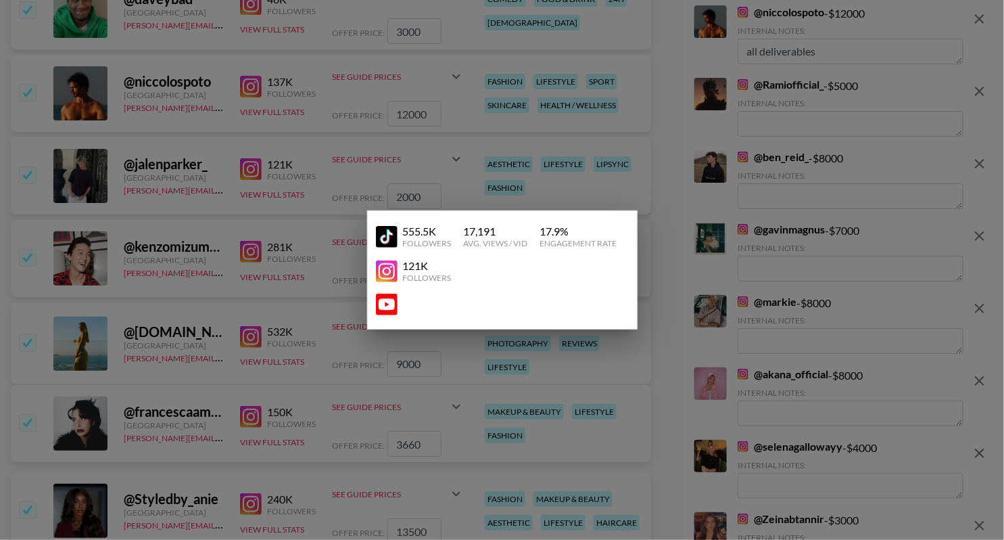
click at [315, 145] on div at bounding box center [502, 270] width 1004 height 540
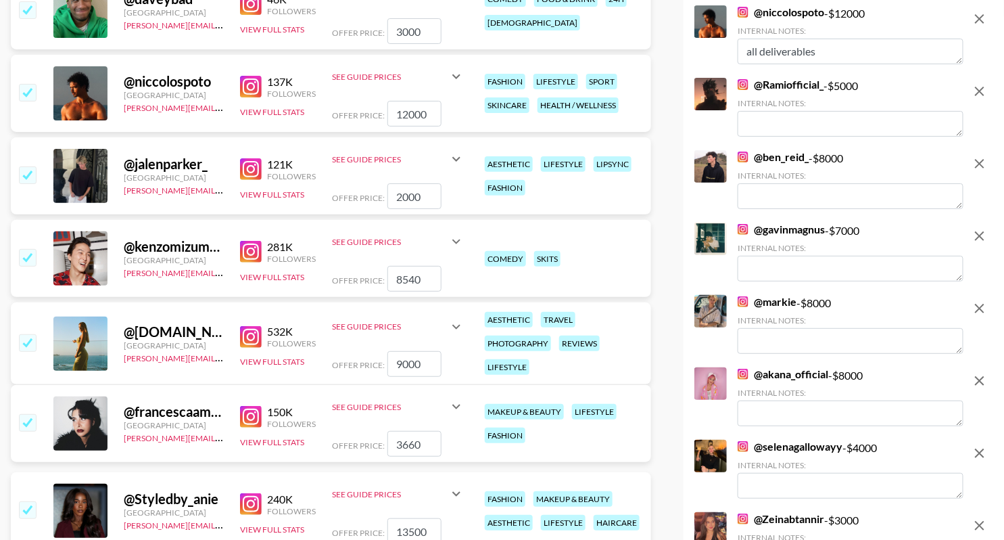
click at [258, 168] on img at bounding box center [251, 169] width 22 height 22
click at [275, 112] on button "View Full Stats" at bounding box center [272, 112] width 64 height 10
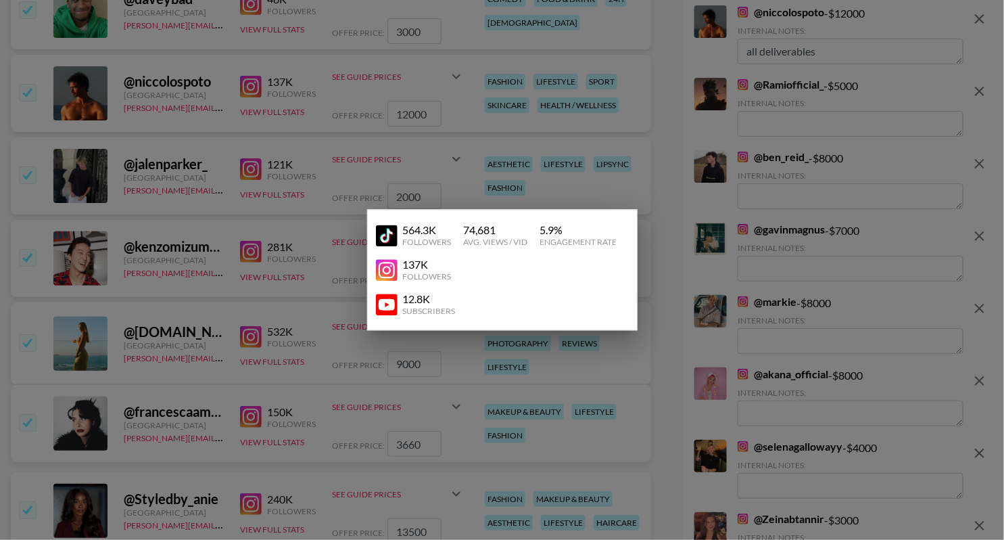
click at [235, 98] on div at bounding box center [502, 270] width 1004 height 540
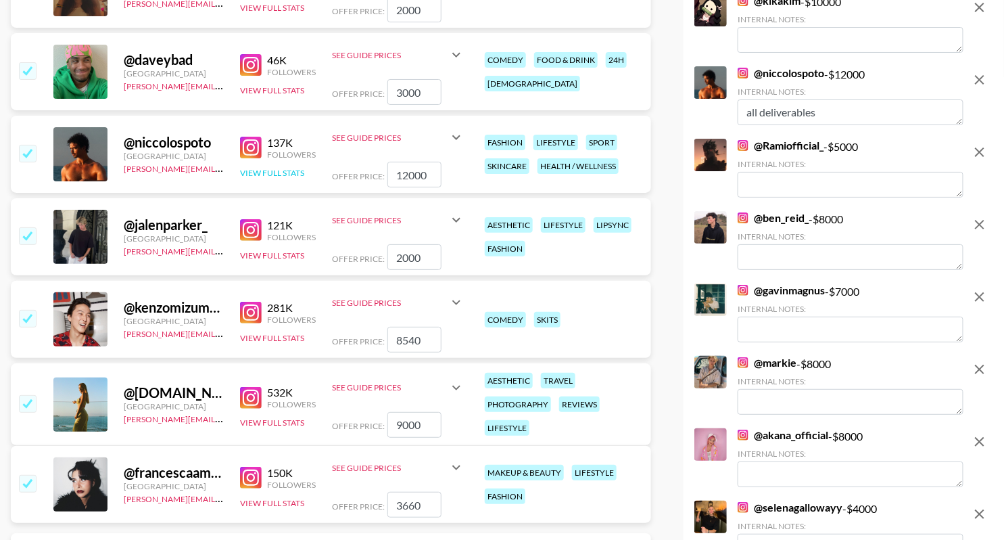
scroll to position [5364, 0]
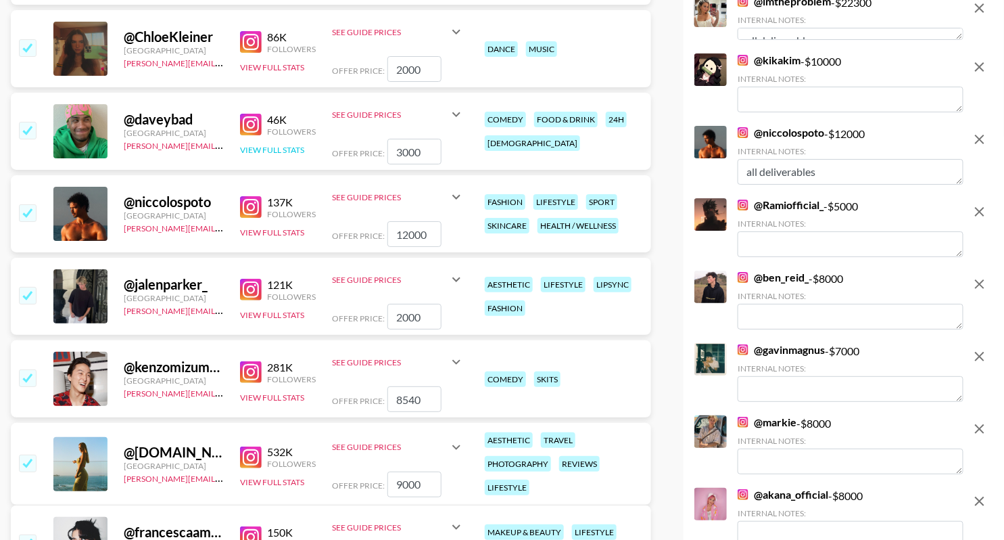
click at [279, 148] on button "View Full Stats" at bounding box center [272, 150] width 64 height 10
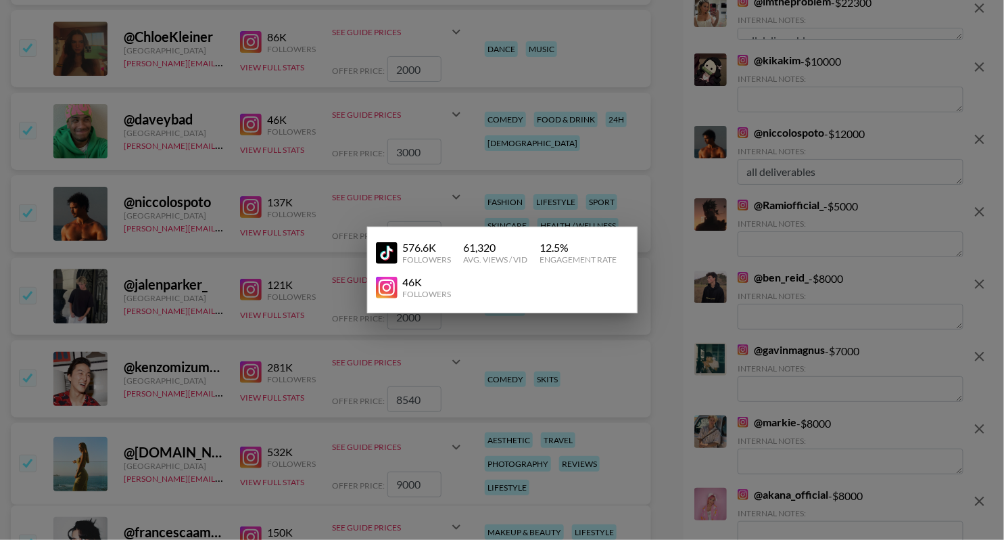
click at [294, 122] on div at bounding box center [502, 270] width 1004 height 540
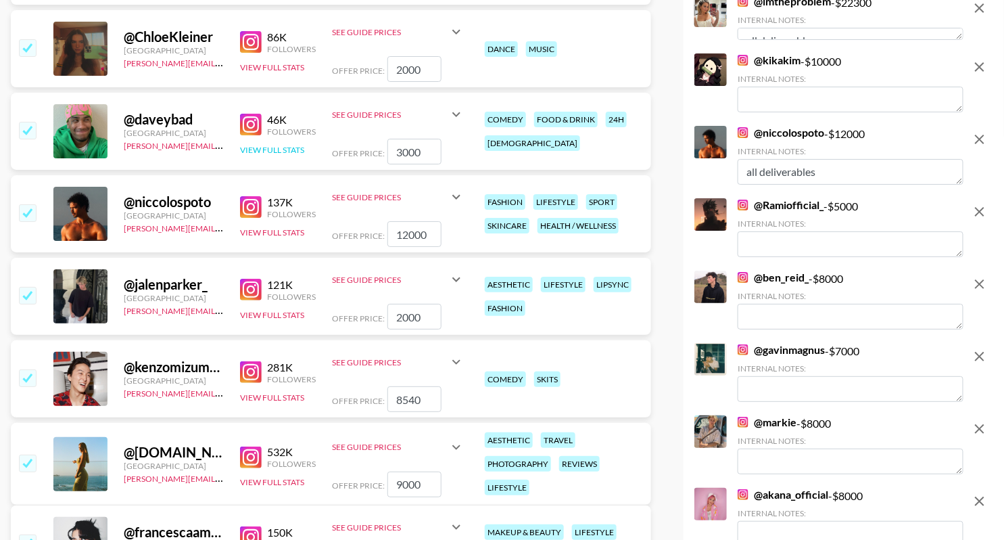
click at [281, 149] on button "View Full Stats" at bounding box center [272, 150] width 64 height 10
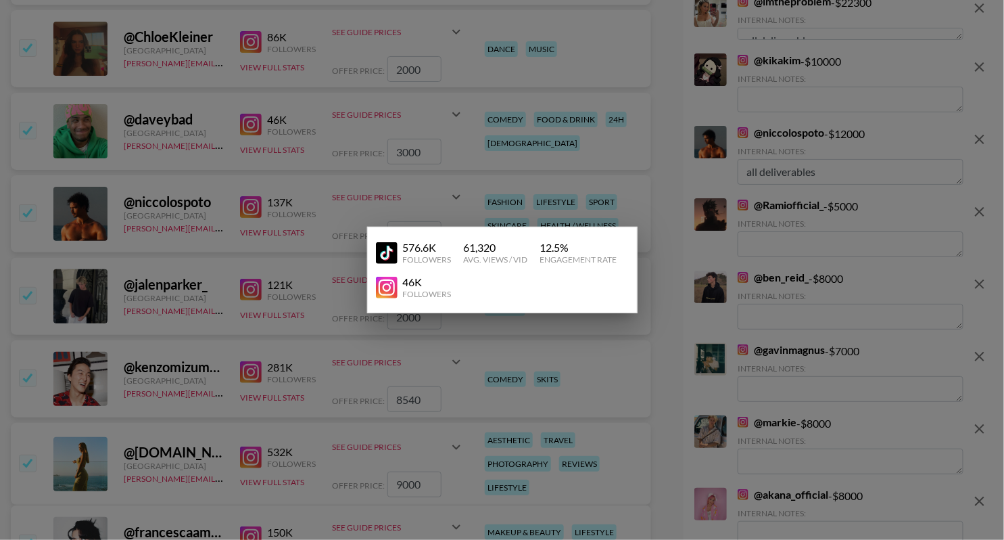
click at [313, 96] on div at bounding box center [502, 270] width 1004 height 540
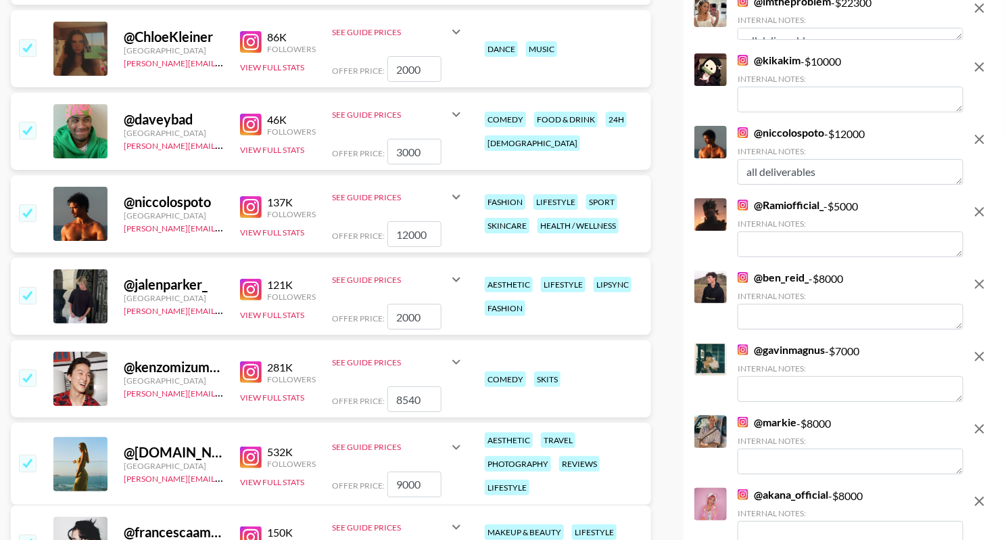
click at [250, 126] on img at bounding box center [251, 125] width 22 height 22
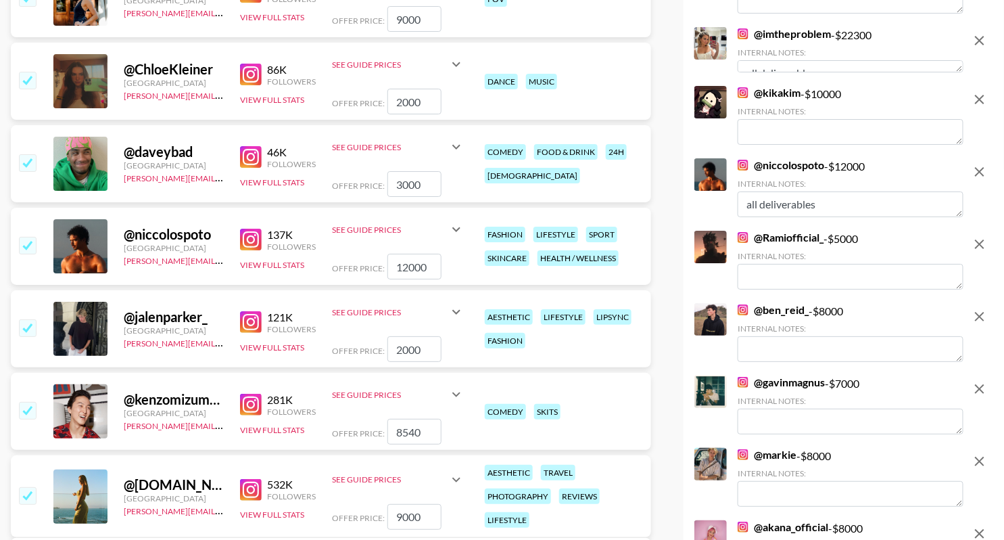
scroll to position [5329, 0]
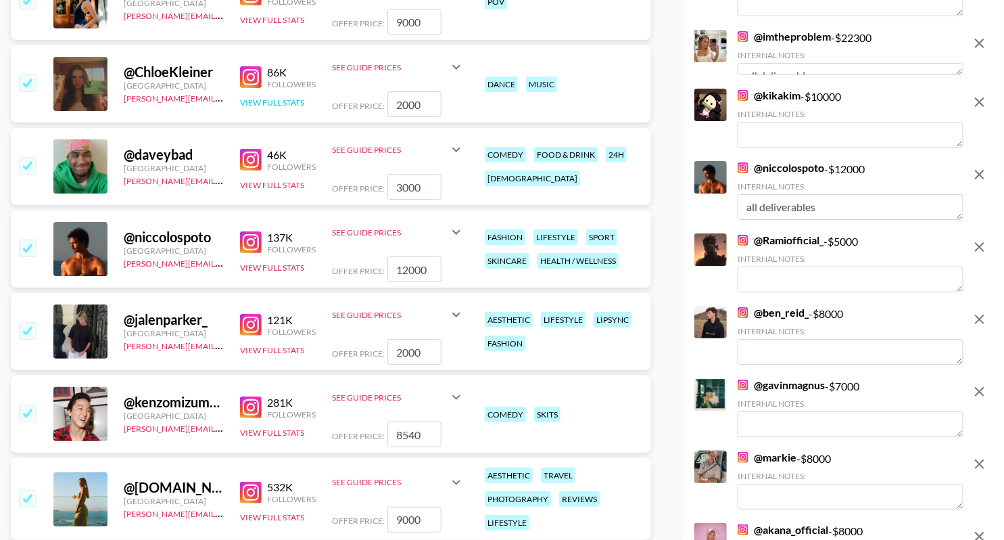
click at [282, 102] on button "View Full Stats" at bounding box center [272, 102] width 64 height 10
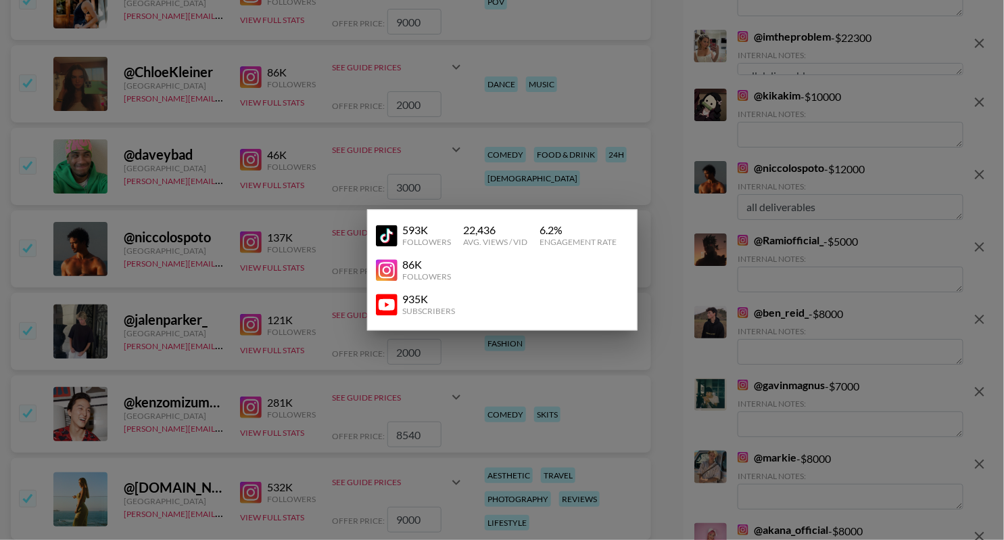
click at [544, 76] on div at bounding box center [502, 270] width 1004 height 540
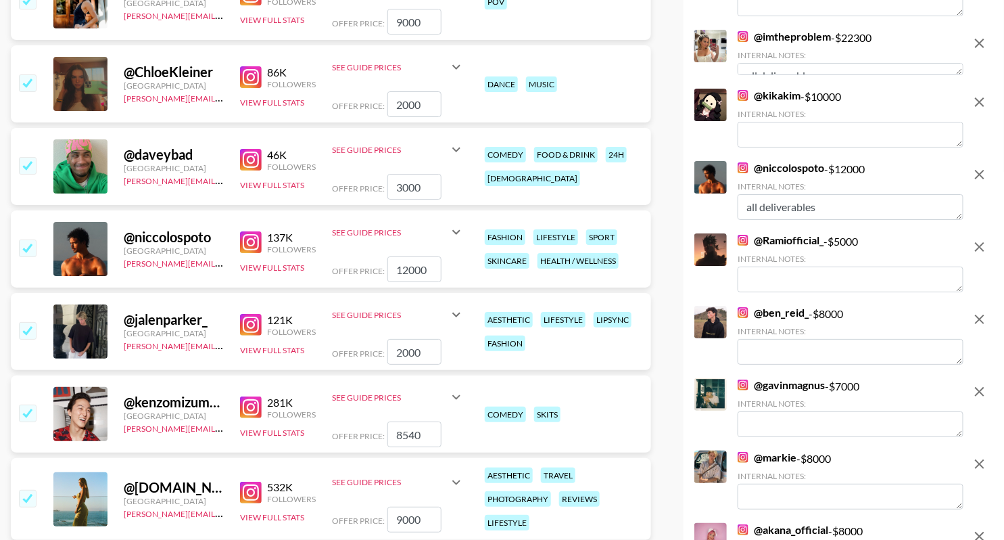
click at [241, 80] on img at bounding box center [251, 77] width 22 height 22
click at [21, 87] on input "checkbox" at bounding box center [27, 82] width 16 height 16
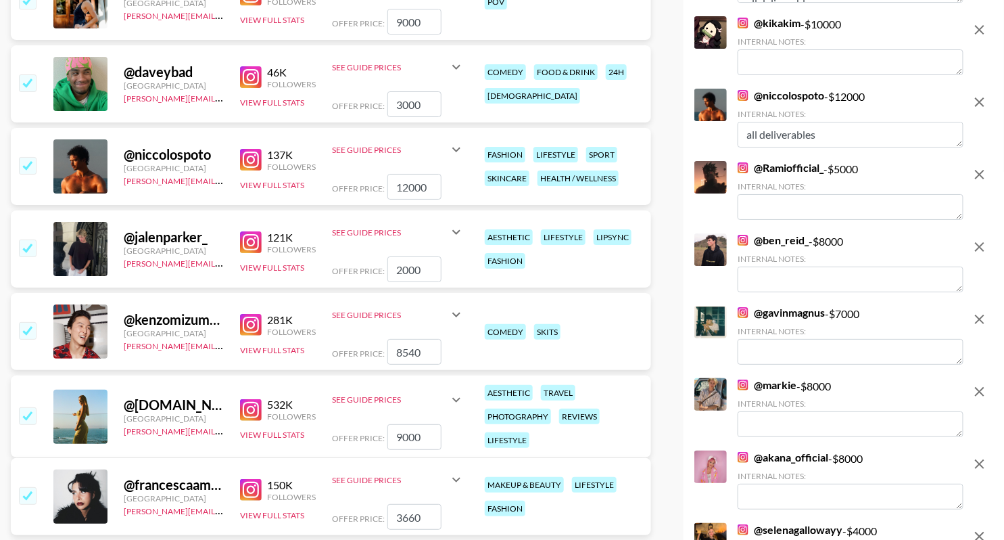
click at [25, 85] on input "checkbox" at bounding box center [27, 82] width 16 height 16
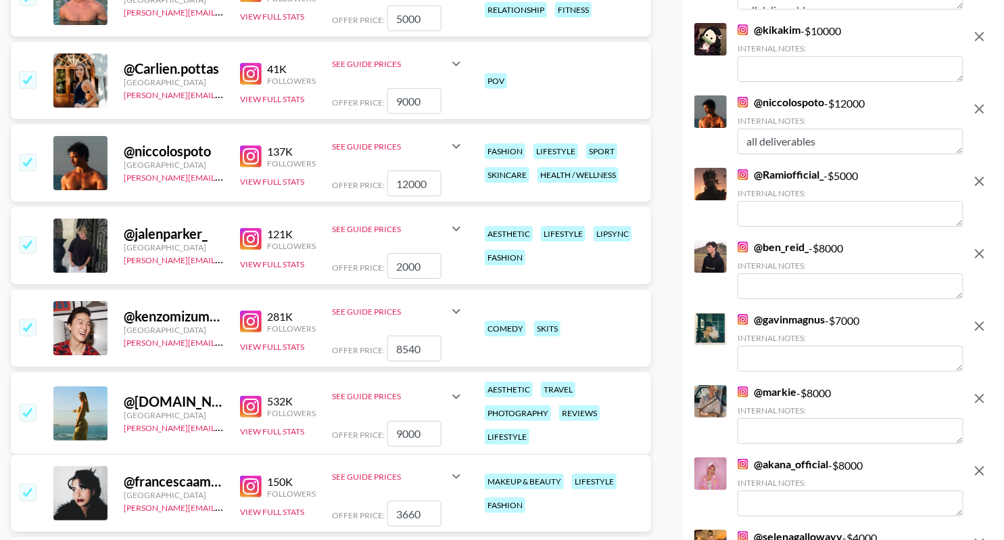
scroll to position [5244, 0]
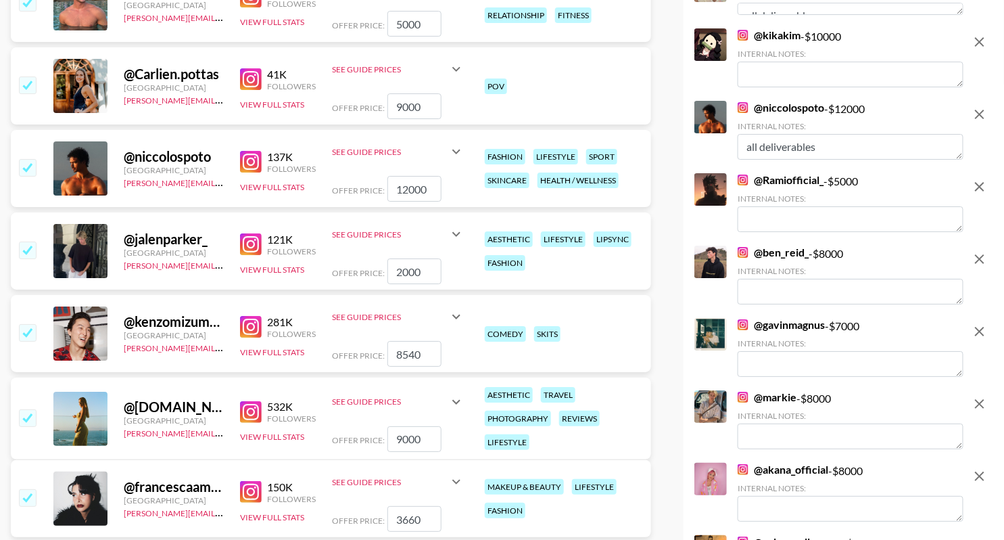
click at [246, 79] on img at bounding box center [251, 79] width 22 height 22
click at [276, 101] on button "View Full Stats" at bounding box center [272, 104] width 64 height 10
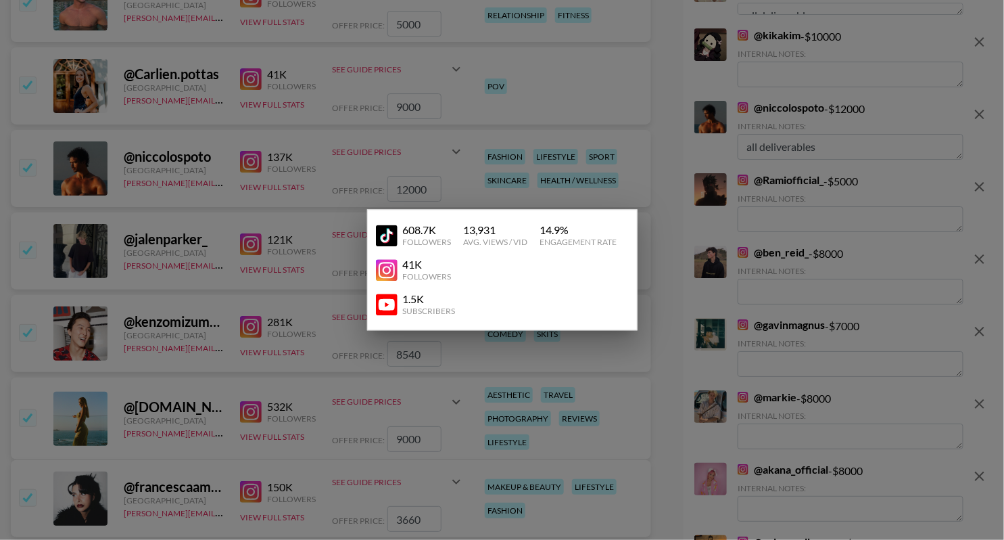
click at [298, 83] on div at bounding box center [502, 270] width 1004 height 540
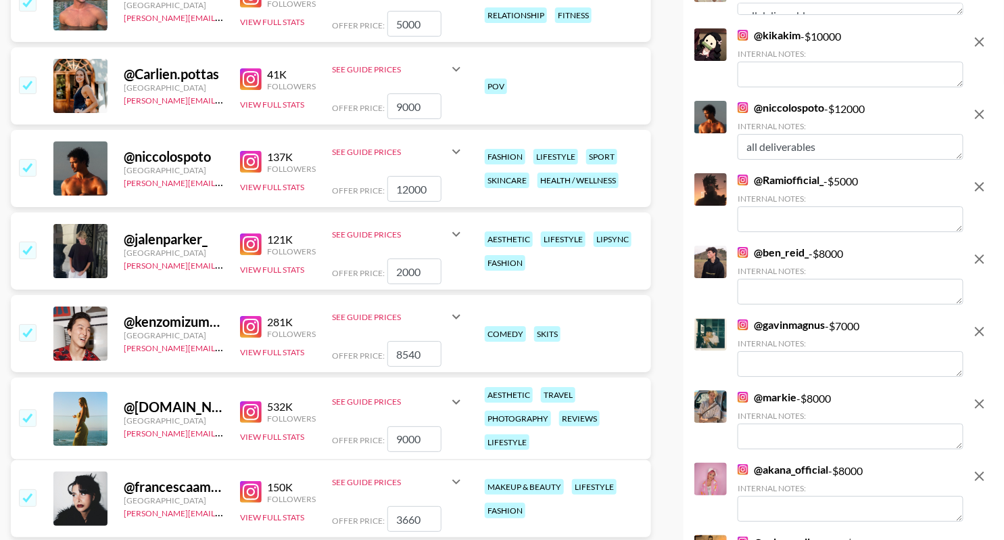
click at [24, 87] on input "checkbox" at bounding box center [27, 84] width 16 height 16
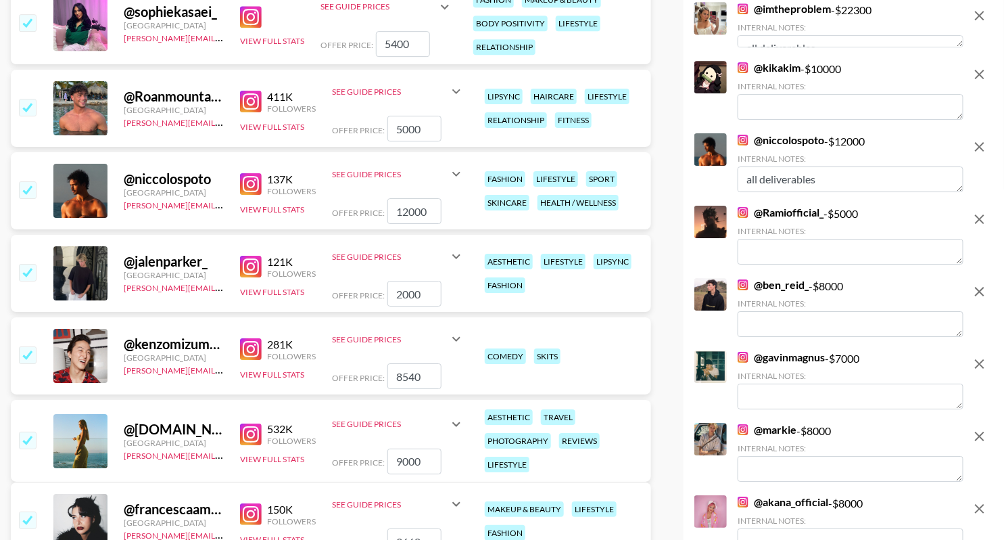
scroll to position [5132, 0]
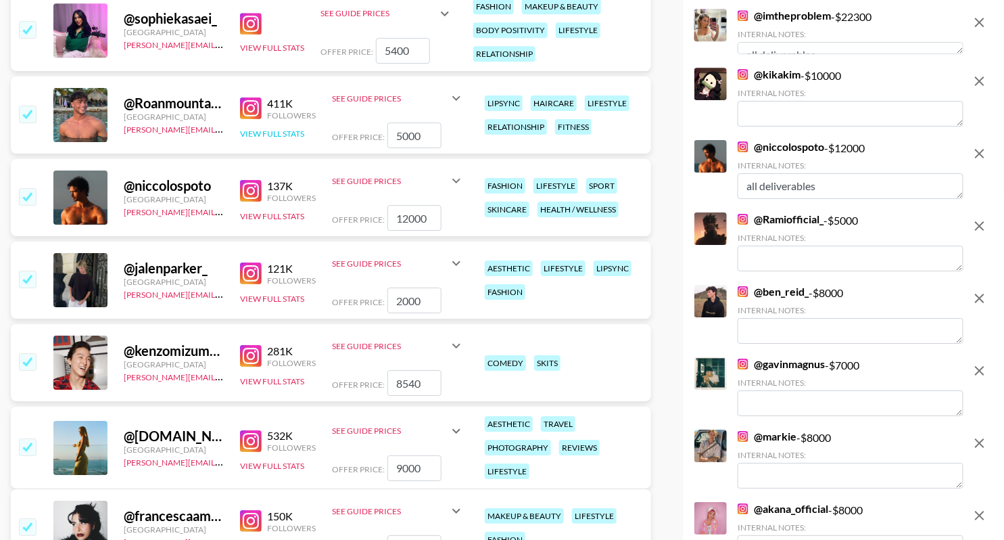
click at [283, 126] on div "411K Followers View Full Stats" at bounding box center [278, 115] width 76 height 48
click at [283, 129] on button "View Full Stats" at bounding box center [272, 134] width 64 height 10
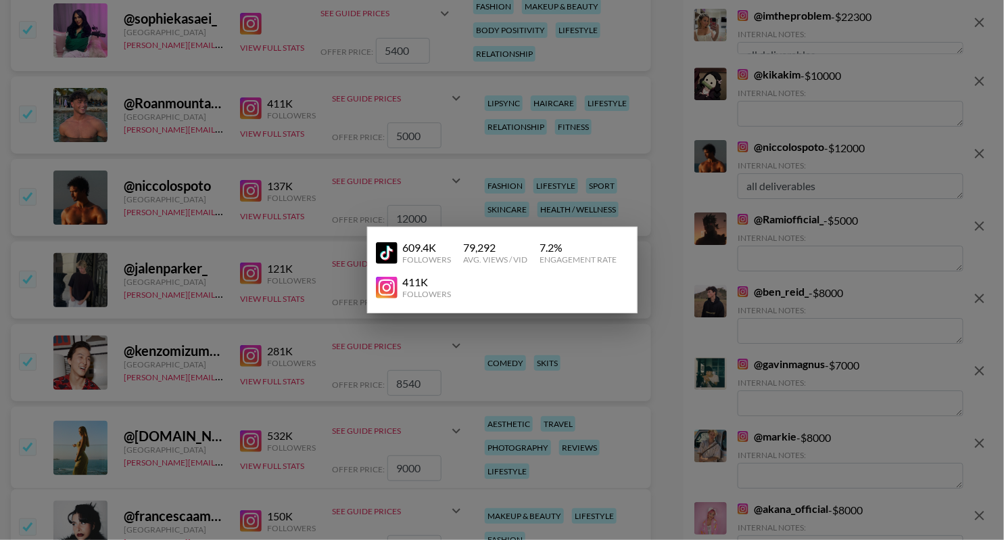
click at [413, 91] on div at bounding box center [502, 270] width 1004 height 540
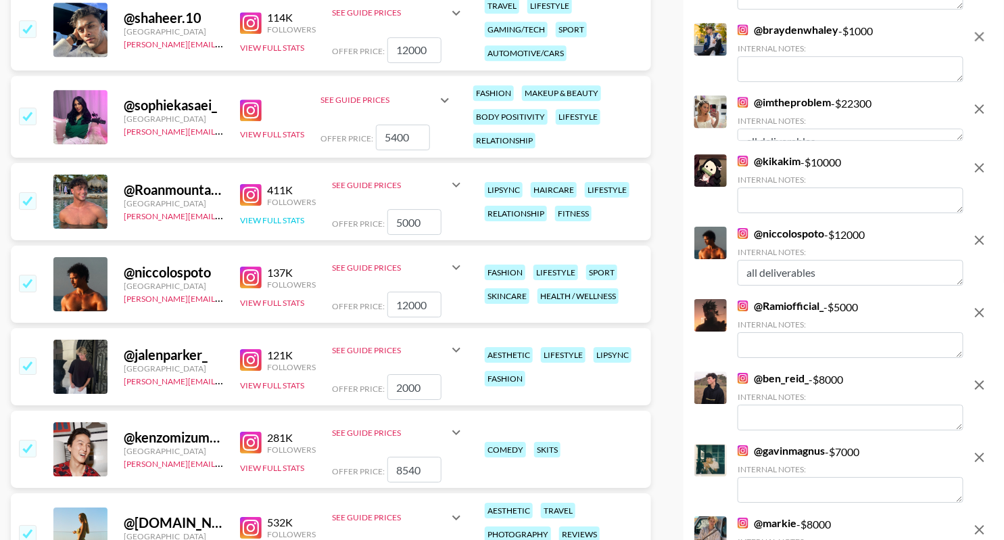
scroll to position [5009, 0]
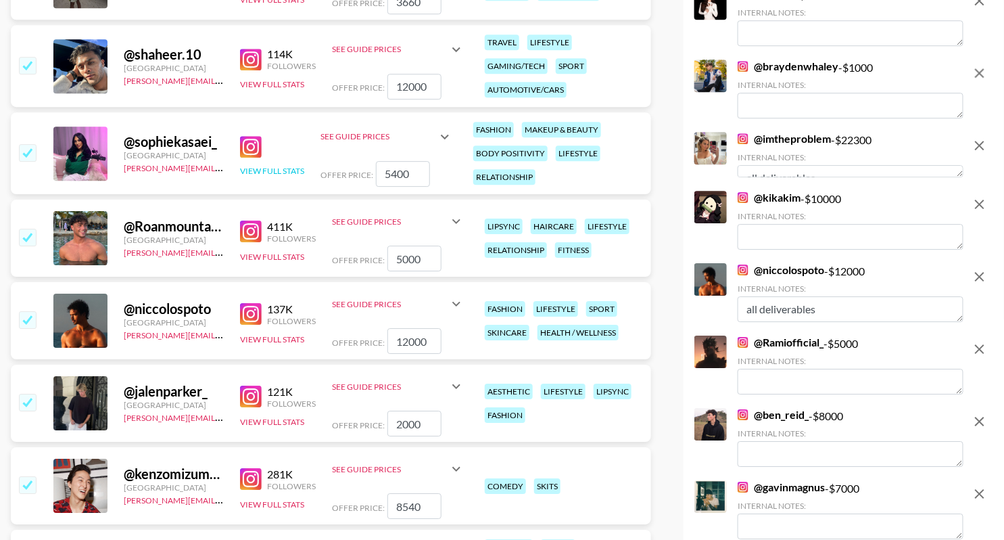
click at [294, 166] on button "View Full Stats" at bounding box center [272, 171] width 64 height 10
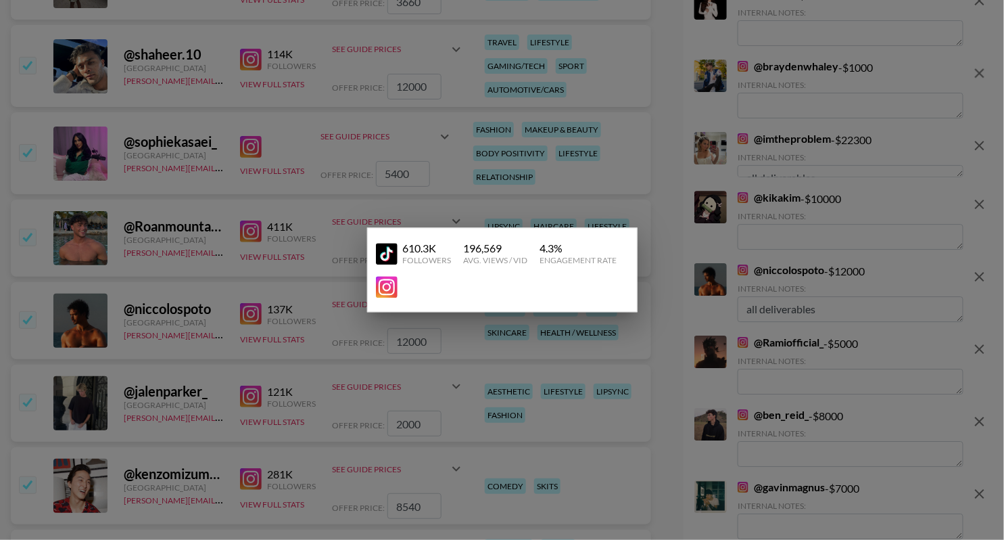
click at [326, 127] on div at bounding box center [502, 270] width 1004 height 540
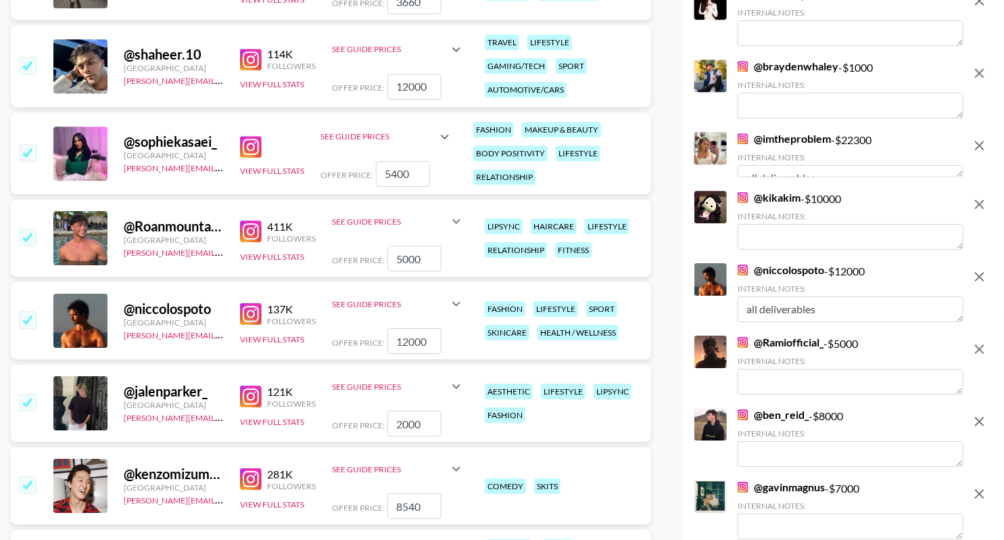
click at [280, 87] on div "114K Followers View Full Stats" at bounding box center [278, 66] width 76 height 48
click at [280, 87] on button "View Full Stats" at bounding box center [272, 84] width 64 height 10
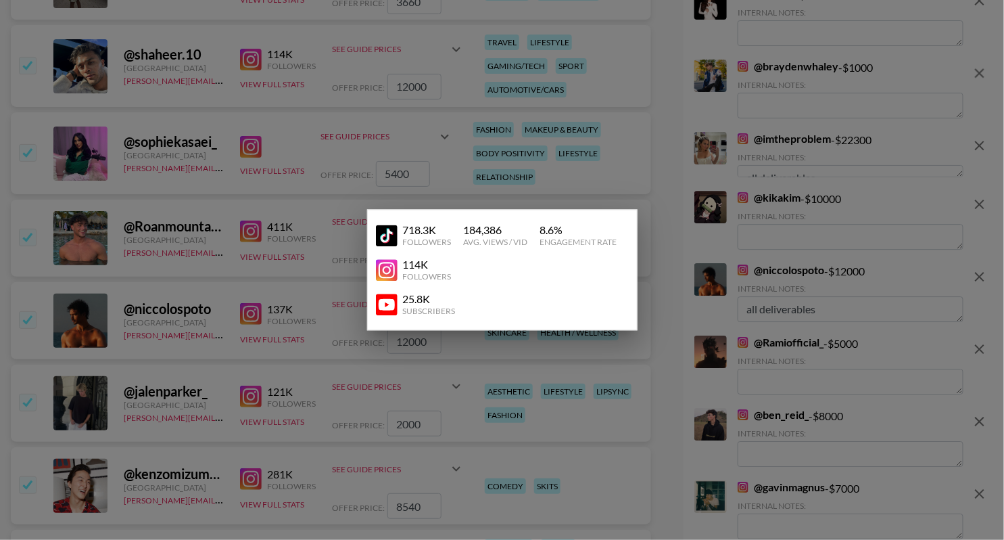
click at [291, 103] on div at bounding box center [502, 270] width 1004 height 540
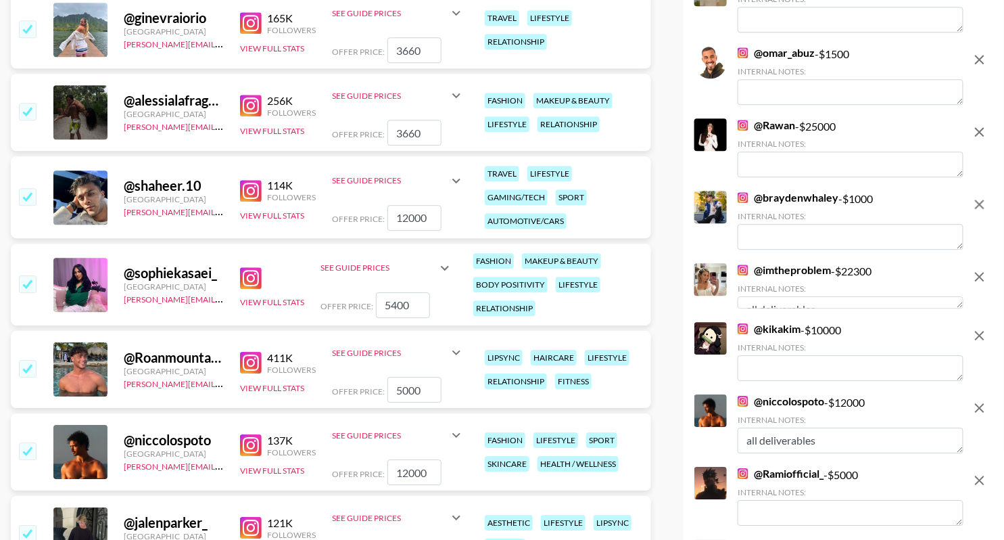
scroll to position [4940, 0]
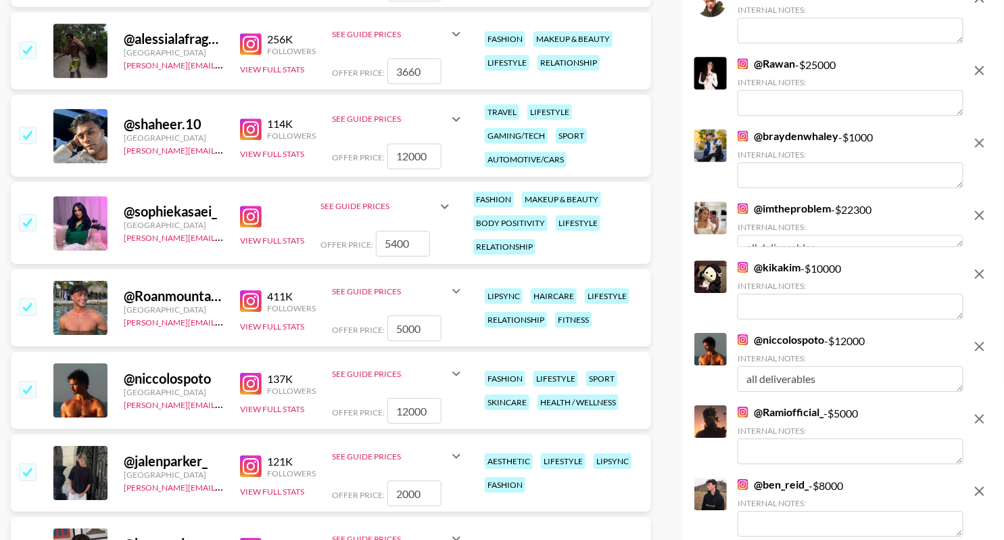
click at [25, 223] on input "checkbox" at bounding box center [27, 222] width 16 height 16
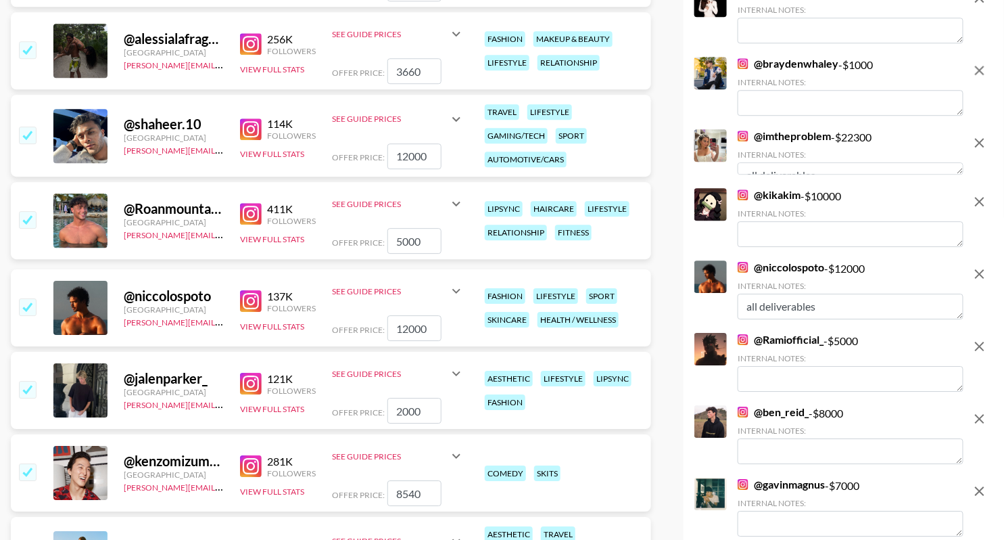
click at [28, 137] on input "checkbox" at bounding box center [27, 134] width 16 height 16
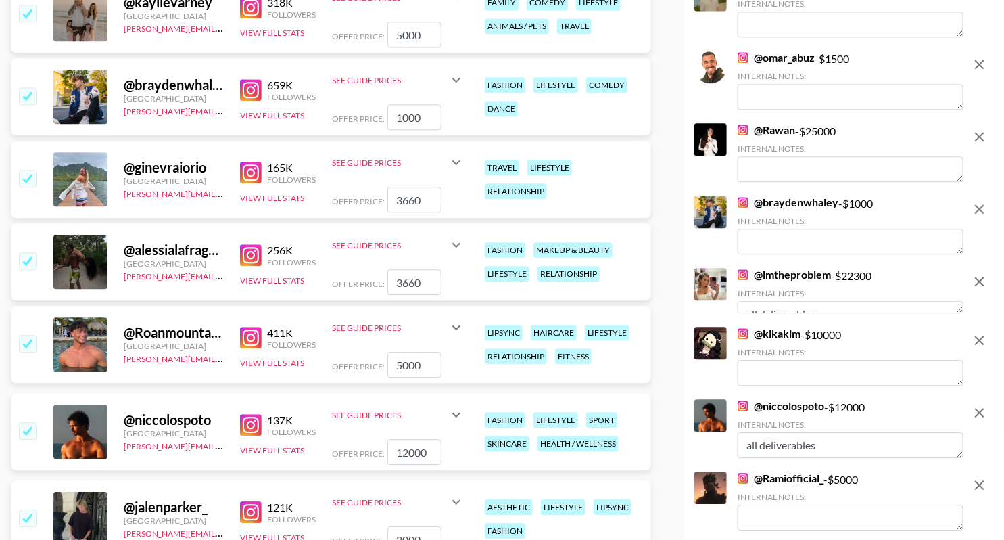
scroll to position [4716, 0]
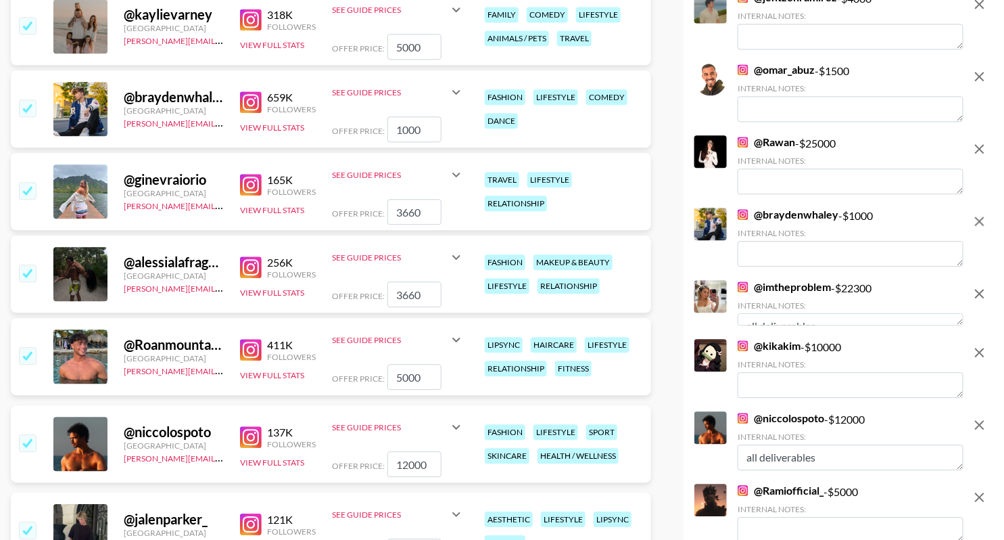
click at [289, 117] on div "659K Followers View Full Stats" at bounding box center [278, 109] width 76 height 48
click at [286, 127] on button "View Full Stats" at bounding box center [272, 127] width 64 height 10
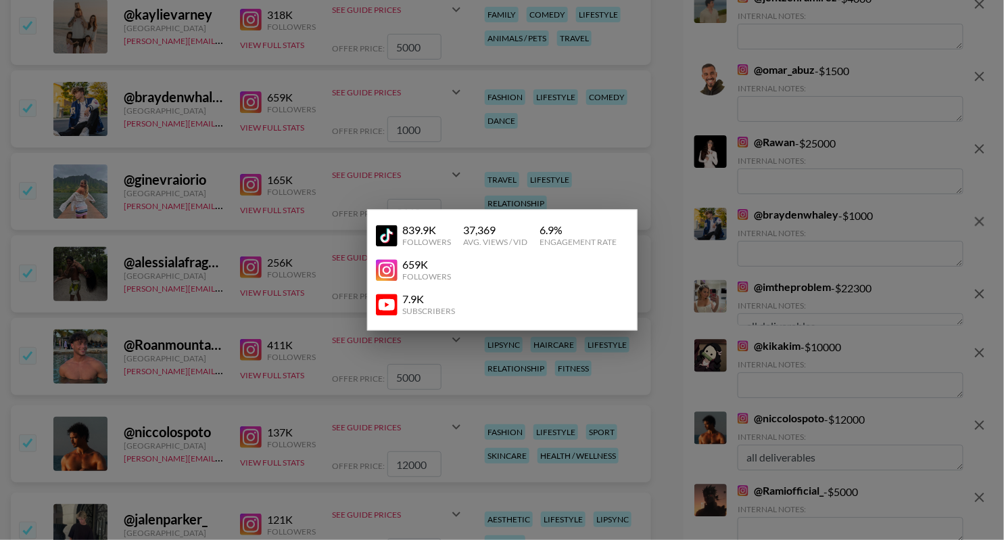
click at [547, 108] on div at bounding box center [502, 270] width 1004 height 540
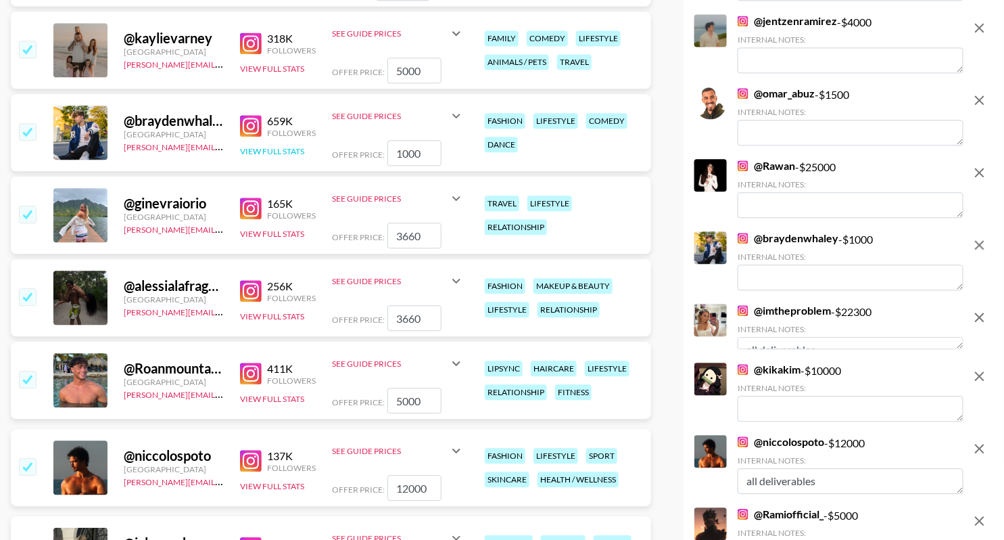
scroll to position [4693, 0]
click at [28, 49] on input "checkbox" at bounding box center [27, 48] width 16 height 16
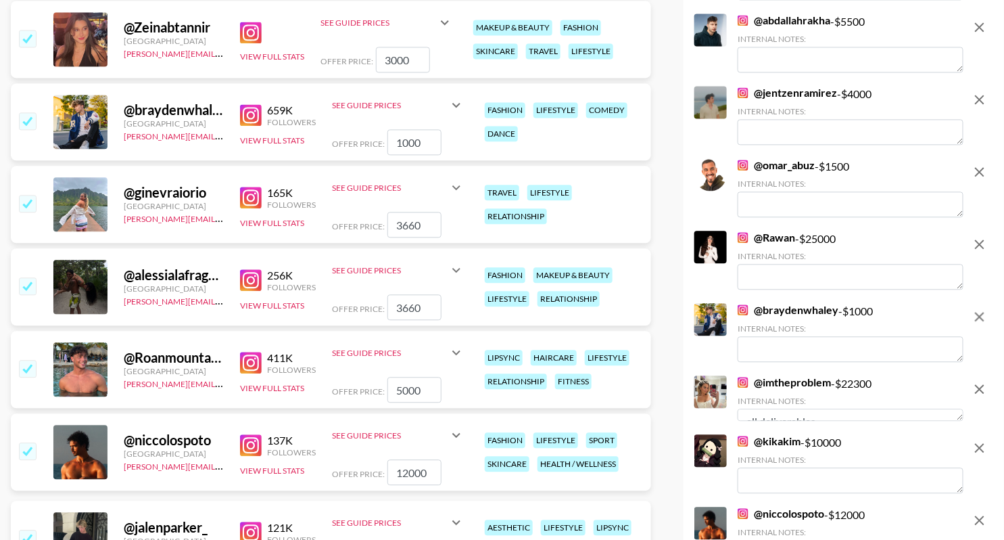
scroll to position [4612, 0]
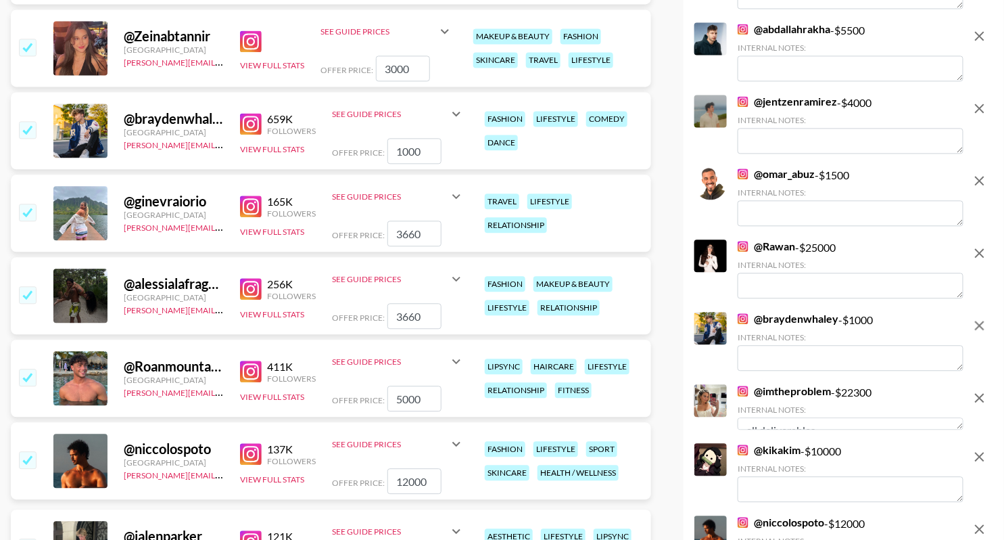
click at [20, 43] on input "checkbox" at bounding box center [27, 47] width 16 height 16
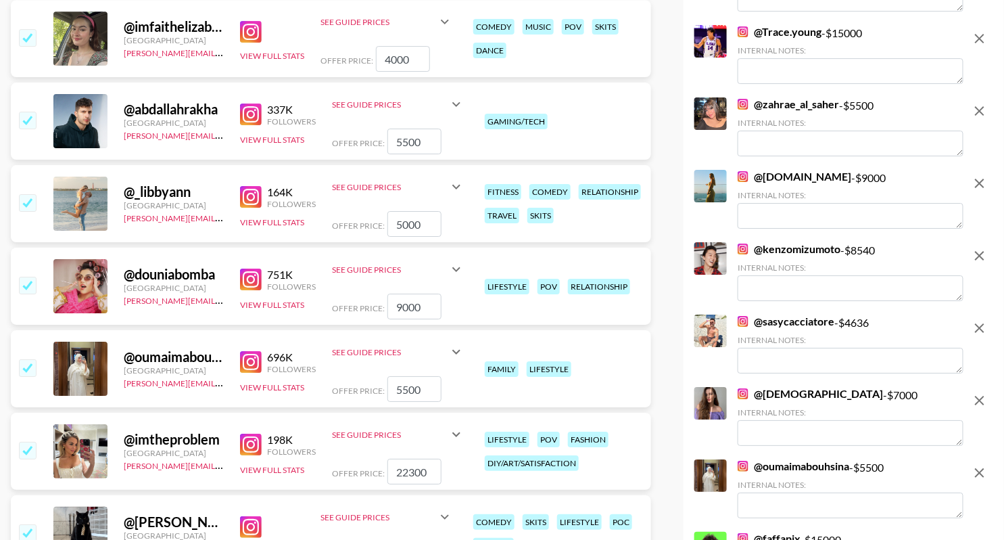
scroll to position [3345, 0]
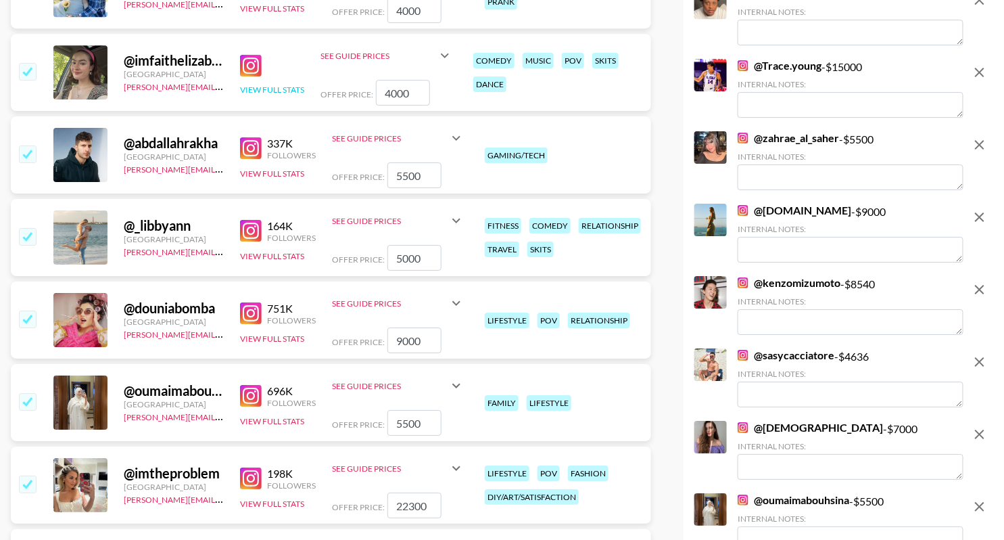
click at [287, 87] on button "View Full Stats" at bounding box center [272, 90] width 64 height 10
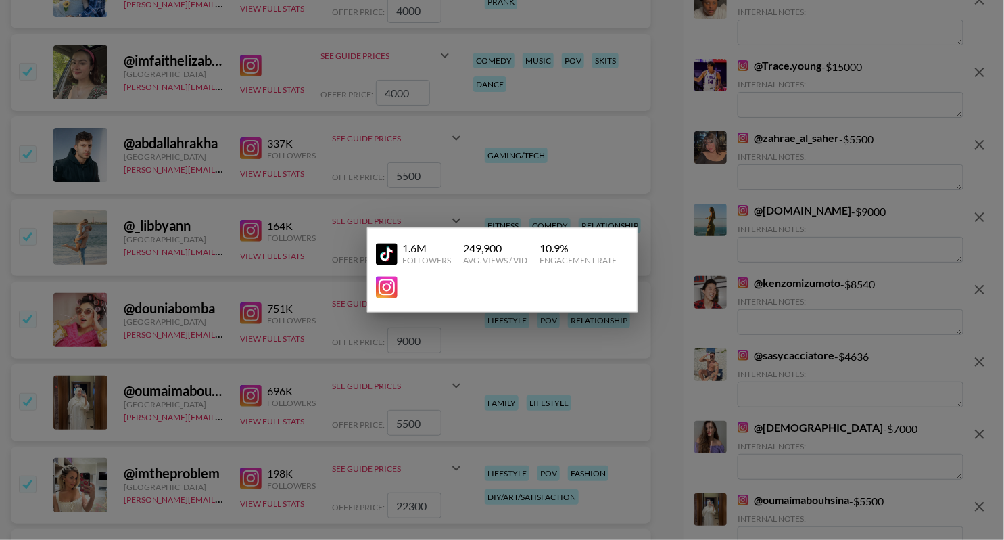
click at [284, 69] on div at bounding box center [502, 270] width 1004 height 540
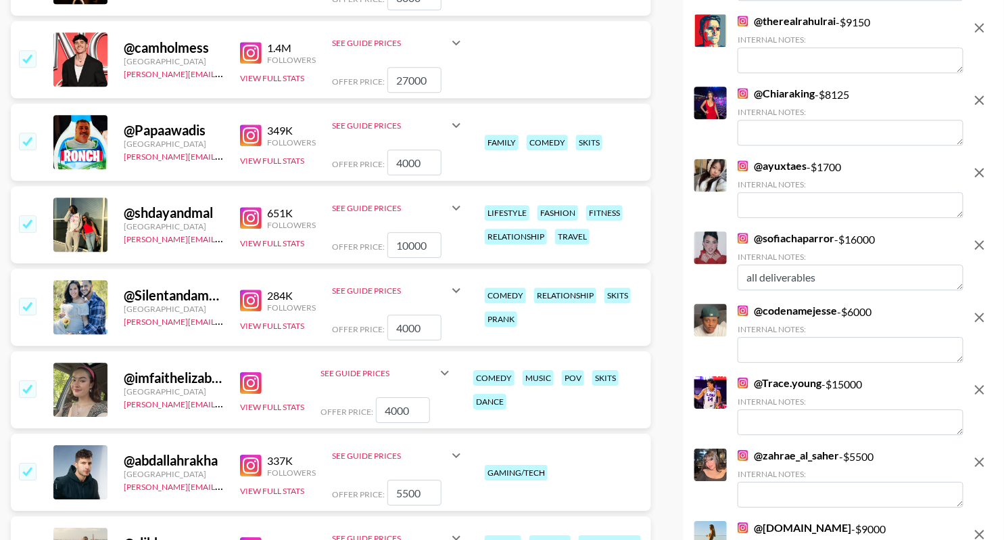
scroll to position [3030, 0]
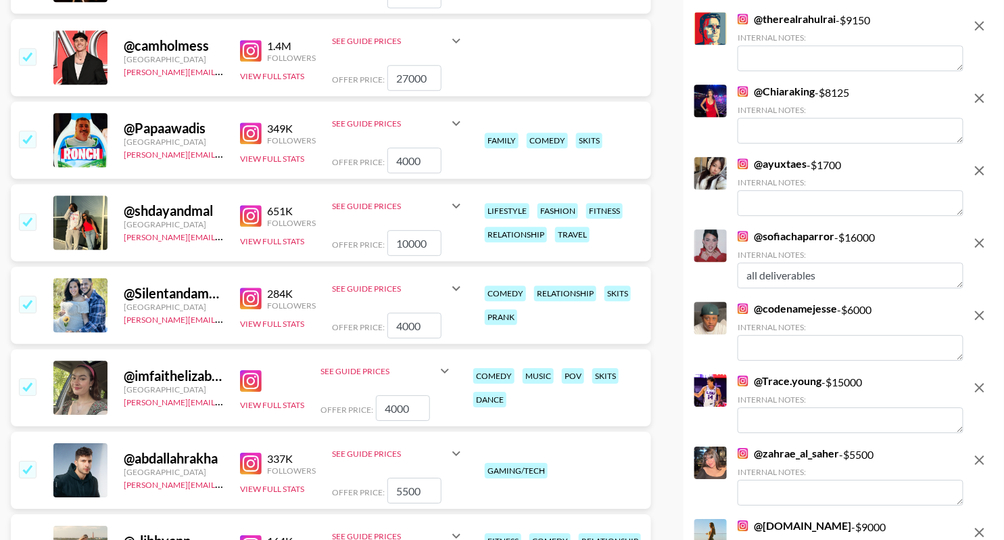
click at [28, 388] on input "checkbox" at bounding box center [27, 386] width 16 height 16
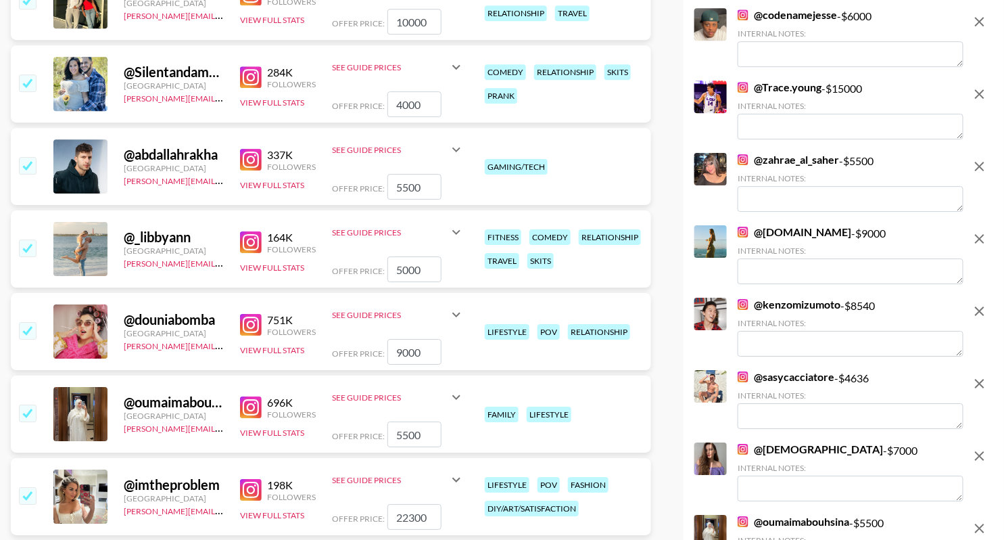
scroll to position [3046, 0]
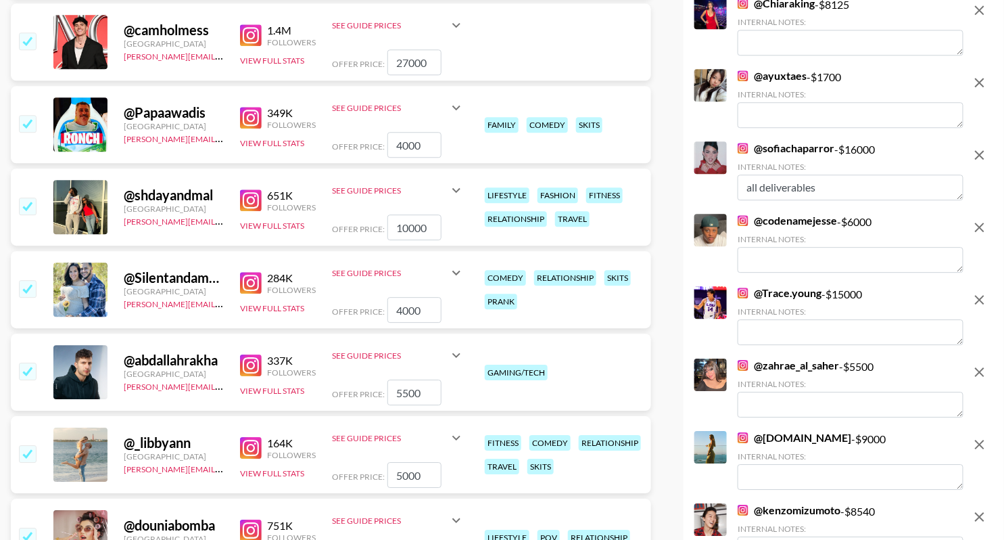
click at [27, 286] on input "checkbox" at bounding box center [27, 288] width 16 height 16
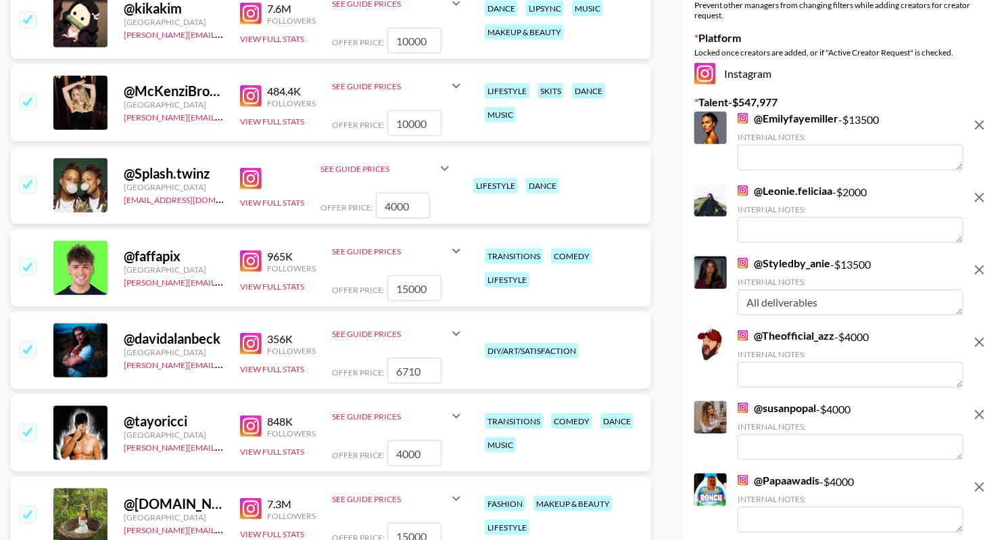
scroll to position [0, 0]
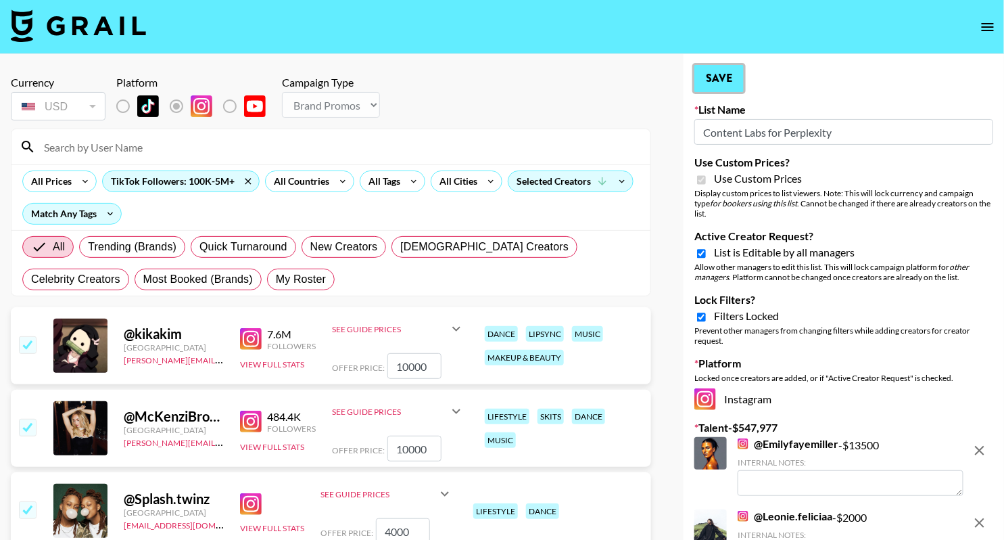
click at [708, 74] on button "Save" at bounding box center [719, 78] width 49 height 27
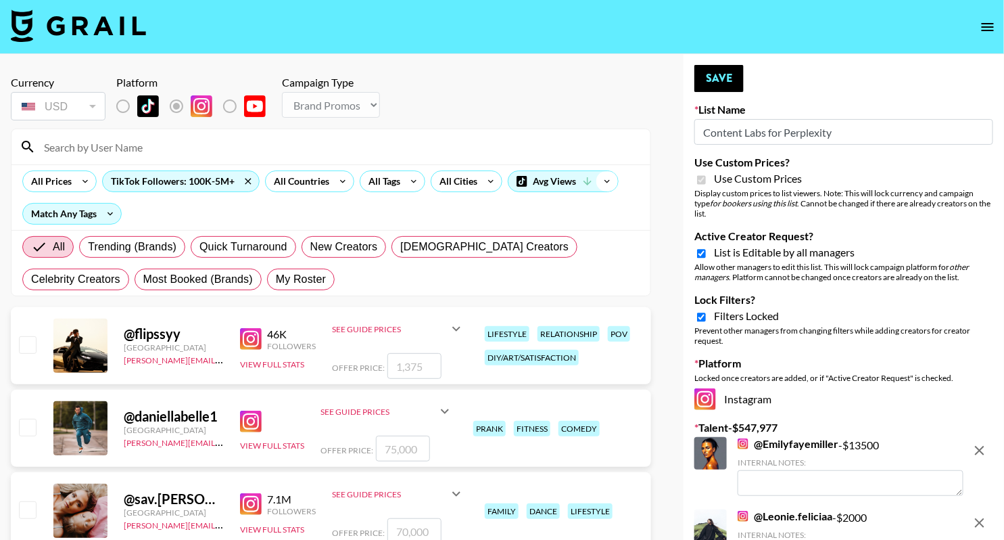
click at [604, 179] on icon at bounding box center [608, 181] width 22 height 20
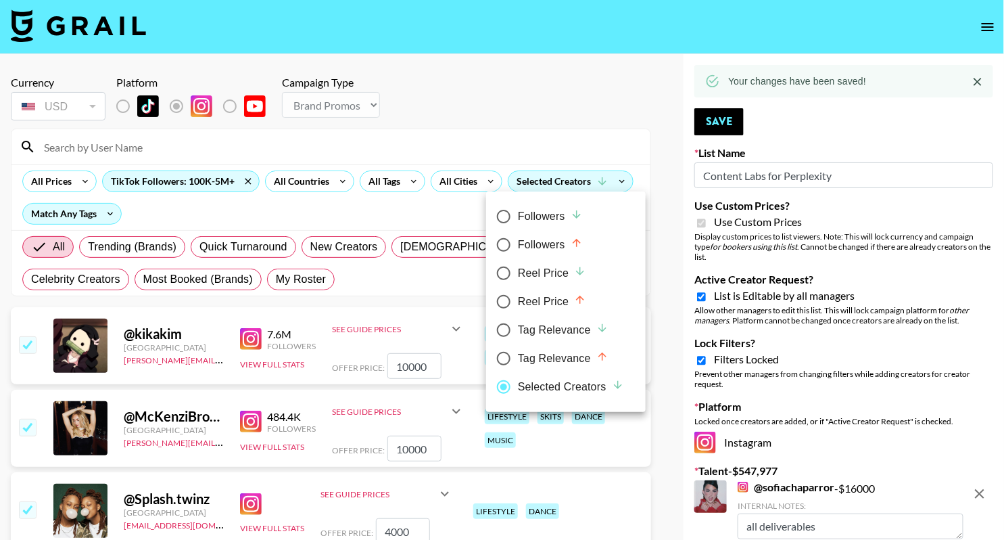
click at [528, 385] on div "Selected Creators" at bounding box center [571, 387] width 106 height 16
click at [518, 385] on input "Selected Creators" at bounding box center [504, 387] width 28 height 28
click at [609, 81] on div at bounding box center [502, 270] width 1004 height 540
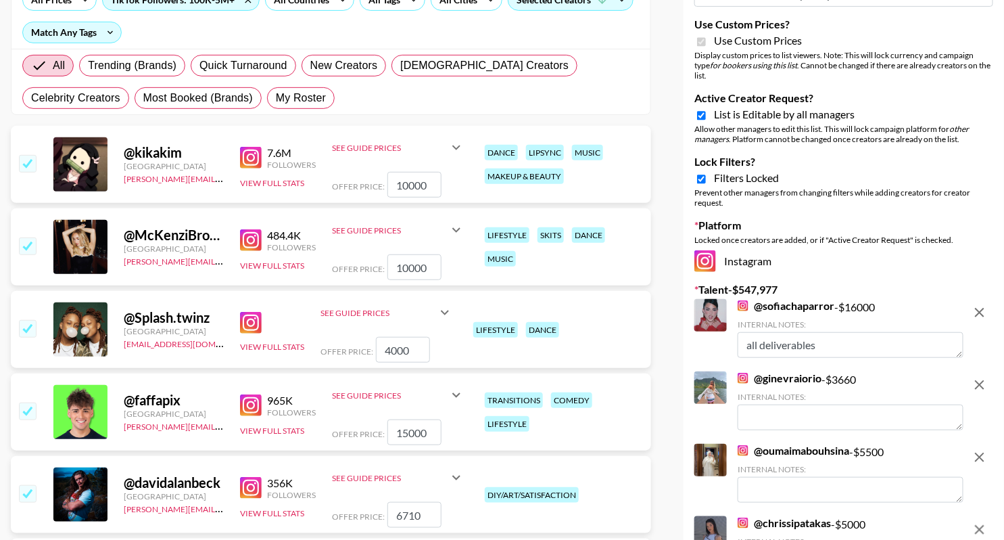
scroll to position [335, 0]
